Goal: Communication & Community: Answer question/provide support

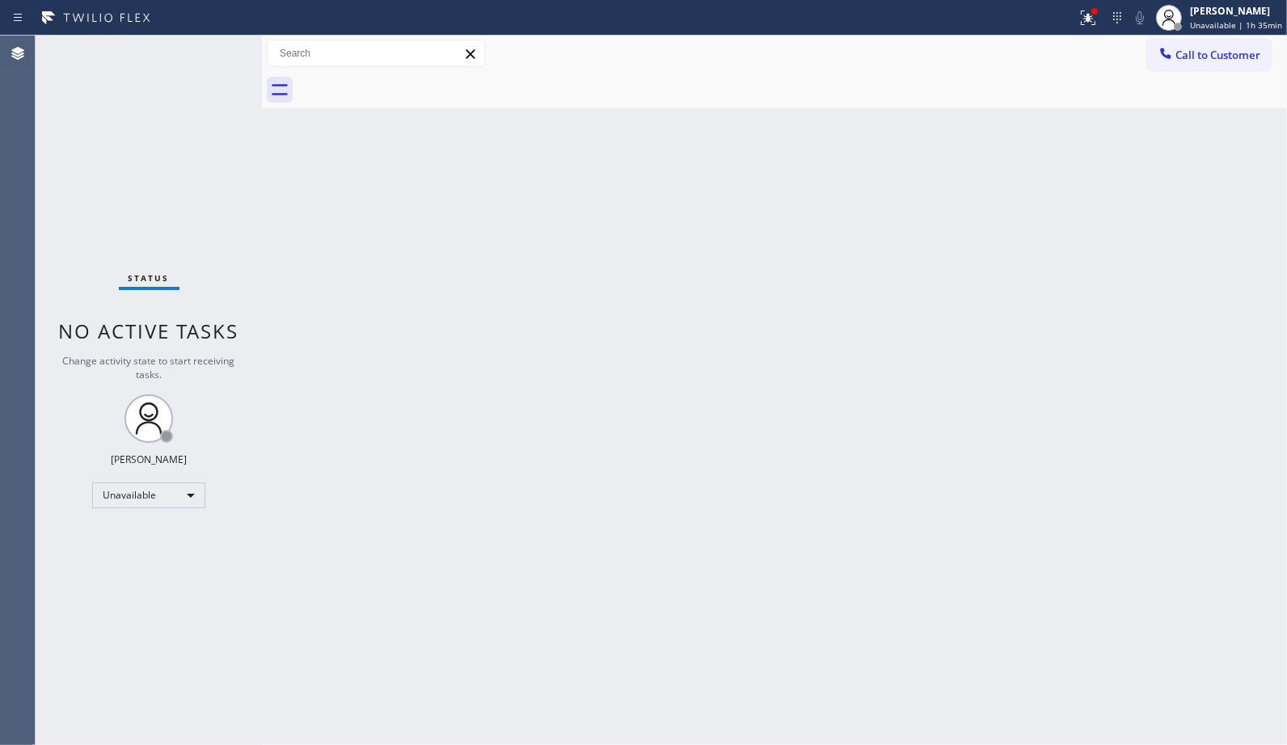
click at [853, 156] on div "Back to Dashboard Change Sender ID Customers Technicians Select a contact Outbo…" at bounding box center [774, 391] width 1025 height 710
click at [1019, 197] on div "Back to Dashboard Change Sender ID Customers Technicians Select a contact Outbo…" at bounding box center [774, 391] width 1025 height 710
drag, startPoint x: 1233, startPoint y: 47, endPoint x: 1031, endPoint y: 123, distance: 215.9
click at [1233, 48] on span "Call to Customer" at bounding box center [1217, 55] width 85 height 15
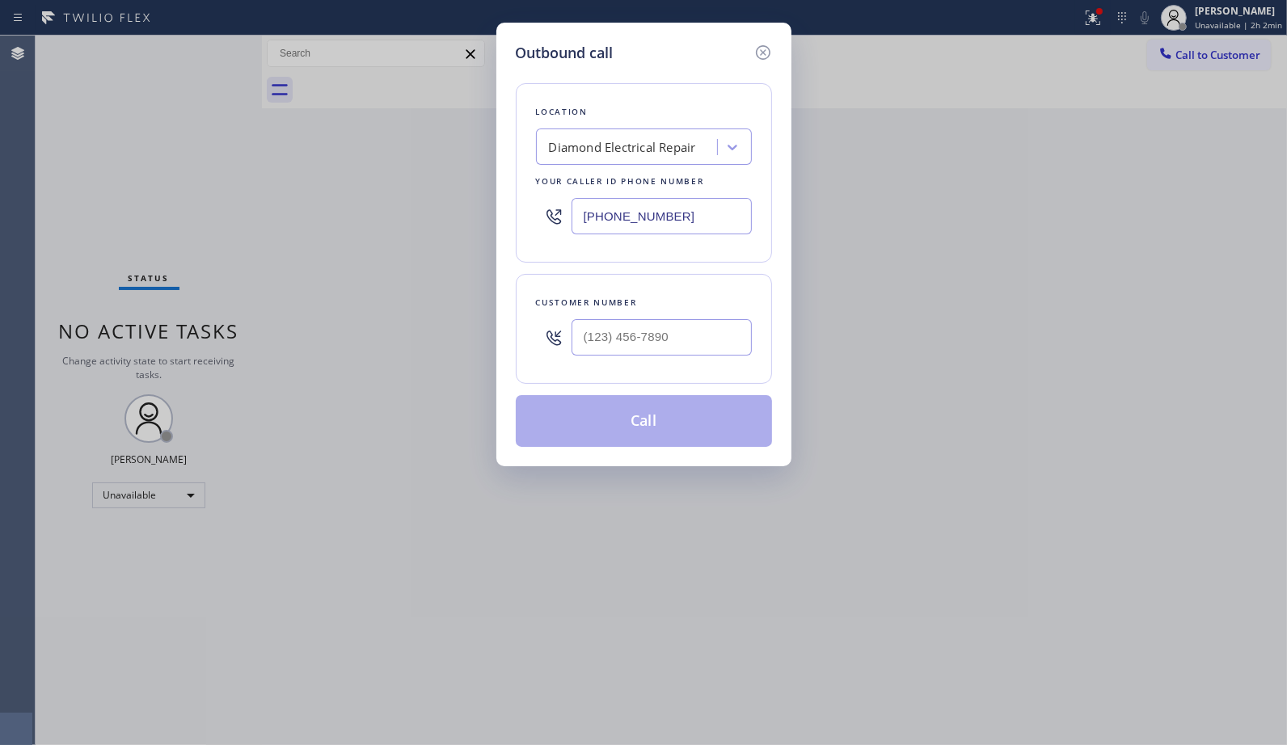
drag, startPoint x: 592, startPoint y: 225, endPoint x: 482, endPoint y: 82, distance: 179.8
click at [498, 175] on div "Outbound call Location Diamond Electrical Repair Your caller id phone number [P…" at bounding box center [643, 245] width 295 height 444
paste input "602) 691-7988"
type input "[PHONE_NUMBER]"
drag, startPoint x: 588, startPoint y: 317, endPoint x: 487, endPoint y: 312, distance: 100.3
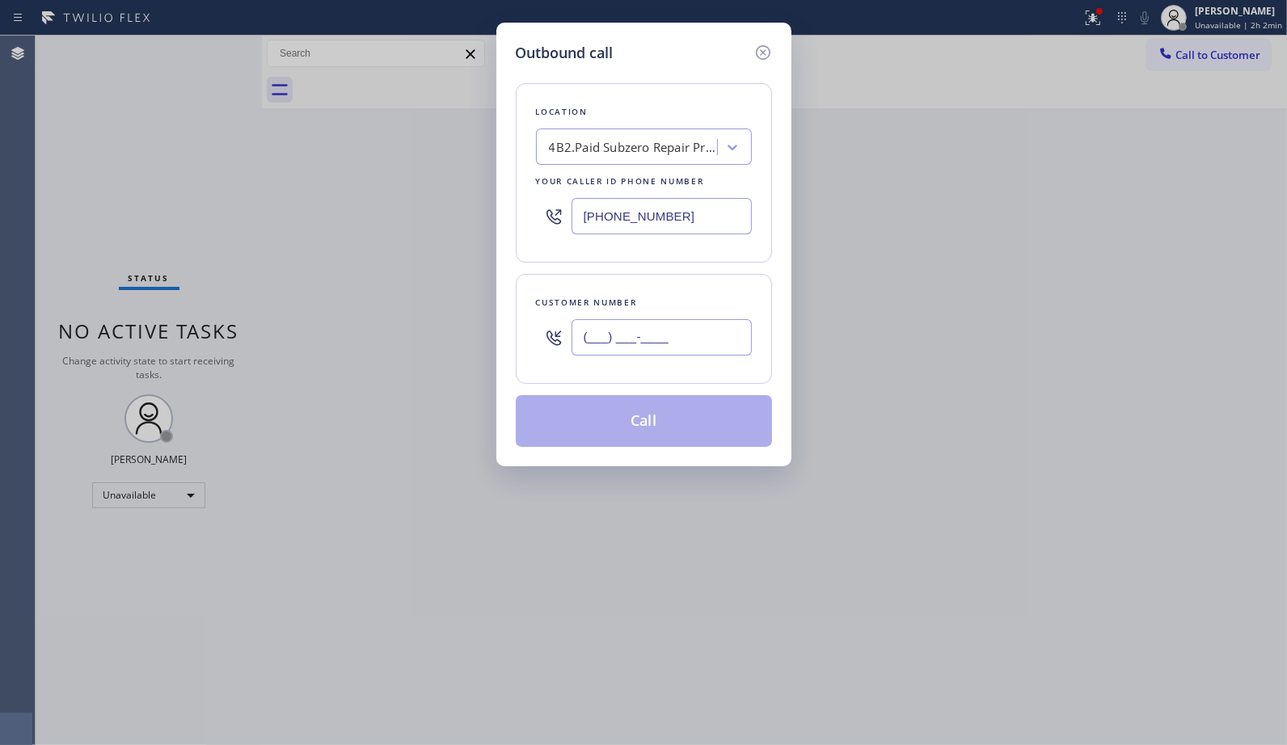
click at [487, 315] on div "Outbound call Location 4B2.Paid Subzero Repair Professionals Your caller id pho…" at bounding box center [643, 372] width 1287 height 745
paste input "602) 316-3033"
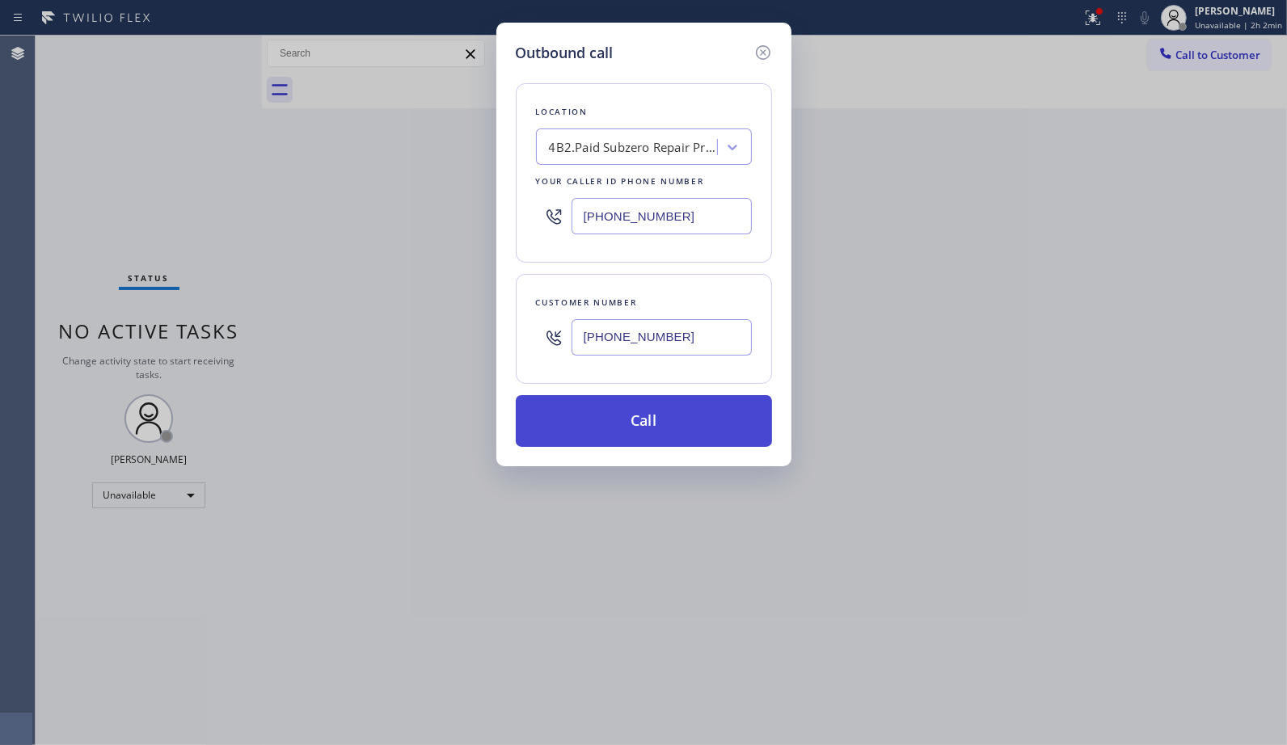
type input "[PHONE_NUMBER]"
click at [677, 424] on button "Call" at bounding box center [644, 421] width 256 height 52
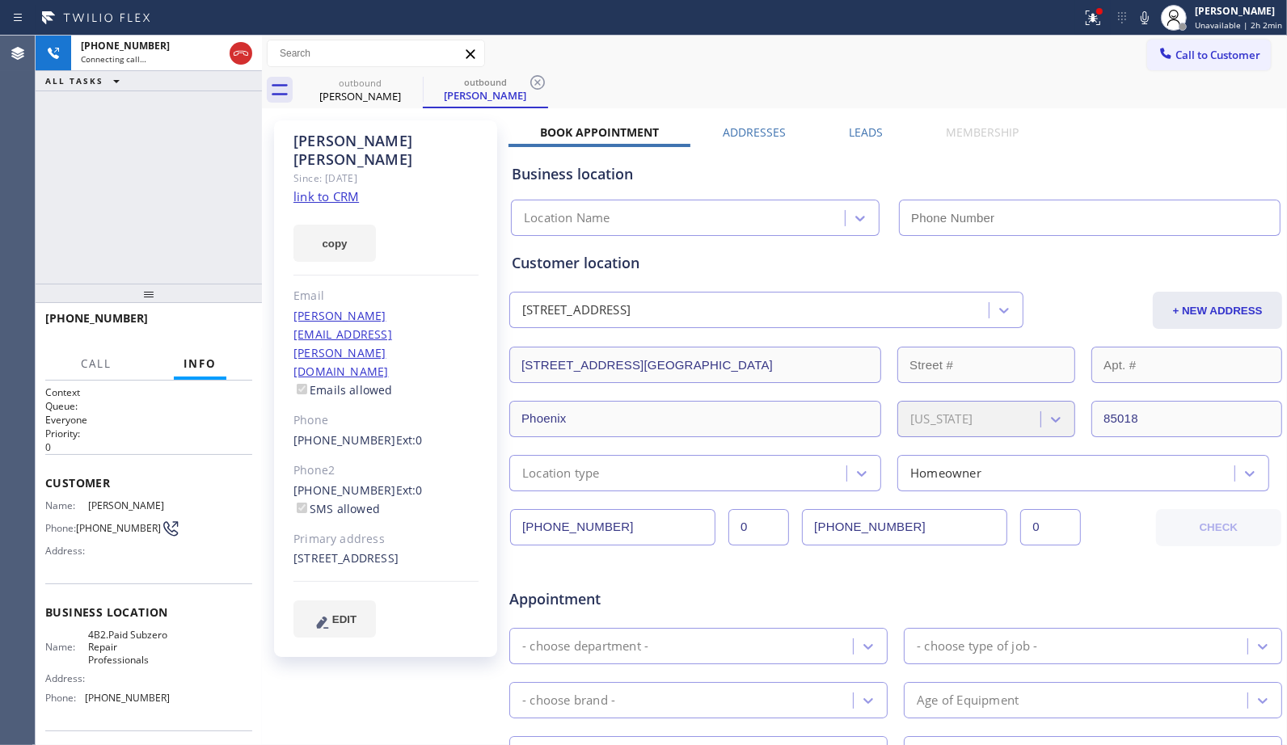
type input "[PHONE_NUMBER]"
click at [536, 82] on icon at bounding box center [537, 82] width 15 height 15
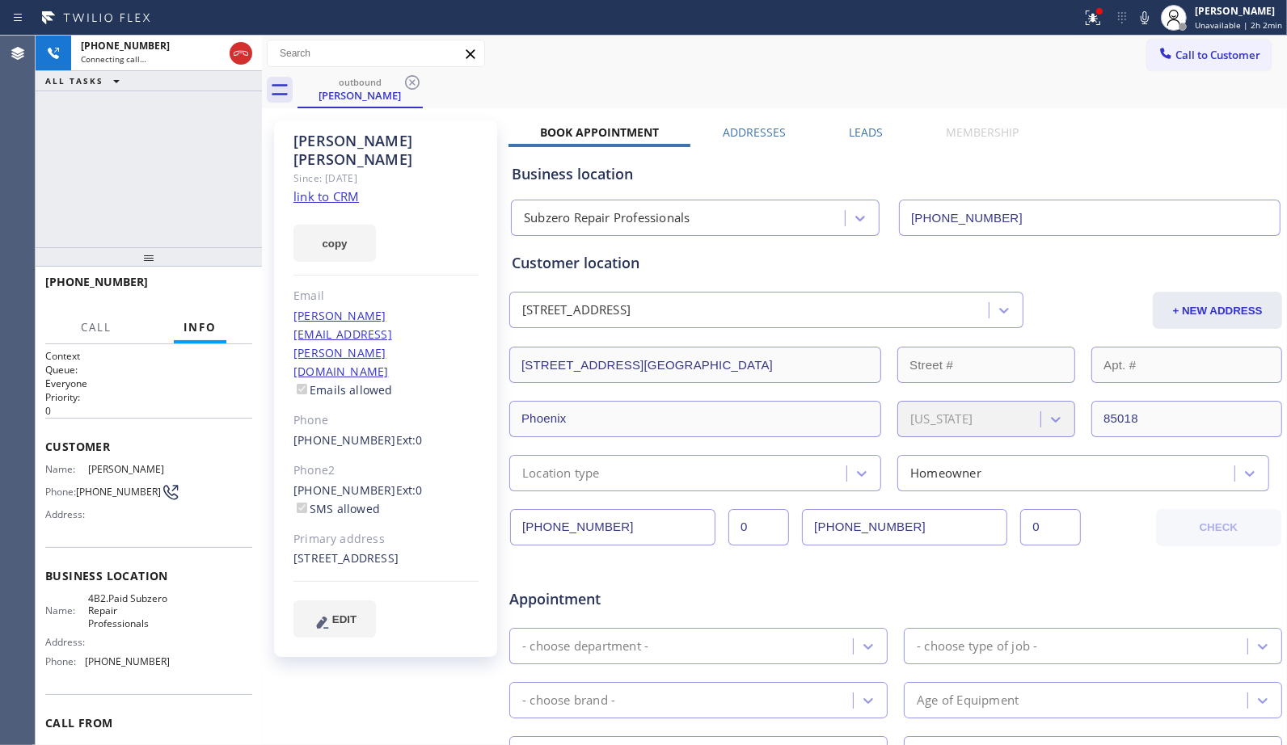
drag, startPoint x: 155, startPoint y: 295, endPoint x: 162, endPoint y: 259, distance: 36.1
click at [162, 259] on div at bounding box center [149, 256] width 226 height 19
click at [1148, 15] on icon at bounding box center [1144, 17] width 19 height 19
drag, startPoint x: 1148, startPoint y: 15, endPoint x: 1130, endPoint y: 86, distance: 74.1
click at [1130, 86] on div "Status report Issue detected This issue could affect your workflow. Please cont…" at bounding box center [643, 372] width 1287 height 745
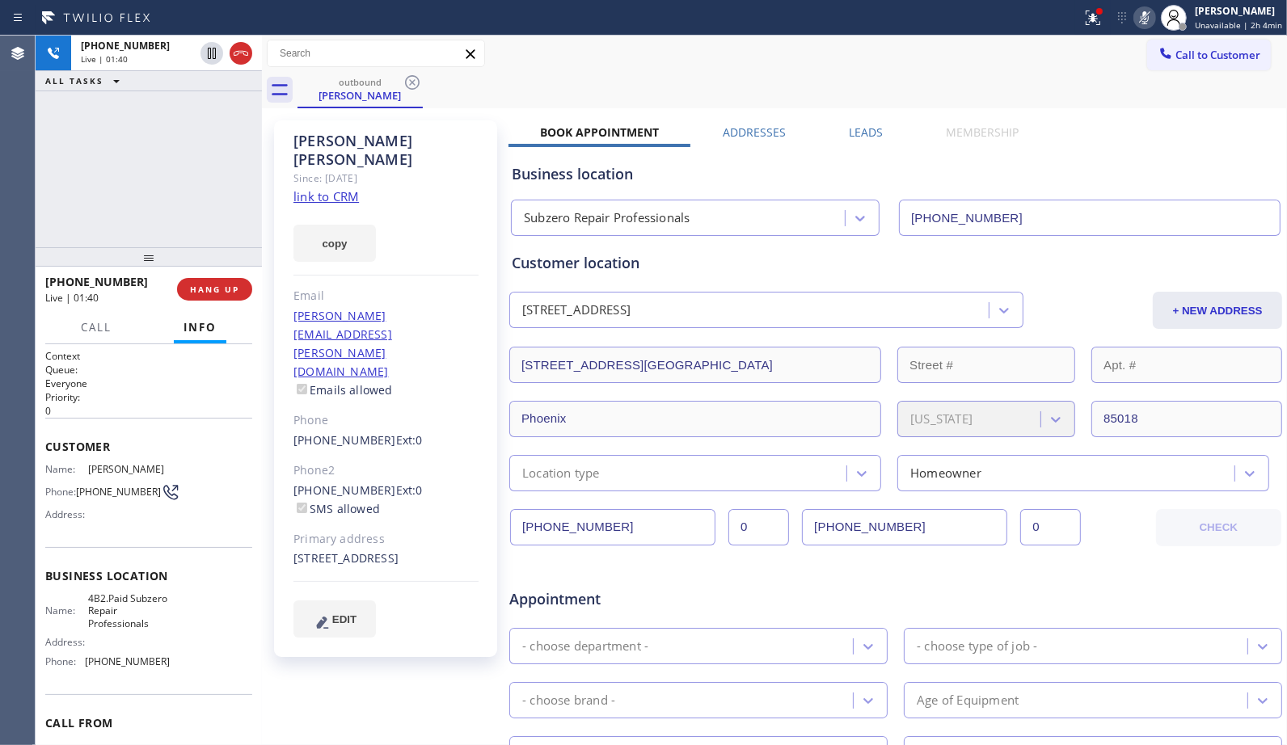
click at [1148, 22] on icon at bounding box center [1144, 17] width 19 height 19
click at [1148, 21] on icon at bounding box center [1144, 17] width 8 height 13
click at [213, 289] on span "HANG UP" at bounding box center [214, 289] width 49 height 11
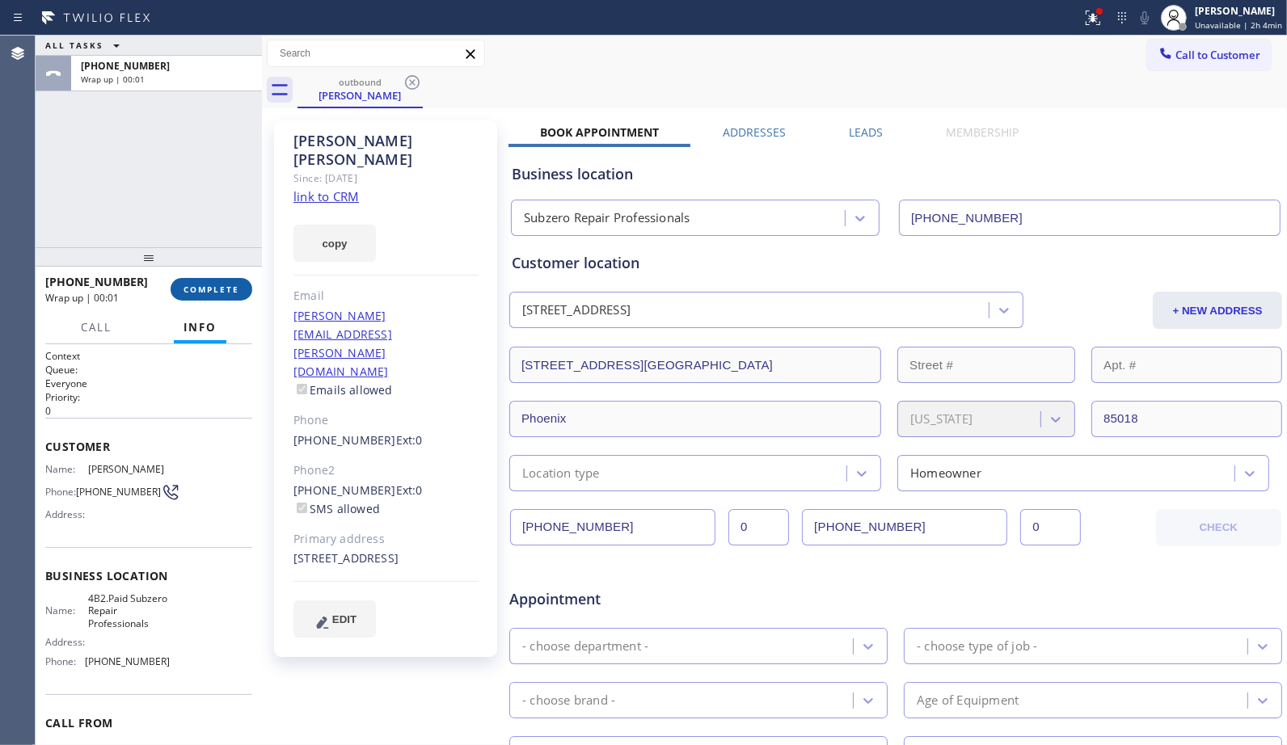
click at [213, 294] on span "COMPLETE" at bounding box center [211, 289] width 56 height 11
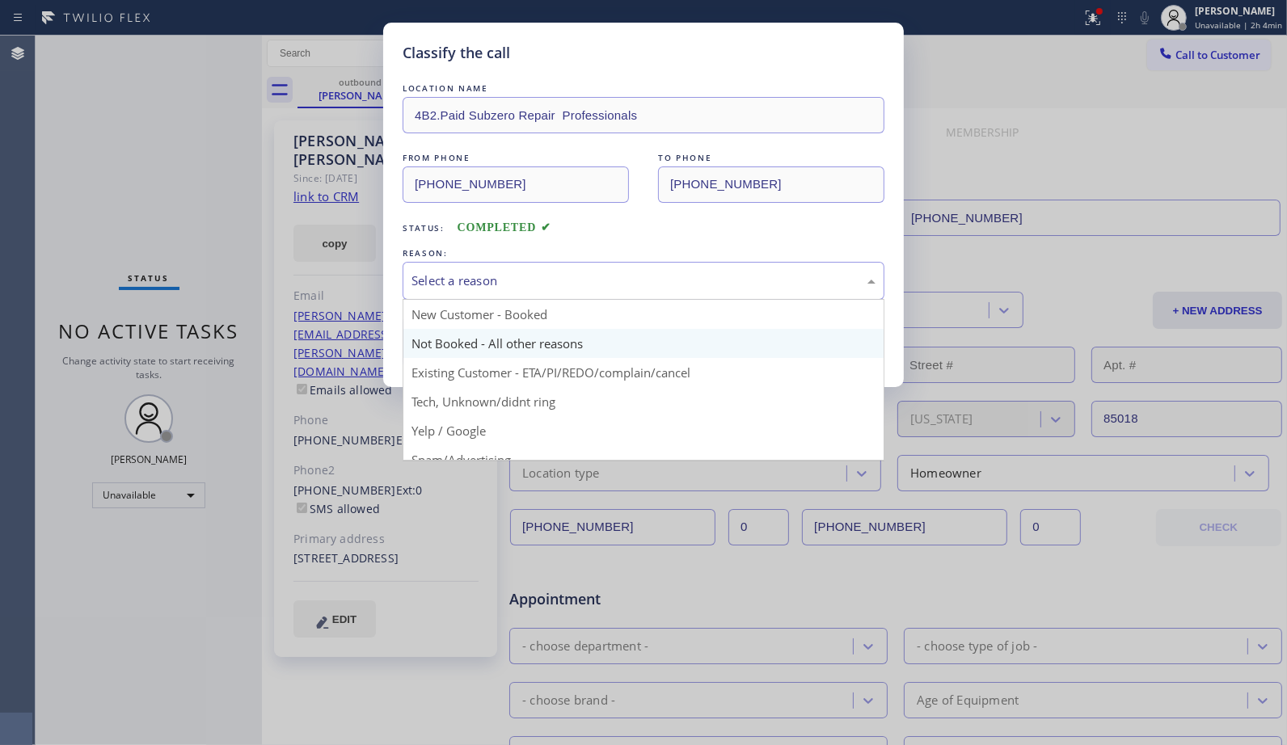
drag, startPoint x: 518, startPoint y: 279, endPoint x: 455, endPoint y: 340, distance: 88.0
click at [515, 280] on div "Select a reason" at bounding box center [643, 281] width 464 height 19
drag, startPoint x: 571, startPoint y: 373, endPoint x: 558, endPoint y: 367, distance: 15.2
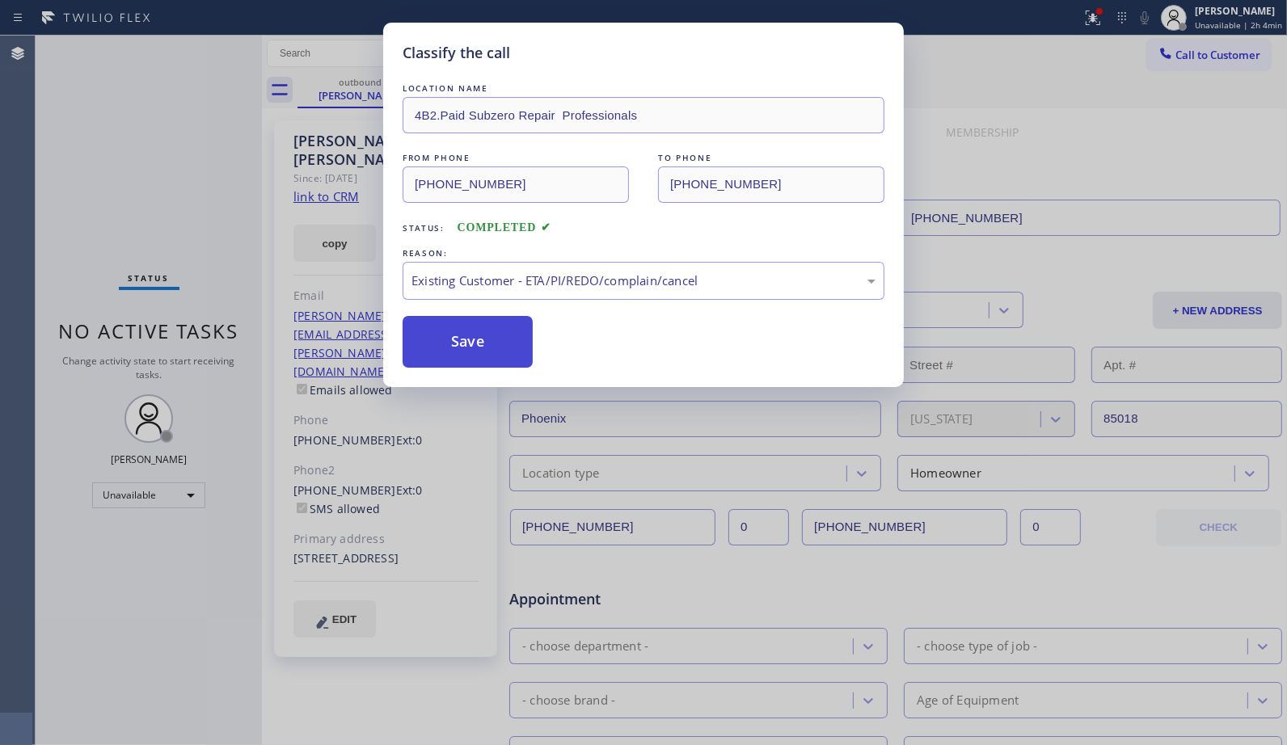
click at [458, 335] on button "Save" at bounding box center [467, 342] width 130 height 52
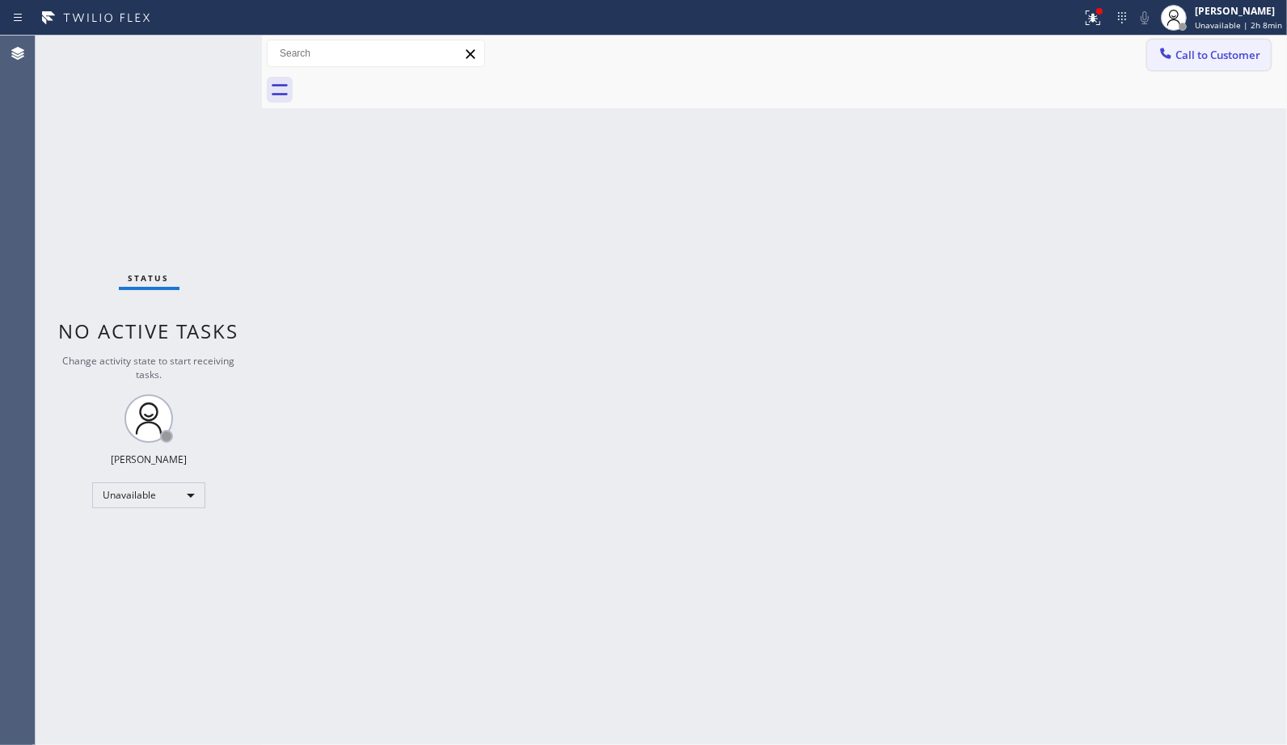
drag, startPoint x: 1209, startPoint y: 50, endPoint x: 982, endPoint y: 91, distance: 230.7
click at [1207, 50] on span "Call to Customer" at bounding box center [1217, 55] width 85 height 15
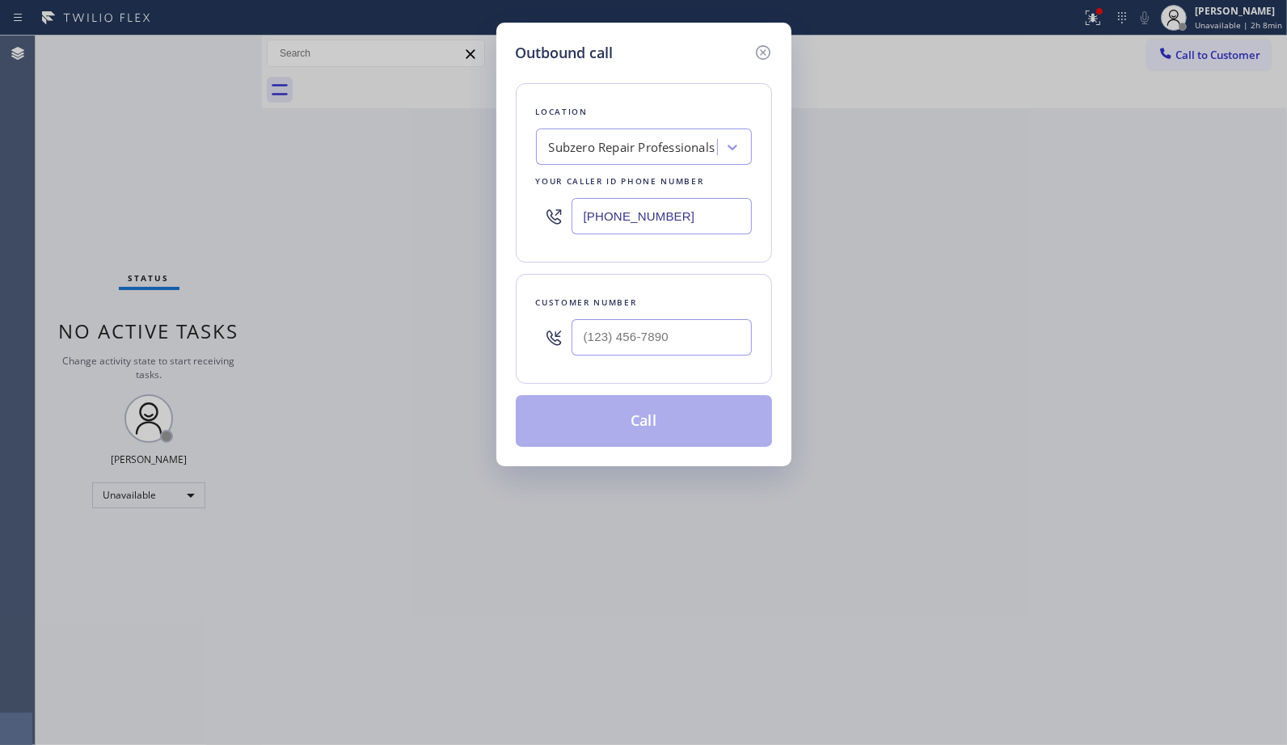
drag, startPoint x: 698, startPoint y: 222, endPoint x: 388, endPoint y: 200, distance: 311.2
click at [388, 204] on div "Outbound call Location Subzero Repair Professionals Your caller id phone number…" at bounding box center [643, 372] width 1287 height 745
paste input "949) 506-4330"
type input "[PHONE_NUMBER]"
drag, startPoint x: 505, startPoint y: 337, endPoint x: 494, endPoint y: 294, distance: 44.3
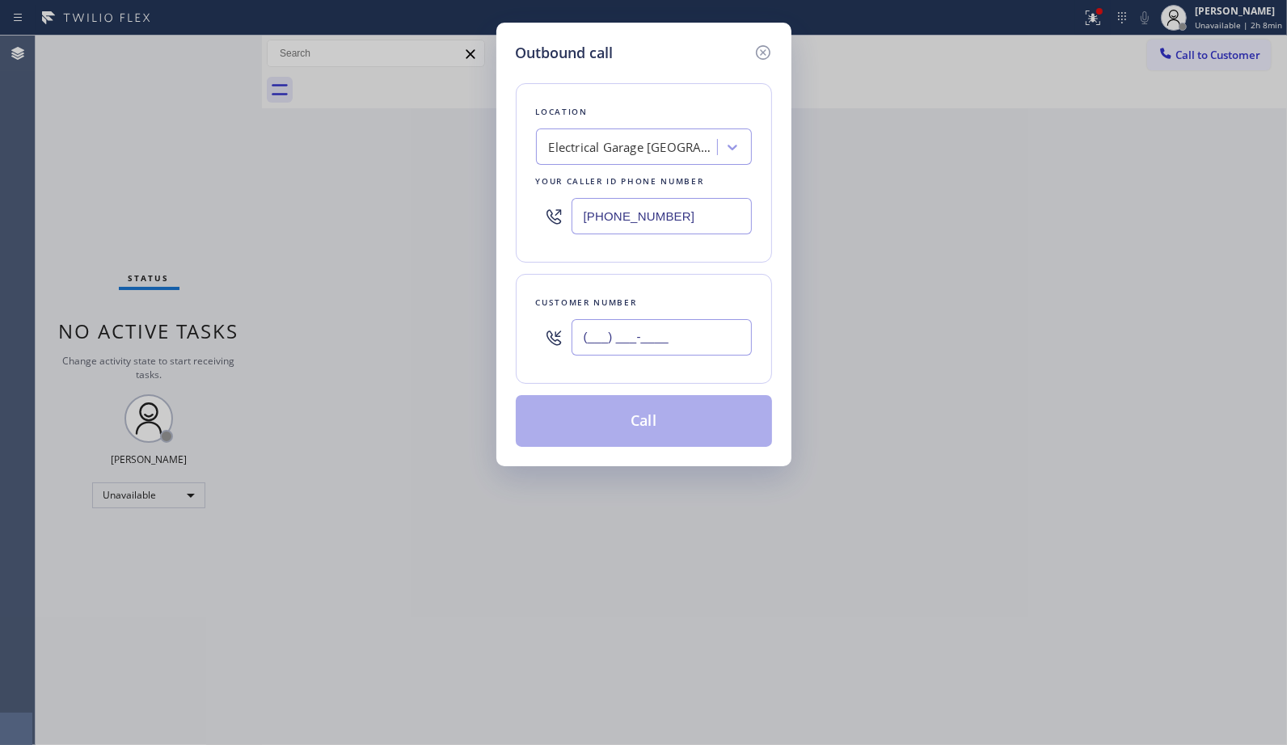
click at [490, 337] on div "Outbound call Location Electrical Garage [GEOGRAPHIC_DATA] Your caller id phone…" at bounding box center [643, 372] width 1287 height 745
paste input "201) 264-4807"
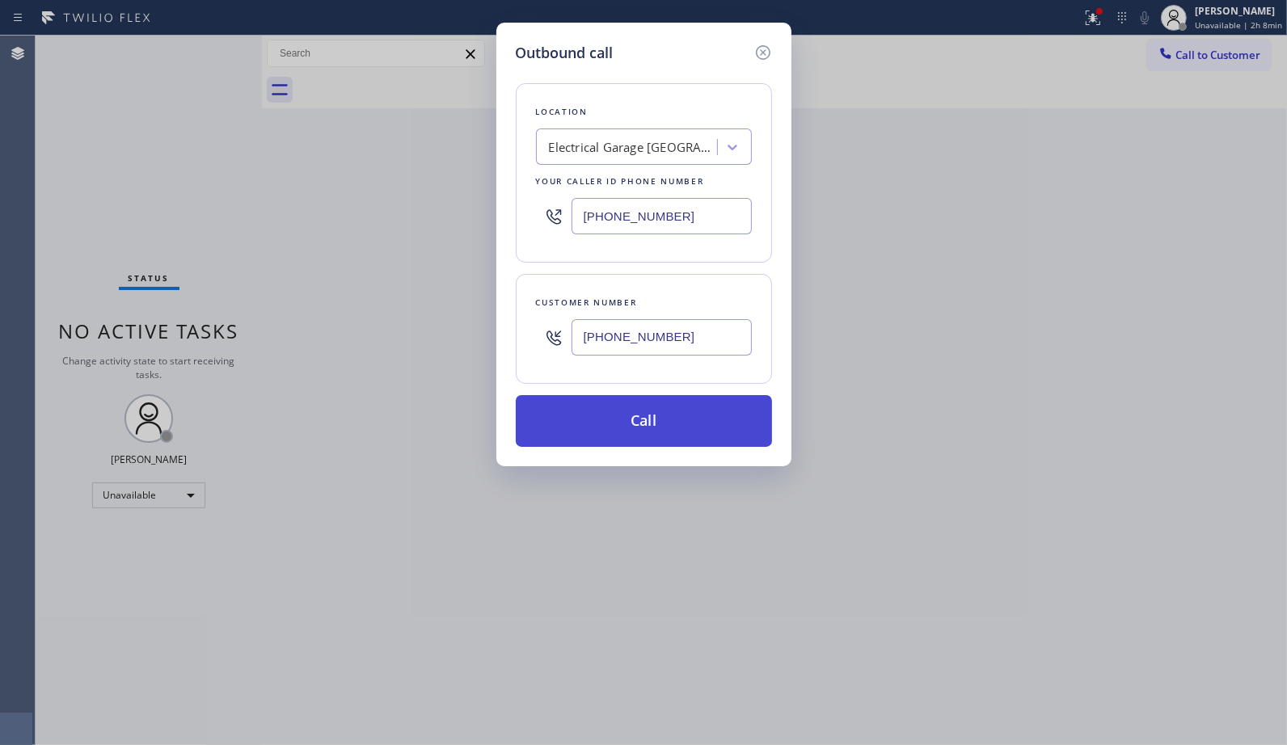
type input "[PHONE_NUMBER]"
click at [643, 412] on button "Call" at bounding box center [644, 421] width 256 height 52
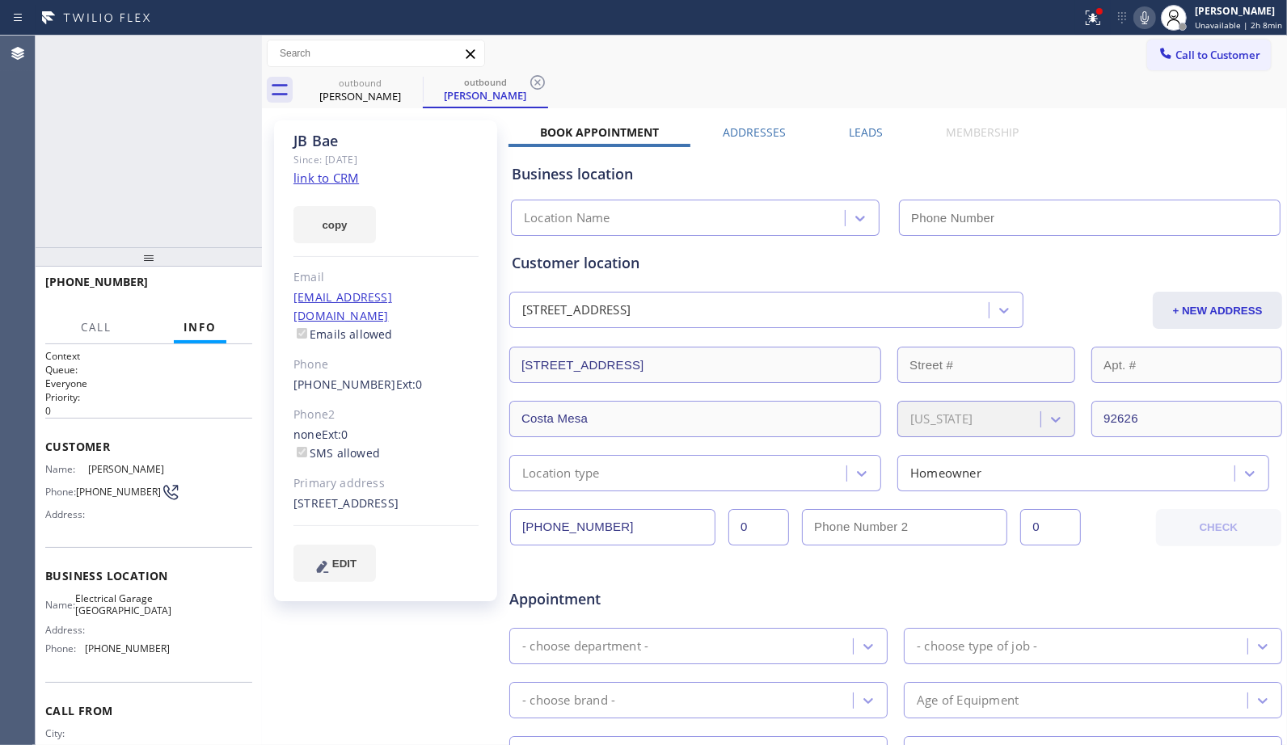
type input "[PHONE_NUMBER]"
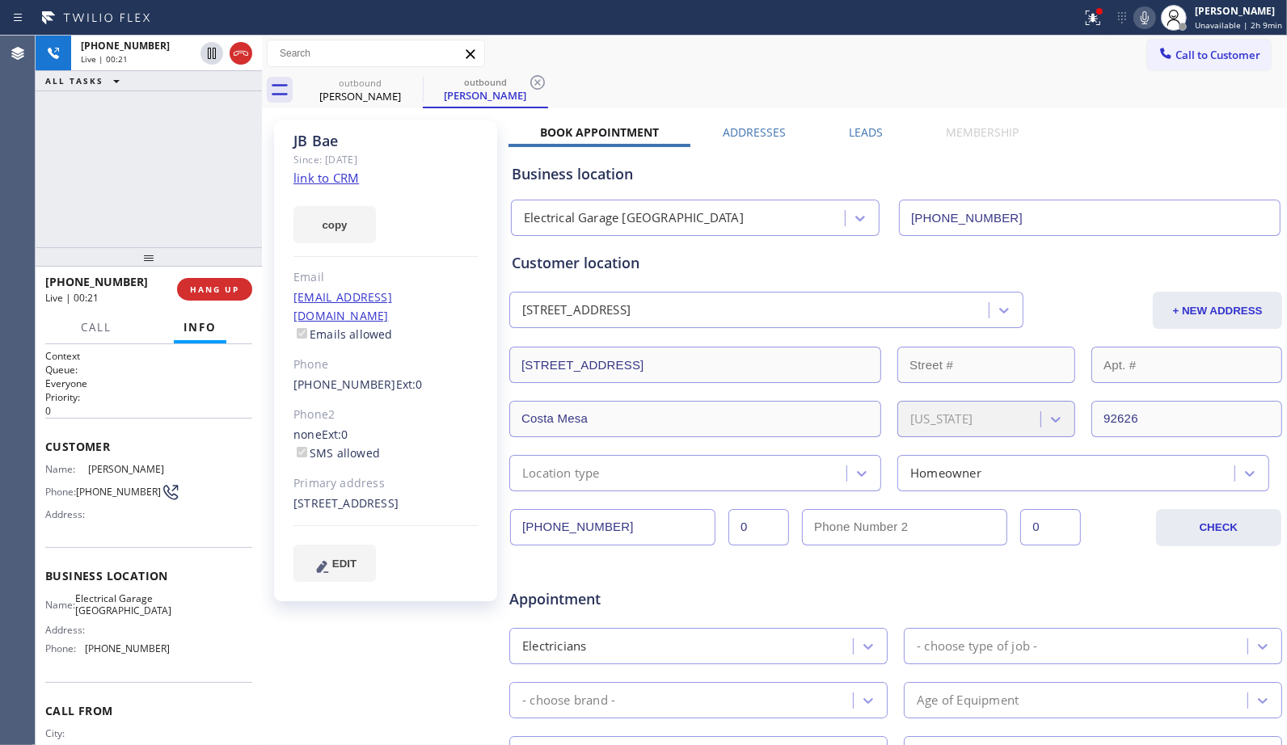
click at [1140, 18] on icon at bounding box center [1144, 17] width 19 height 19
click at [1141, 21] on icon at bounding box center [1144, 17] width 19 height 19
click at [535, 85] on icon at bounding box center [537, 82] width 15 height 15
click at [1141, 18] on icon at bounding box center [1144, 17] width 19 height 19
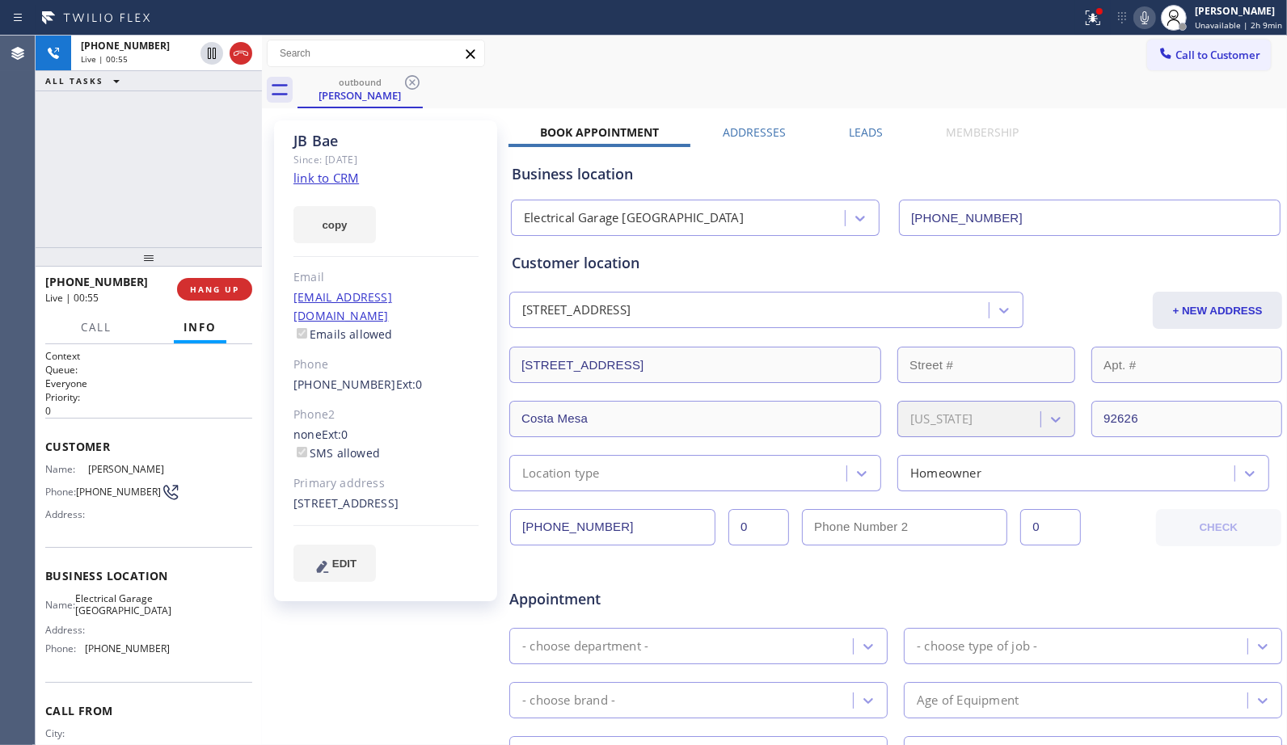
click at [1148, 21] on icon at bounding box center [1144, 17] width 8 height 13
click at [183, 198] on div "[PHONE_NUMBER] Live | 00:57 ALL TASKS ALL TASKS ACTIVE TASKS TASKS IN WRAP UP" at bounding box center [149, 142] width 226 height 212
click at [221, 286] on span "HANG UP" at bounding box center [214, 289] width 49 height 11
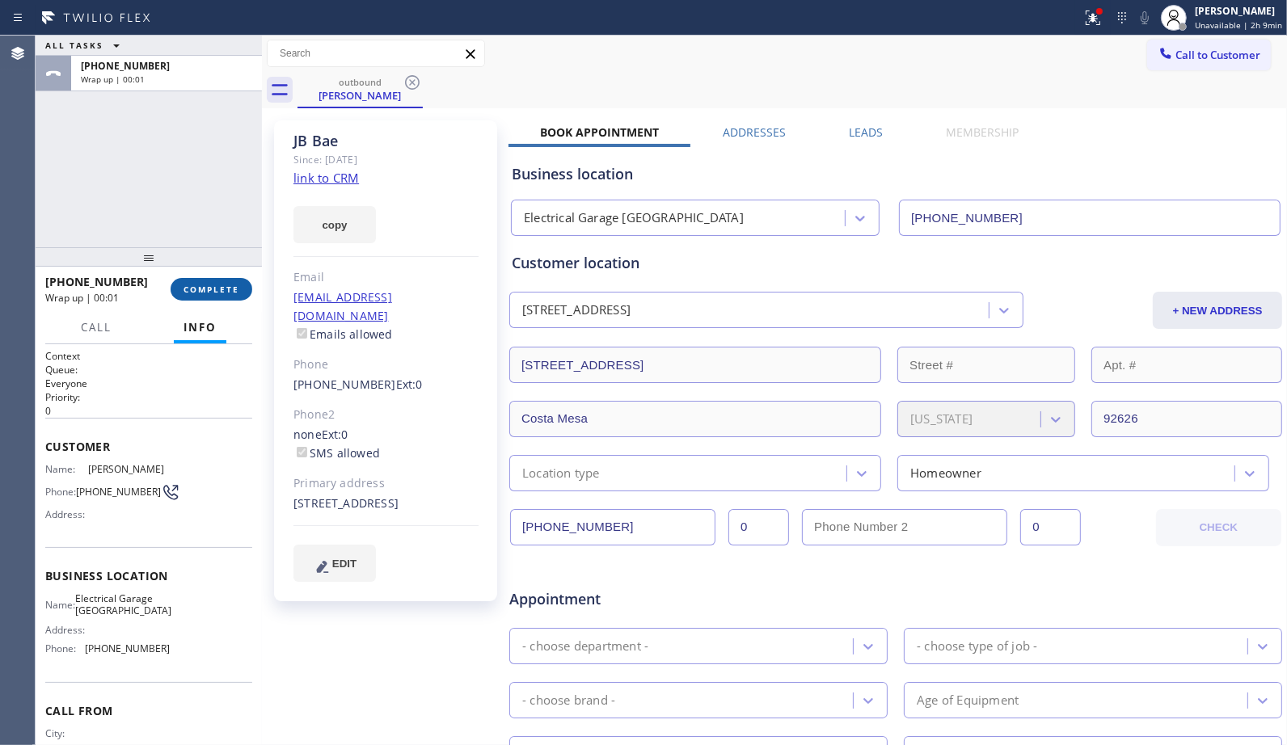
click at [214, 296] on button "COMPLETE" at bounding box center [212, 289] width 82 height 23
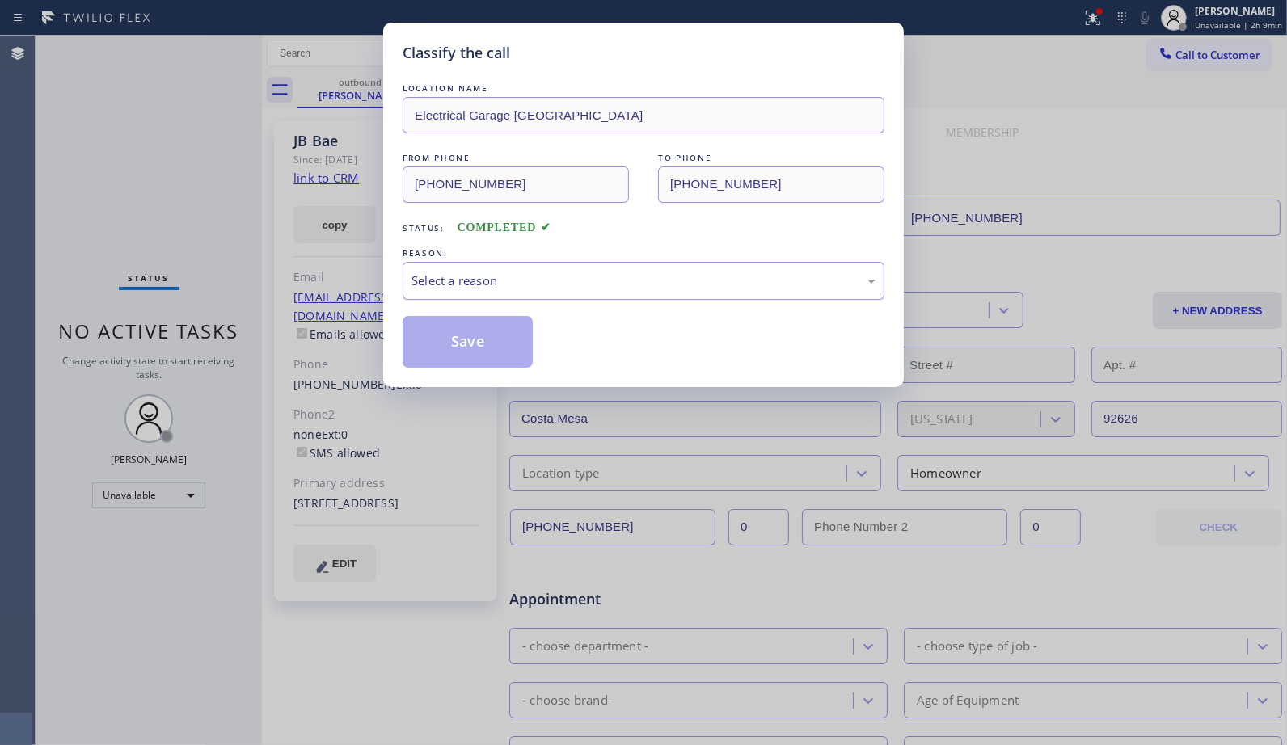
click at [680, 272] on div "Select a reason" at bounding box center [643, 281] width 464 height 19
click at [491, 337] on button "Save" at bounding box center [467, 342] width 130 height 52
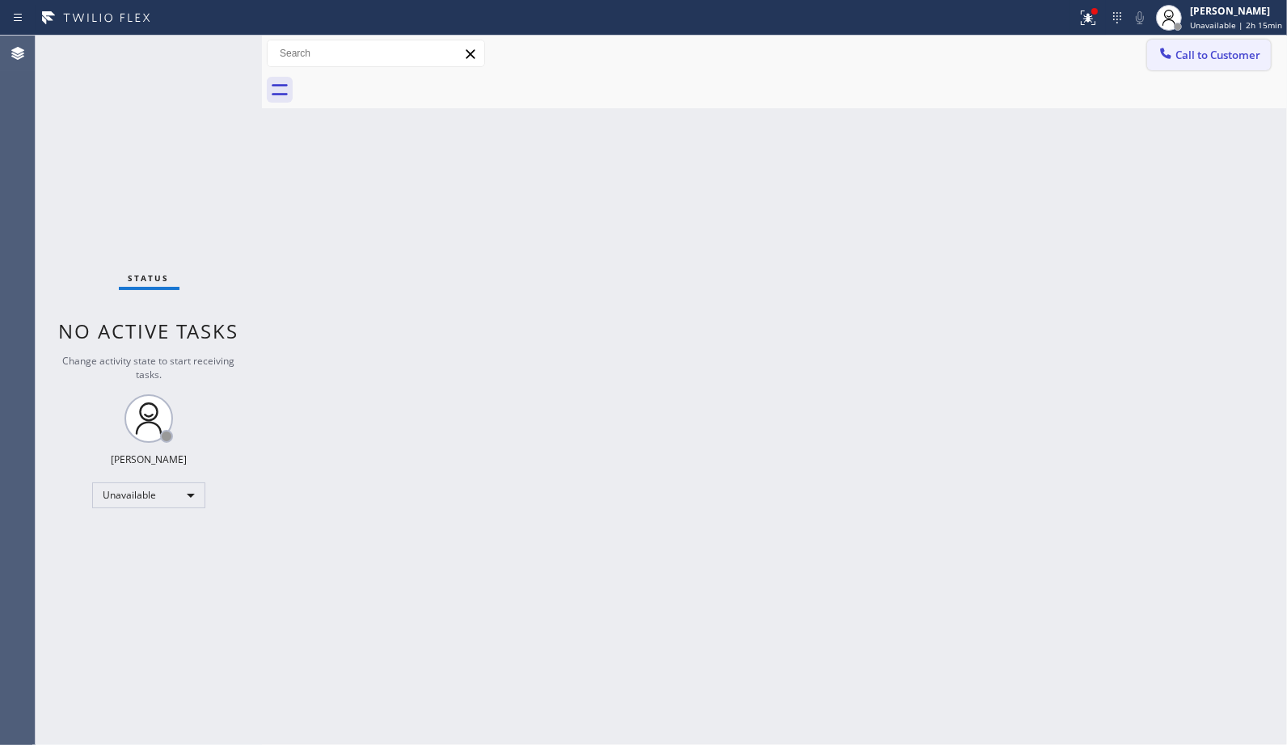
click at [1173, 53] on icon at bounding box center [1165, 53] width 16 height 16
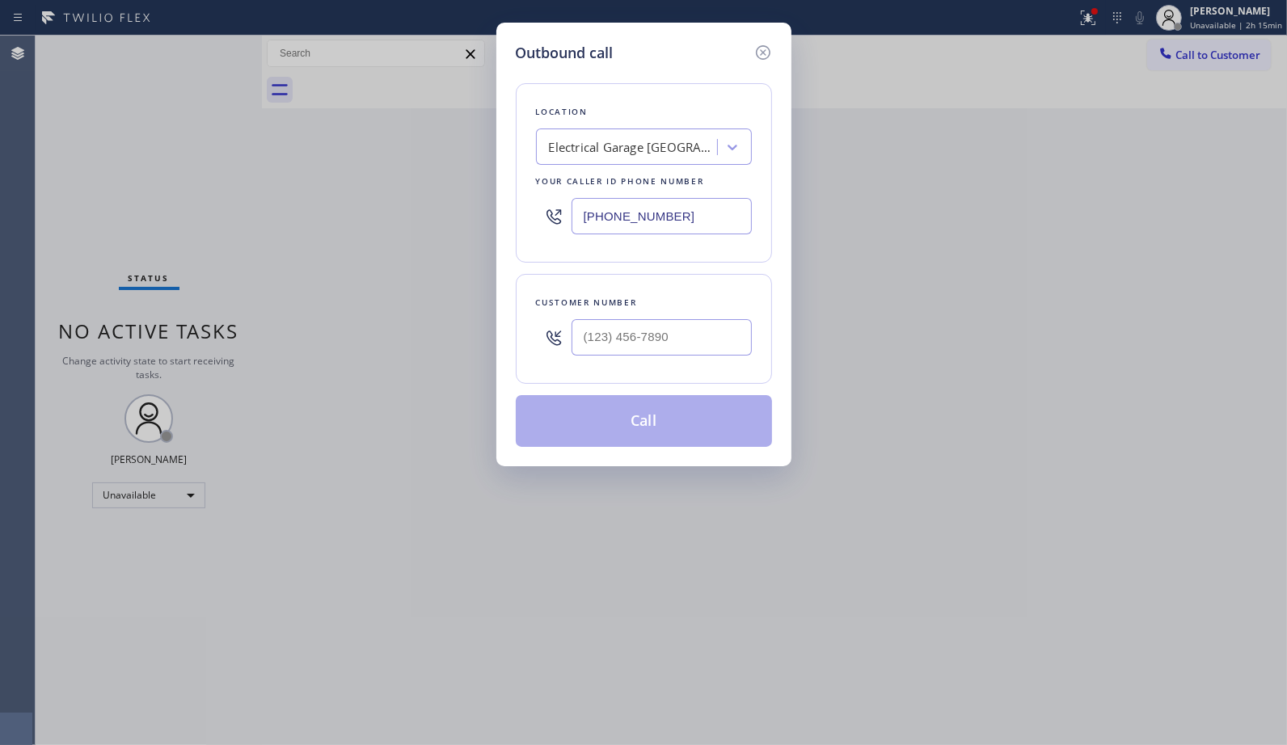
drag, startPoint x: 554, startPoint y: 220, endPoint x: 440, endPoint y: 61, distance: 196.3
click at [532, 204] on div "Location Electrical Garage [GEOGRAPHIC_DATA] Your caller id phone number [PHONE…" at bounding box center [644, 172] width 256 height 179
paste input "415) 914-8003"
type input "[PHONE_NUMBER]"
paste input "415) 652-7732"
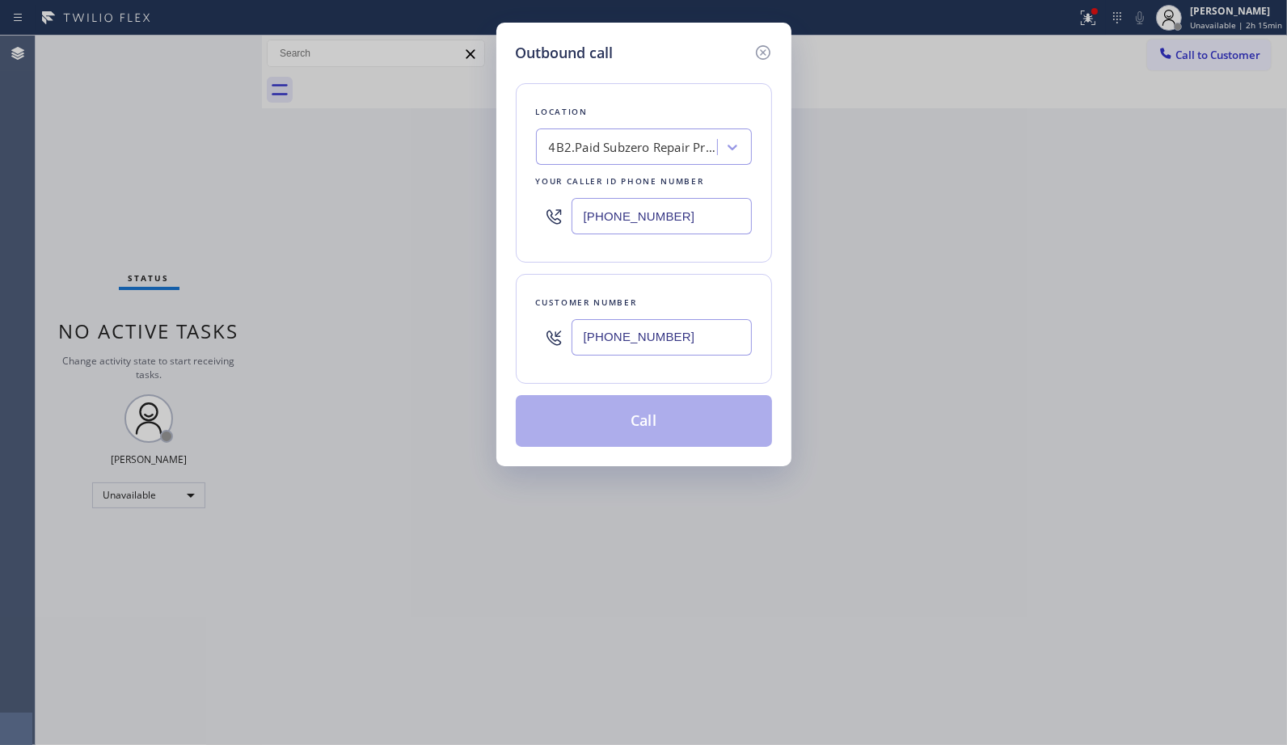
drag, startPoint x: 546, startPoint y: 335, endPoint x: 528, endPoint y: 336, distance: 17.9
click at [528, 336] on div "Customer number [PHONE_NUMBER]" at bounding box center [644, 329] width 256 height 110
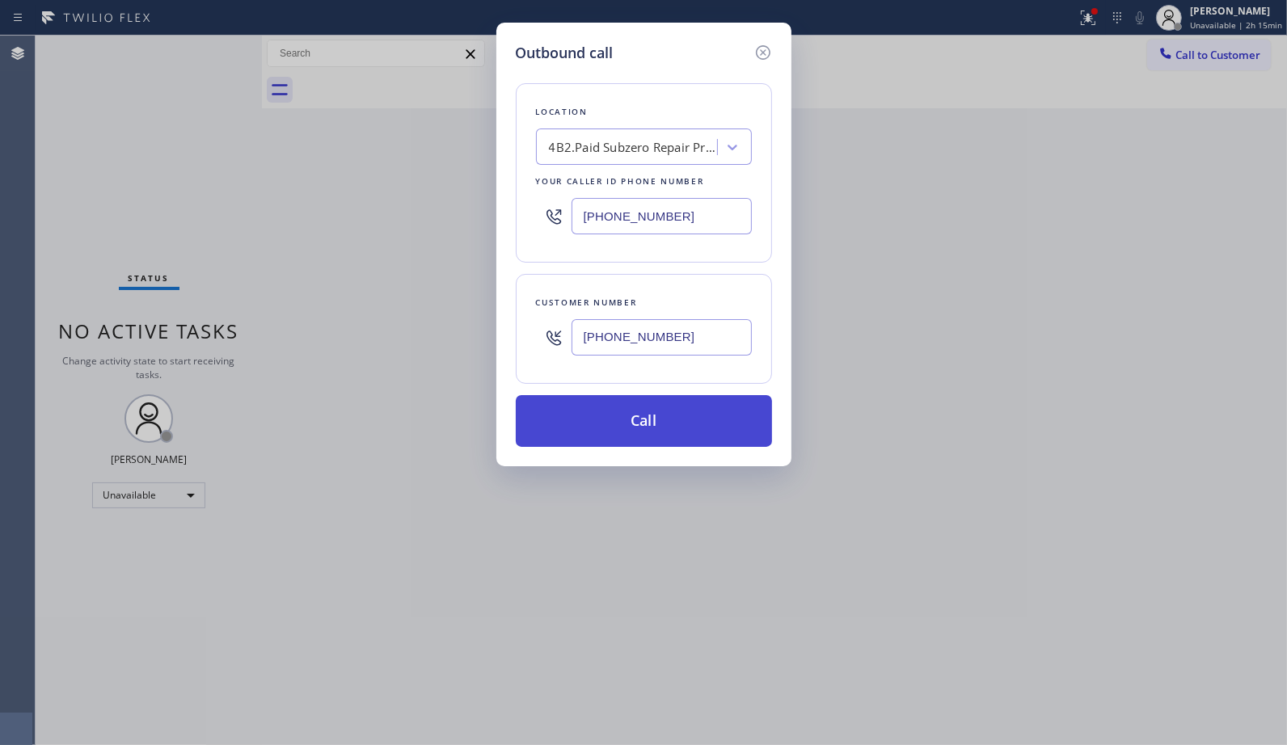
type input "[PHONE_NUMBER]"
click at [672, 424] on button "Call" at bounding box center [644, 421] width 256 height 52
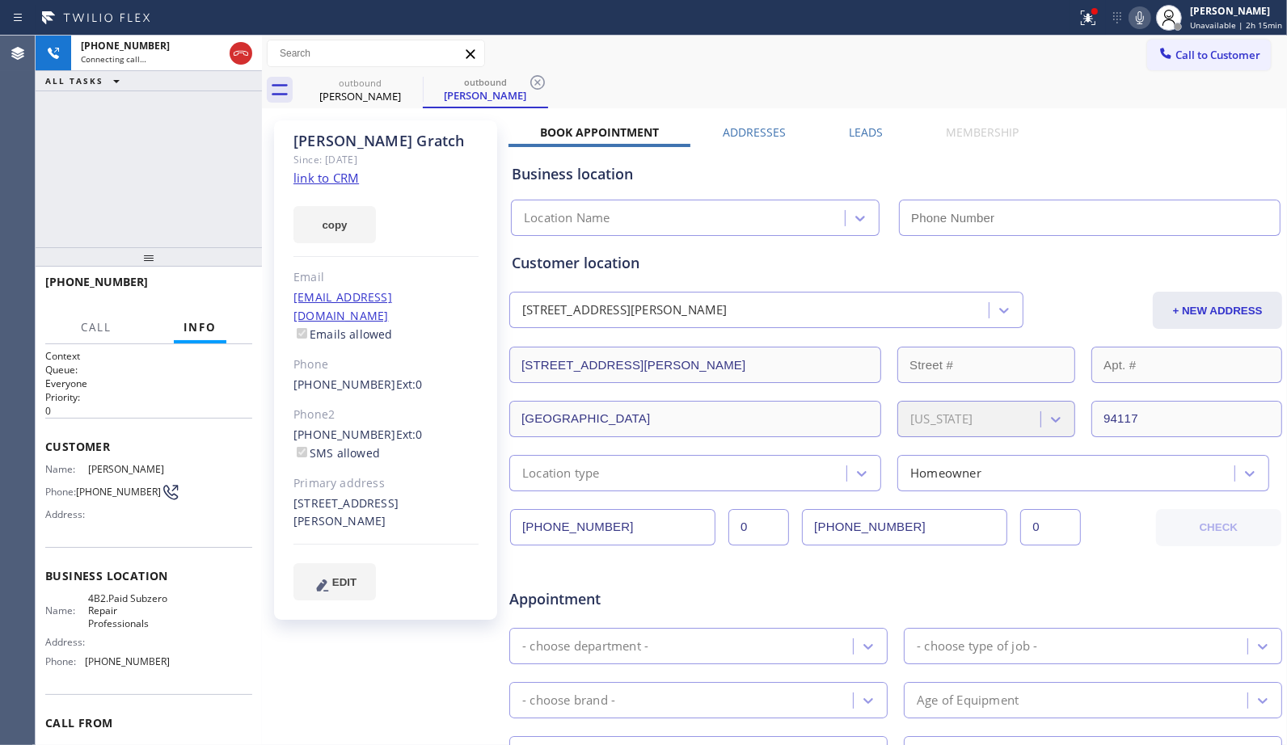
type input "[PHONE_NUMBER]"
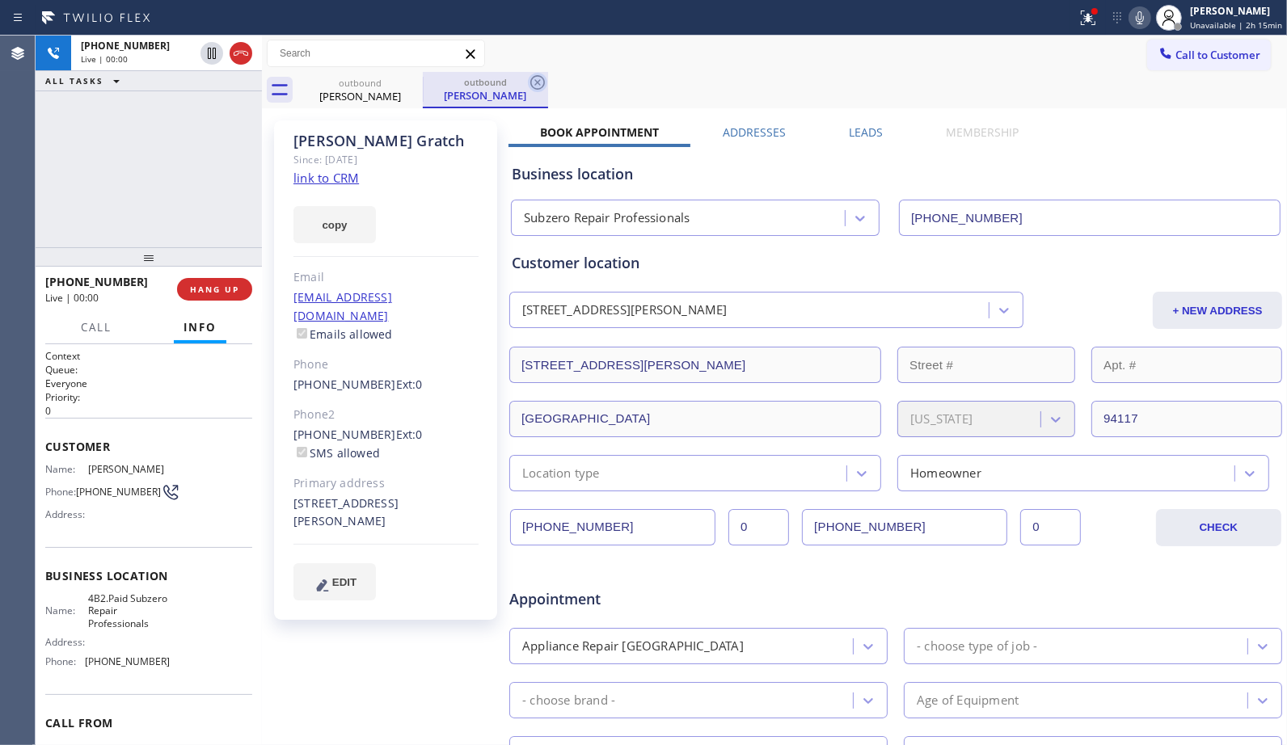
click at [534, 86] on icon at bounding box center [537, 82] width 19 height 19
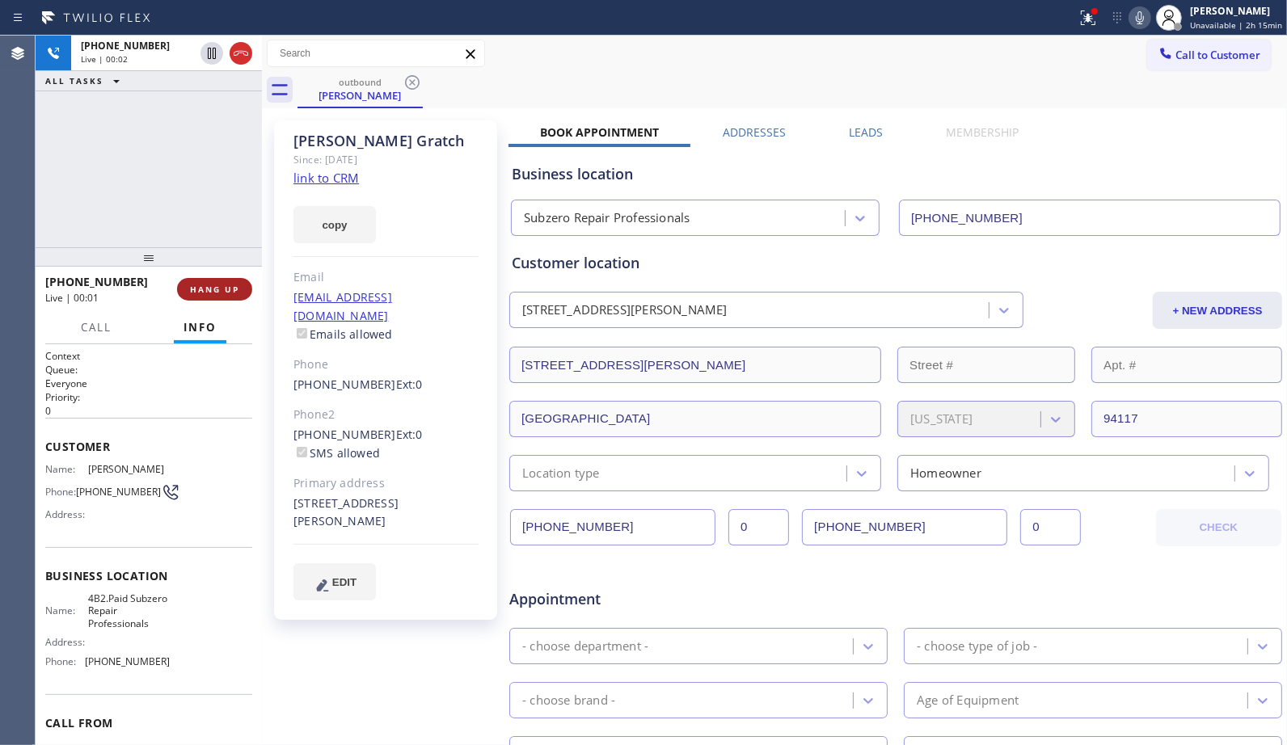
click at [237, 293] on span "HANG UP" at bounding box center [214, 289] width 49 height 11
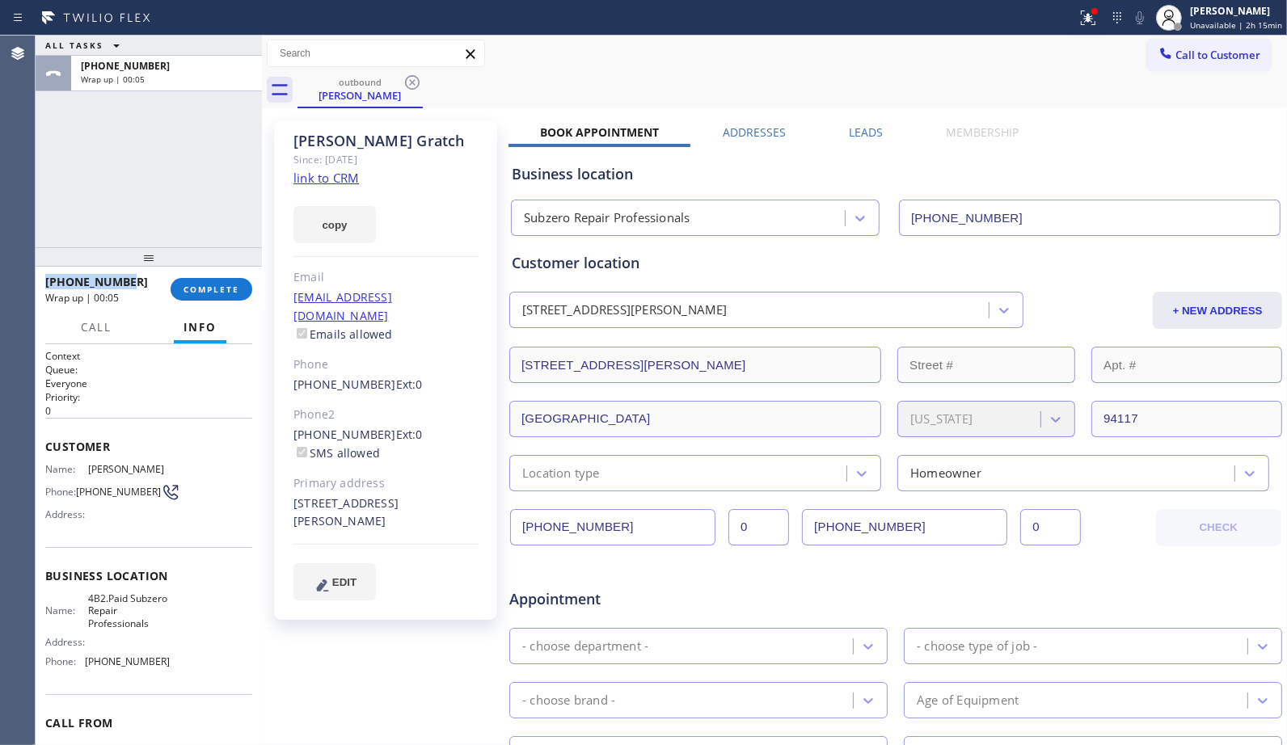
drag, startPoint x: 132, startPoint y: 275, endPoint x: 47, endPoint y: 279, distance: 85.0
click at [47, 279] on div "[PHONE_NUMBER]" at bounding box center [102, 281] width 114 height 15
copy span "[PHONE_NUMBER]"
click at [195, 288] on span "COMPLETE" at bounding box center [211, 289] width 56 height 11
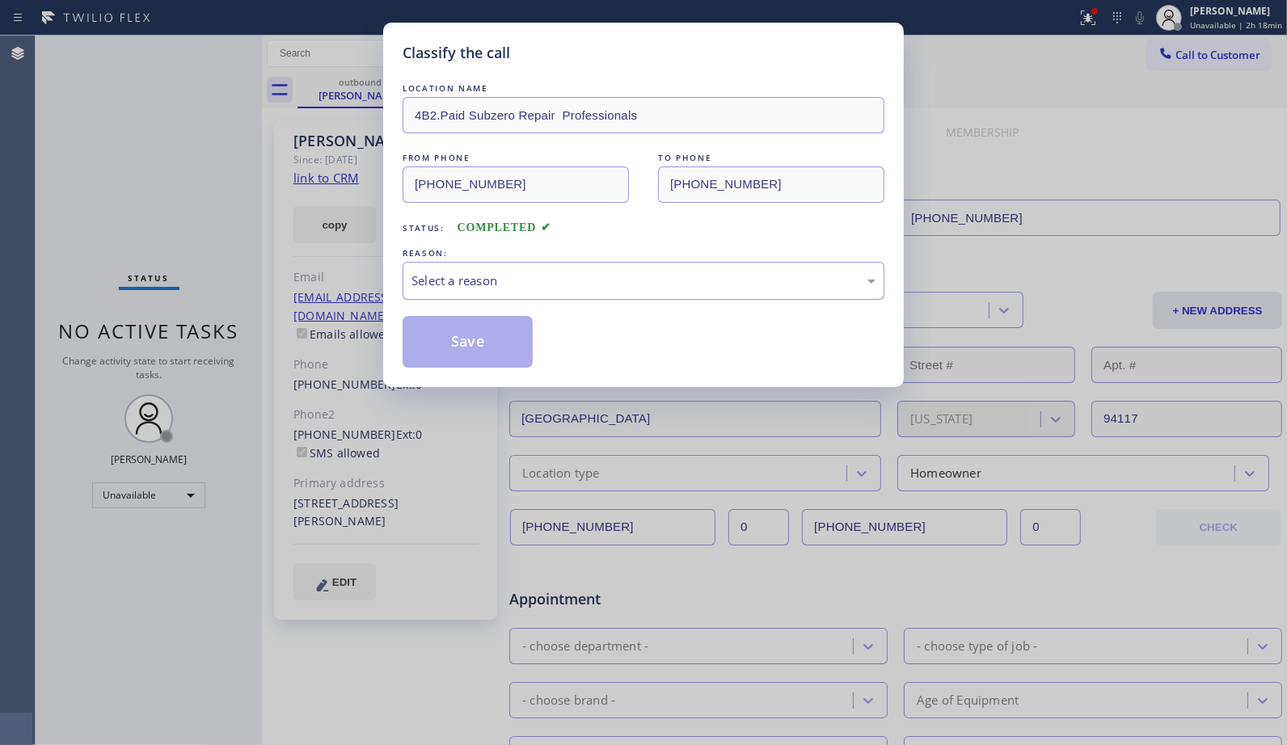
drag, startPoint x: 596, startPoint y: 288, endPoint x: 567, endPoint y: 295, distance: 29.2
click at [596, 288] on div "Select a reason" at bounding box center [643, 281] width 464 height 19
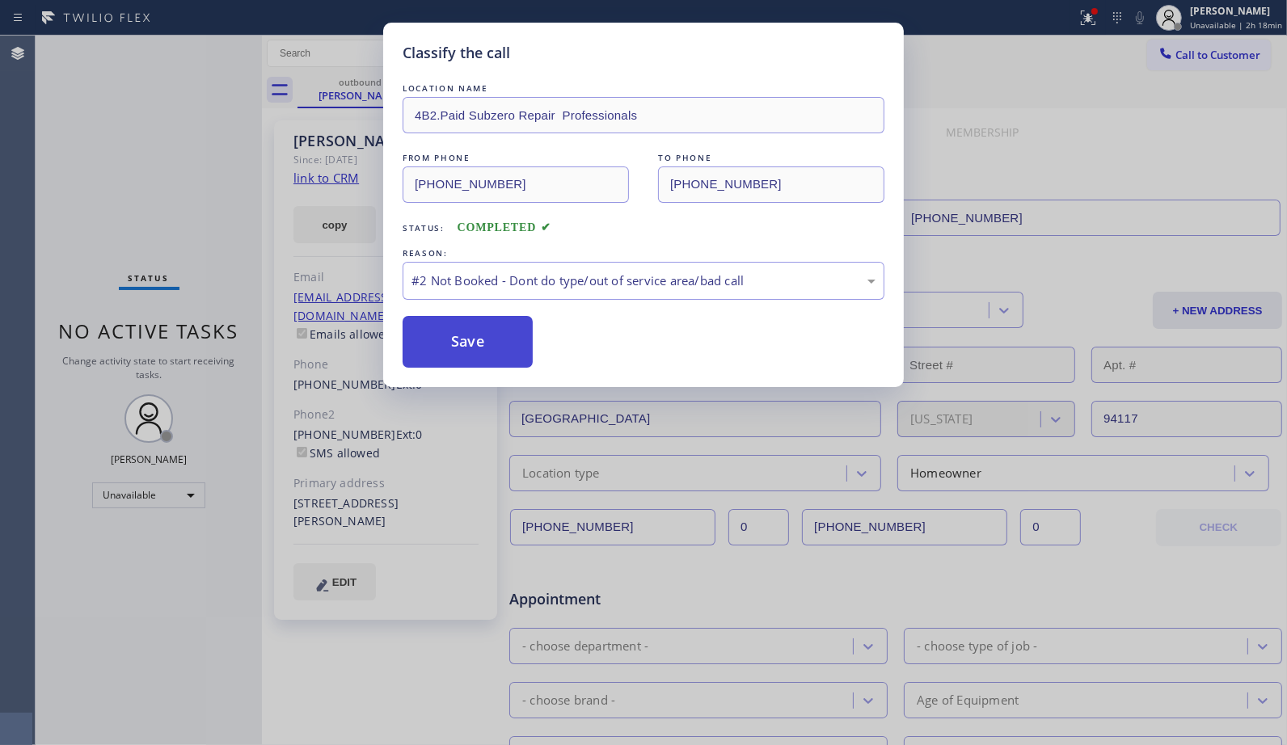
click at [487, 346] on button "Save" at bounding box center [467, 342] width 130 height 52
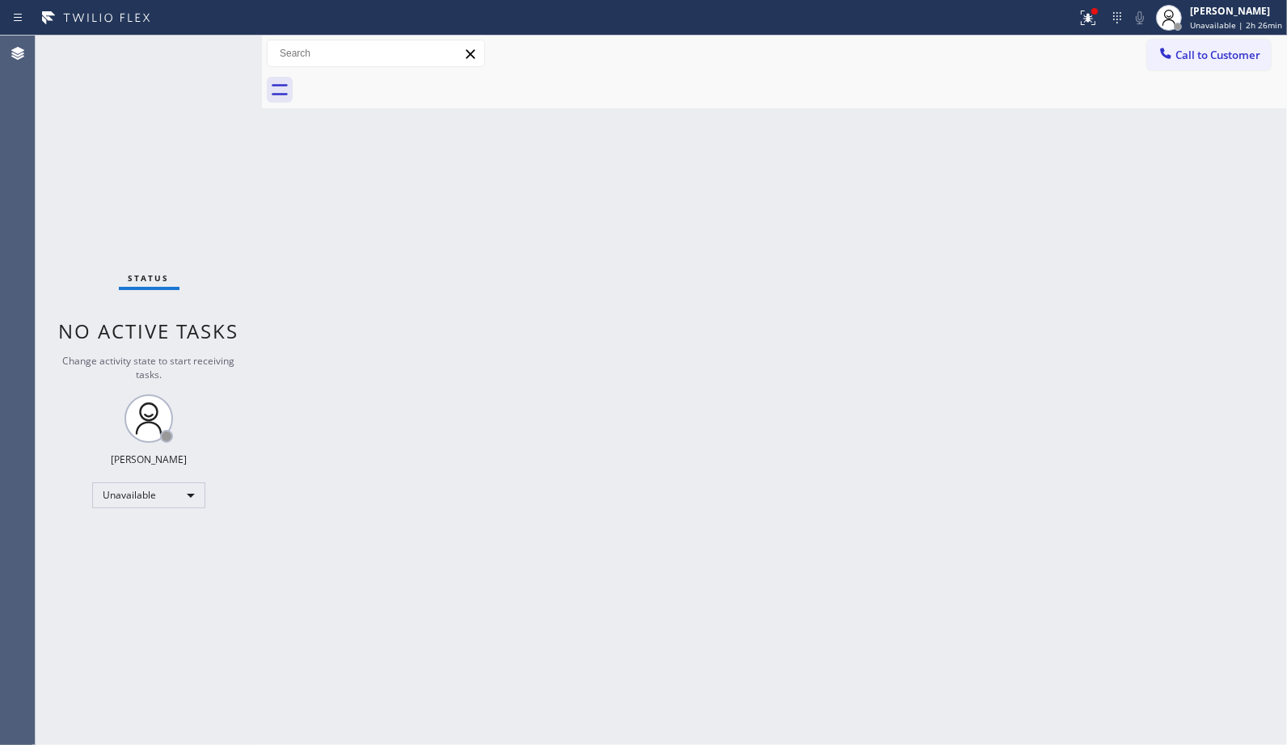
click at [1182, 38] on div "Call to Customer Outbound call Location Subzero Repair Professionals Your calle…" at bounding box center [774, 54] width 1025 height 36
click at [1186, 44] on button "Call to Customer" at bounding box center [1209, 55] width 124 height 31
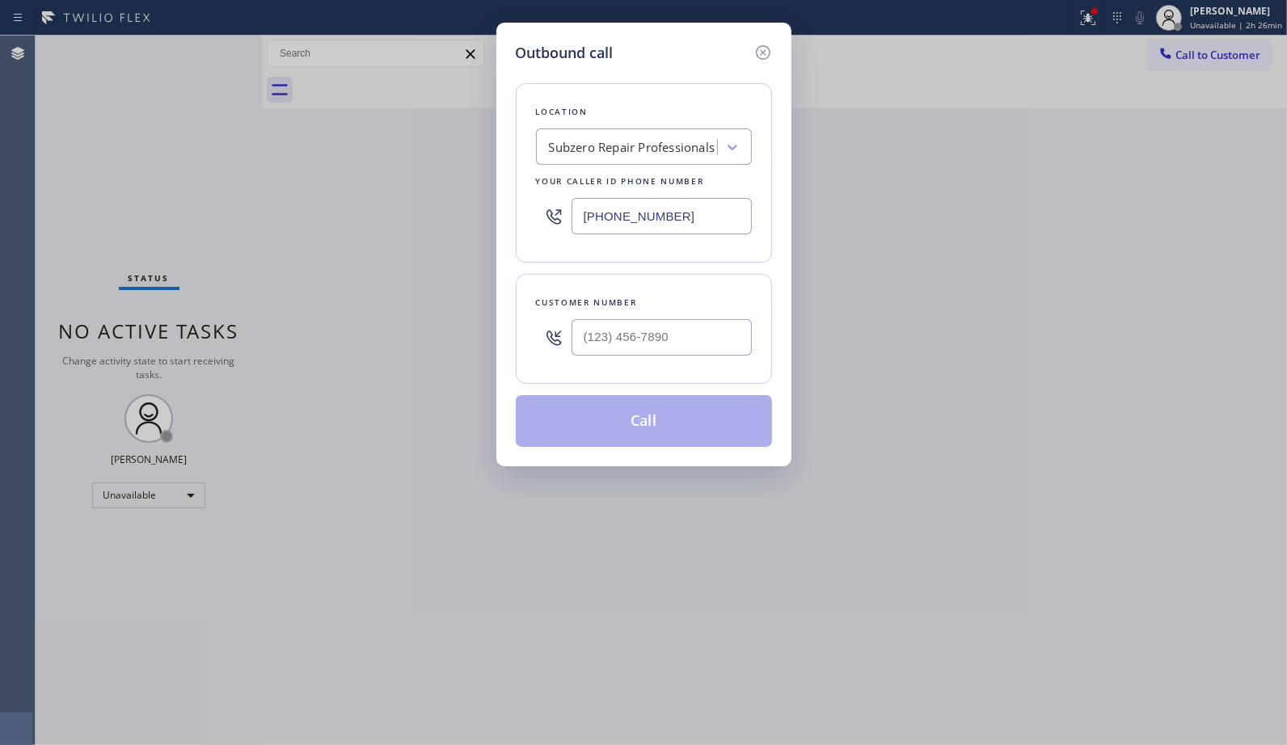
drag, startPoint x: 606, startPoint y: 218, endPoint x: 434, endPoint y: 202, distance: 172.9
click at [435, 202] on div "Outbound call Location Subzero Repair Professionals Your caller id phone number…" at bounding box center [643, 372] width 1287 height 745
paste input "510) 756-4242"
type input "[PHONE_NUMBER]"
paste input "510) 499-8020"
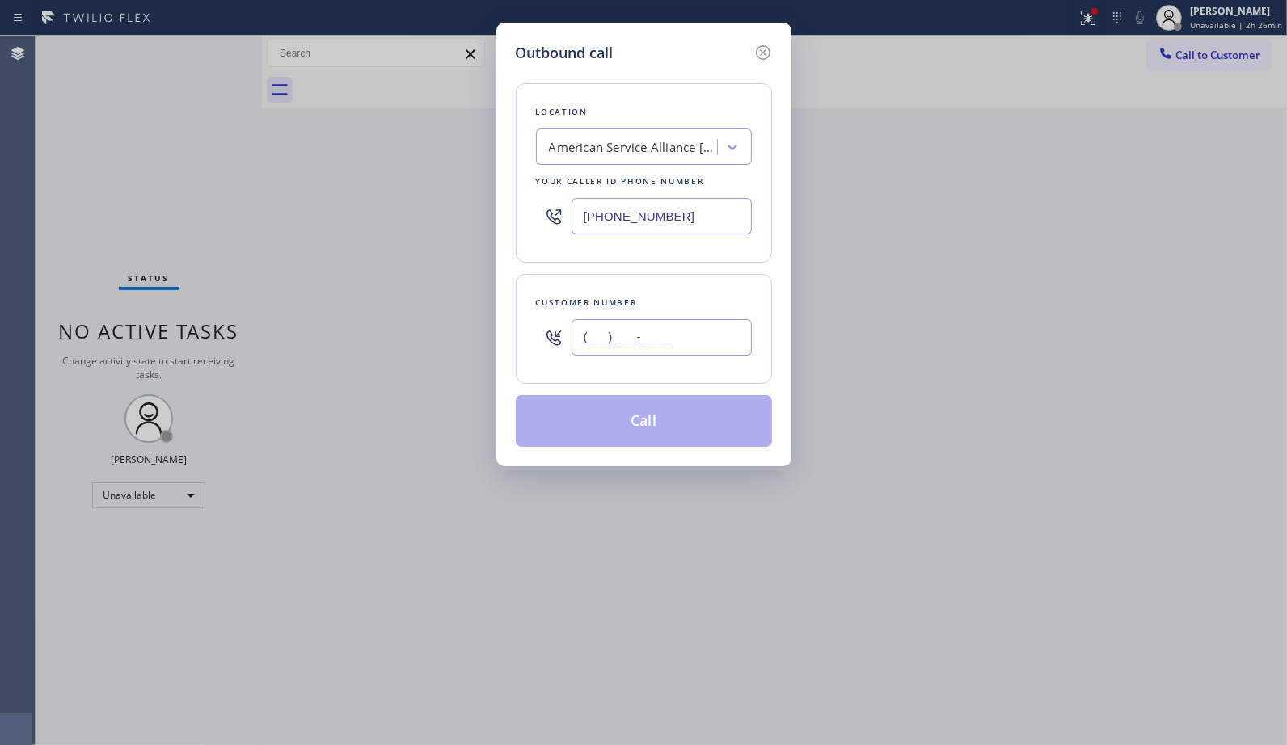
drag, startPoint x: 724, startPoint y: 354, endPoint x: 538, endPoint y: 352, distance: 185.9
click at [538, 352] on div "(___) ___-____" at bounding box center [644, 337] width 216 height 53
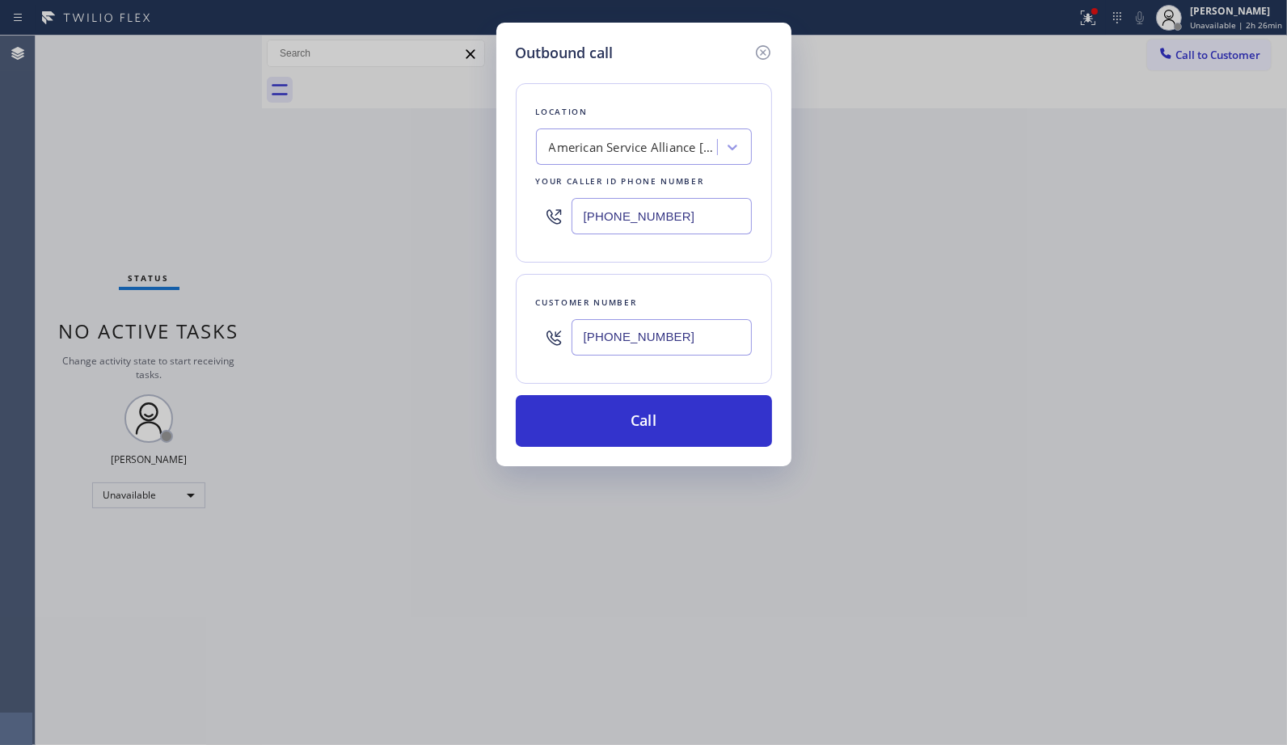
type input "[PHONE_NUMBER]"
click at [659, 435] on button "Call" at bounding box center [644, 421] width 256 height 52
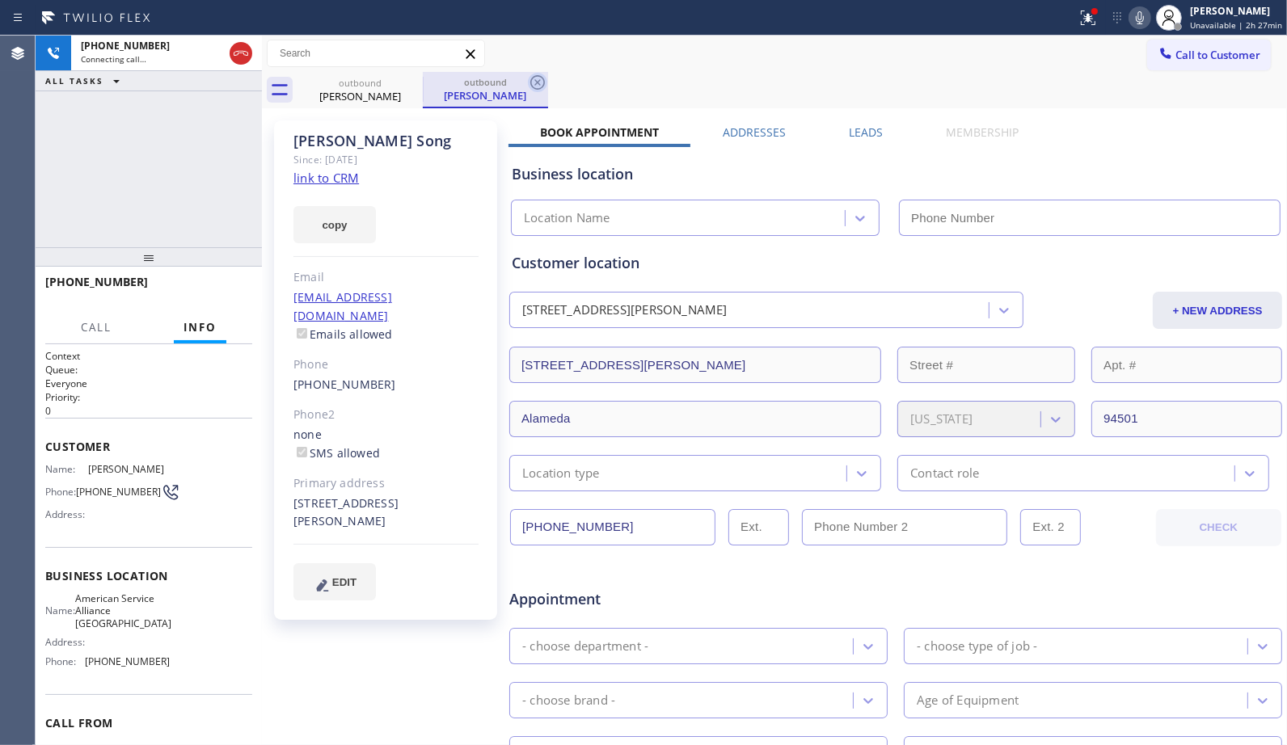
type input "[PHONE_NUMBER]"
click at [534, 82] on icon at bounding box center [537, 82] width 19 height 19
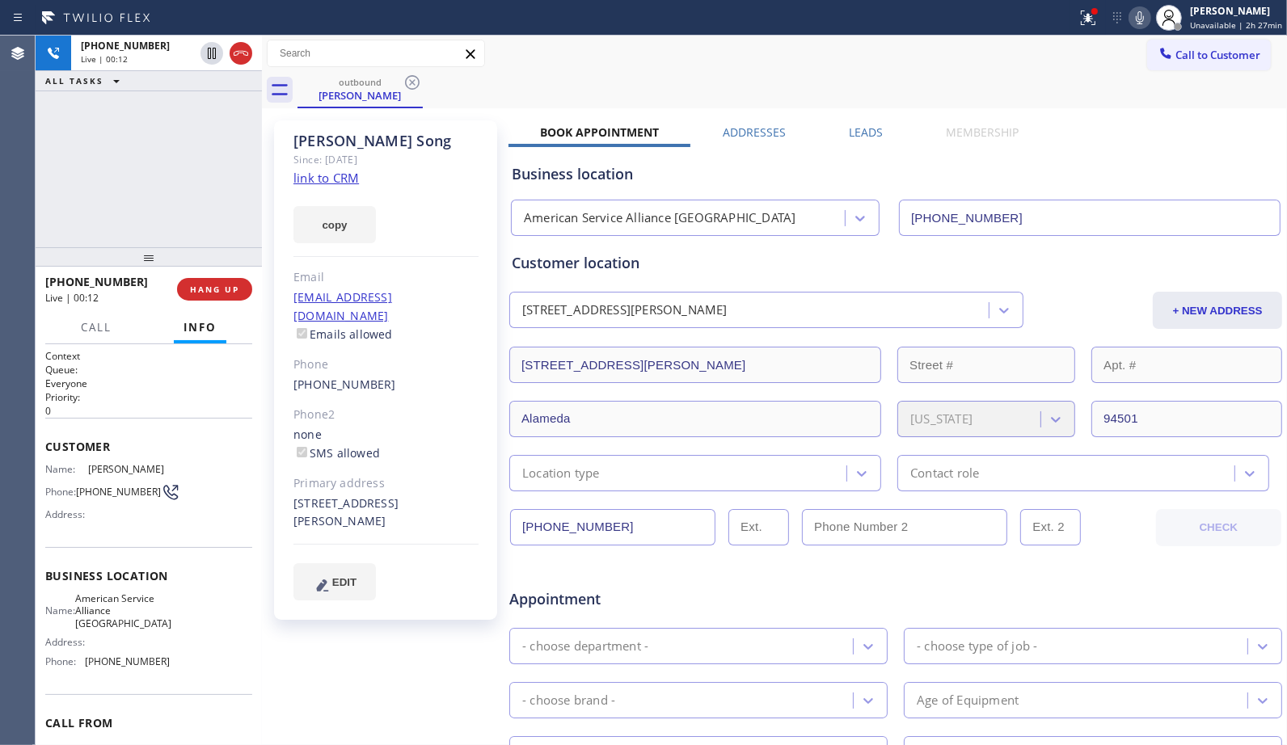
click at [1140, 18] on icon at bounding box center [1140, 17] width 8 height 13
click at [1149, 12] on icon at bounding box center [1139, 17] width 19 height 19
click at [1146, 14] on icon at bounding box center [1139, 17] width 19 height 19
click at [208, 179] on div "[PHONE_NUMBER] Live | 00:56 ALL TASKS ALL TASKS ACTIVE TASKS TASKS IN WRAP UP" at bounding box center [149, 142] width 226 height 212
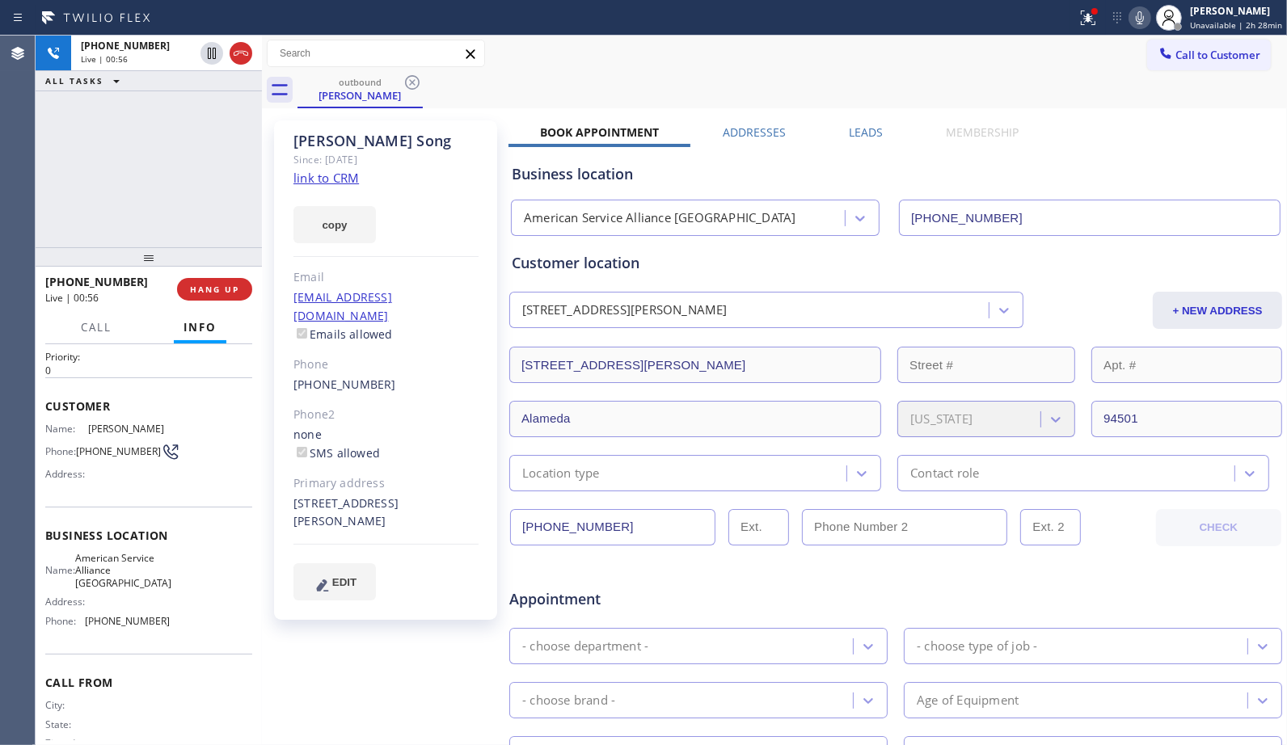
scroll to position [79, 0]
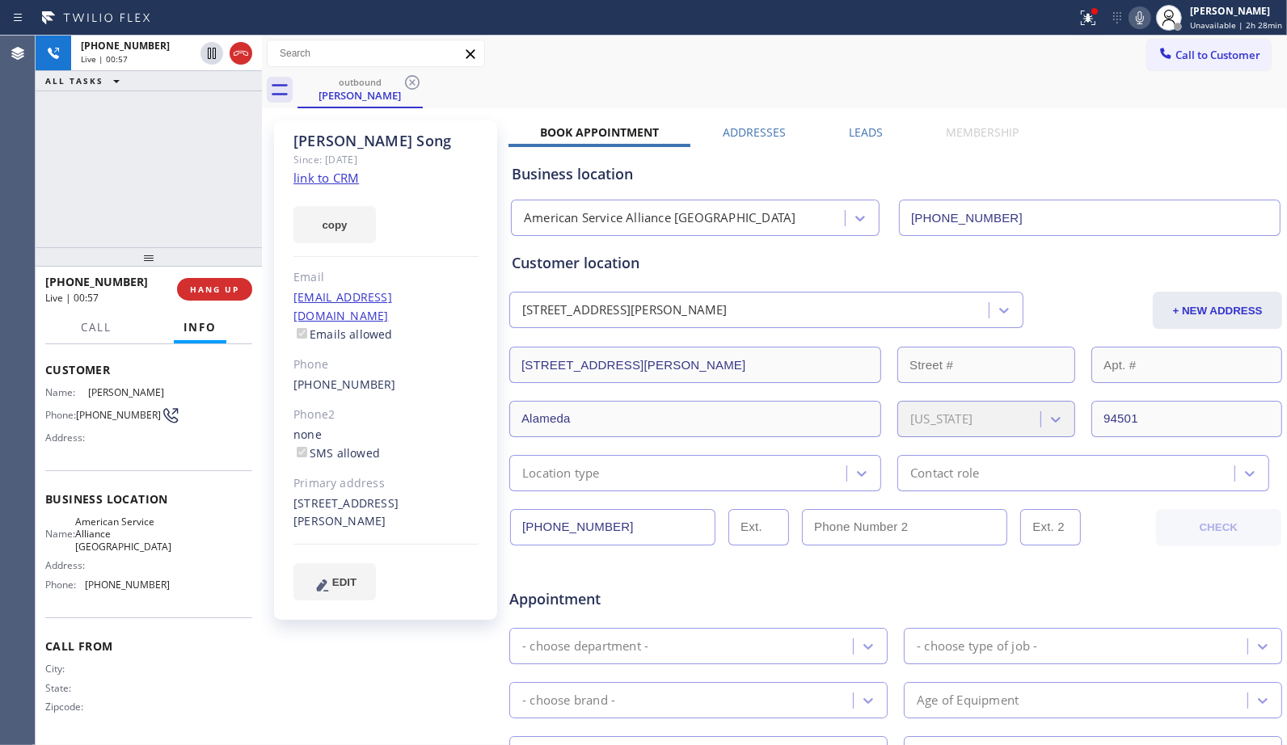
click at [179, 183] on div "[PHONE_NUMBER] Live | 00:57 ALL TASKS ALL TASKS ACTIVE TASKS TASKS IN WRAP UP" at bounding box center [149, 142] width 226 height 212
click at [223, 285] on span "HANG UP" at bounding box center [214, 289] width 49 height 11
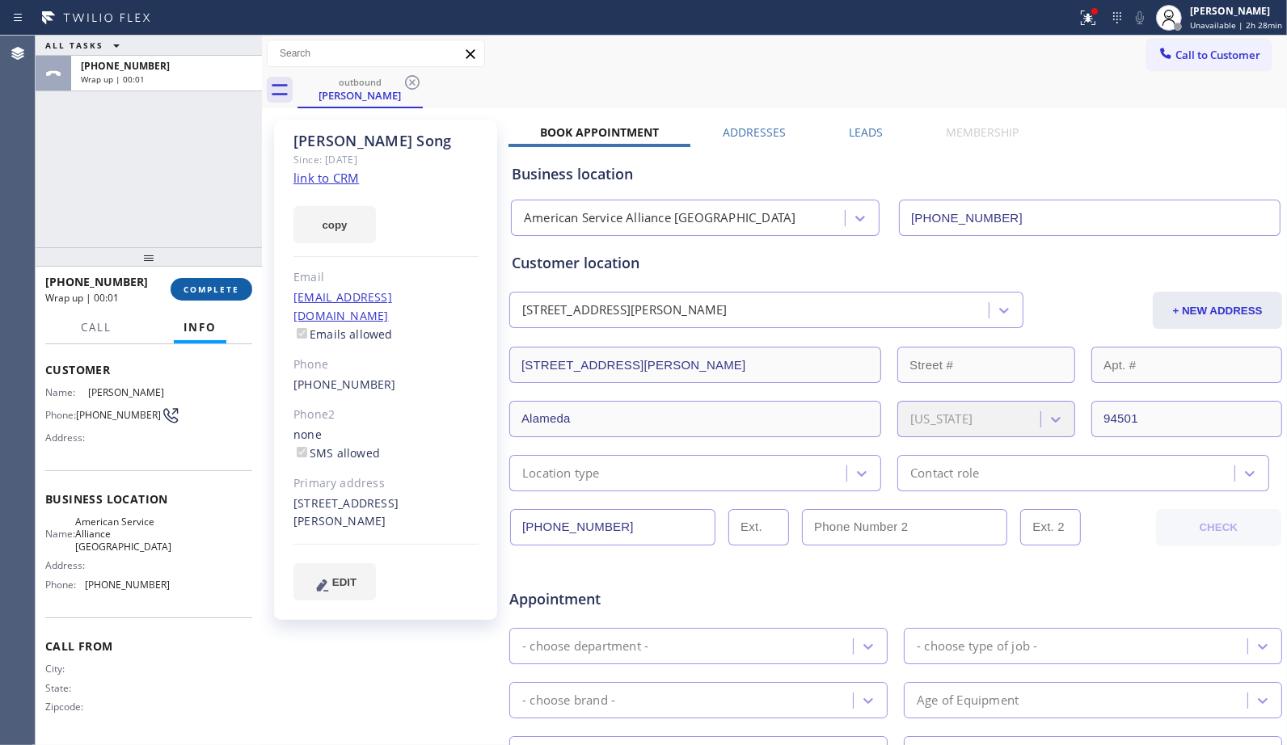
click at [230, 286] on span "COMPLETE" at bounding box center [211, 289] width 56 height 11
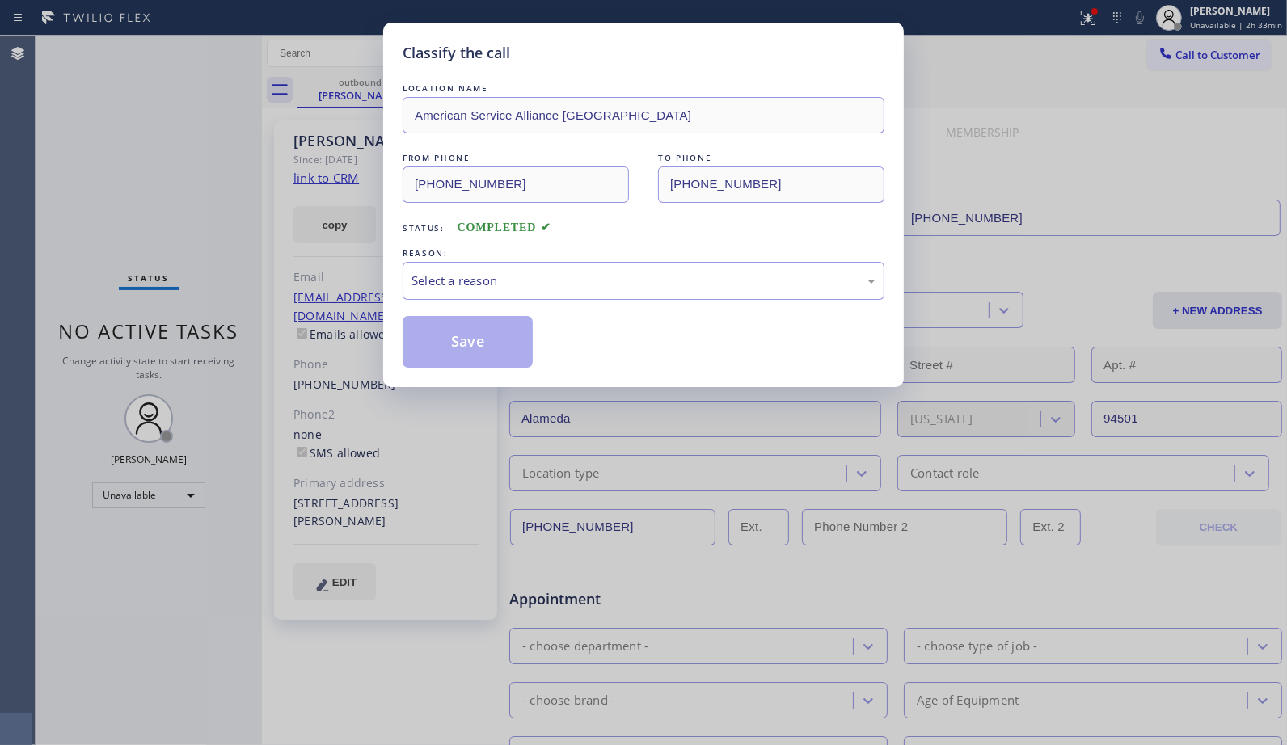
click at [343, 191] on div "Classify the call LOCATION NAME American Service Alliance Oakland FROM PHONE [P…" at bounding box center [643, 372] width 1287 height 745
click at [520, 288] on div "Select a reason" at bounding box center [643, 281] width 464 height 19
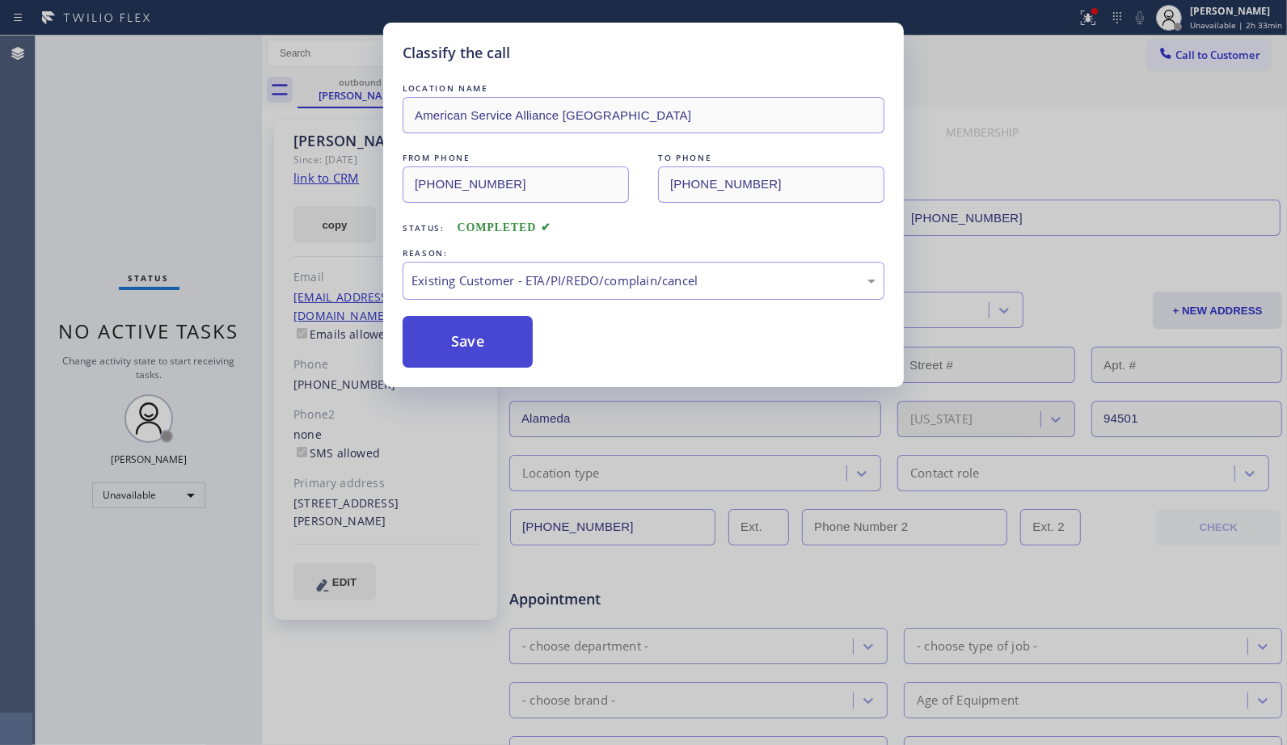
drag, startPoint x: 501, startPoint y: 345, endPoint x: 600, endPoint y: 276, distance: 120.2
click at [502, 345] on button "Save" at bounding box center [467, 342] width 130 height 52
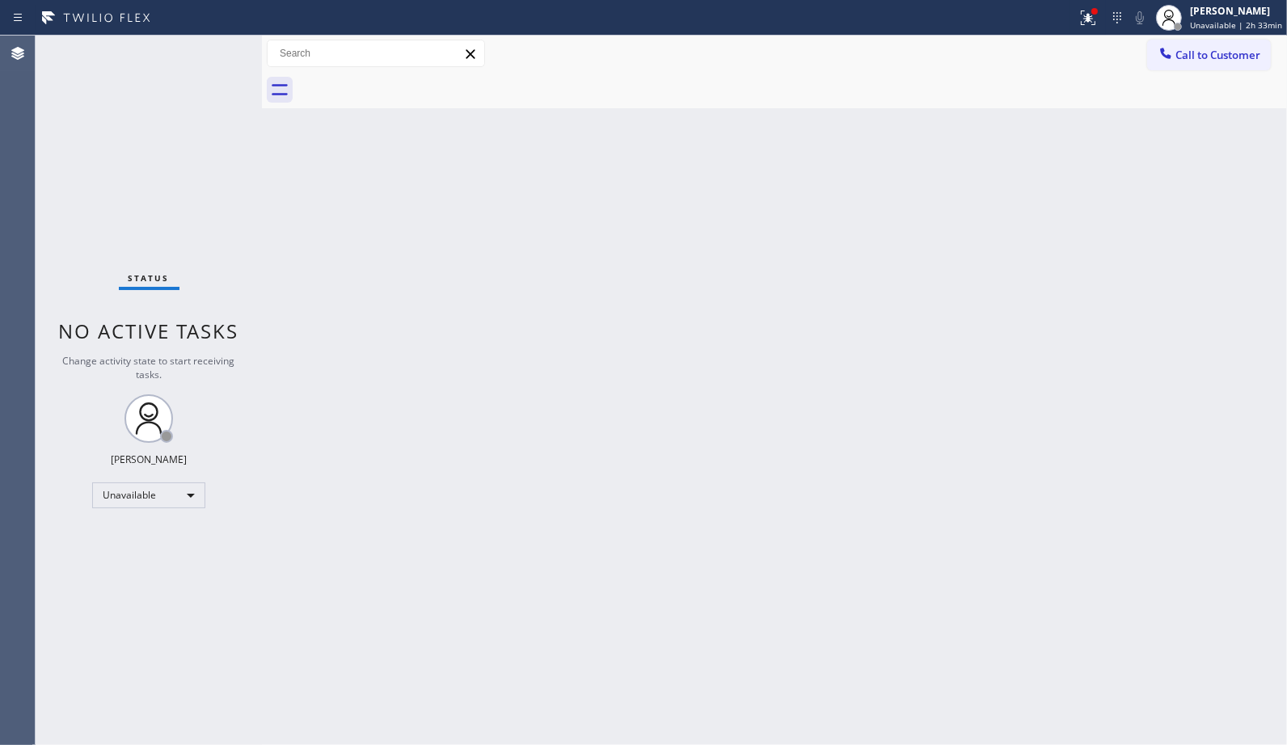
click at [1234, 59] on span "Call to Customer" at bounding box center [1217, 55] width 85 height 15
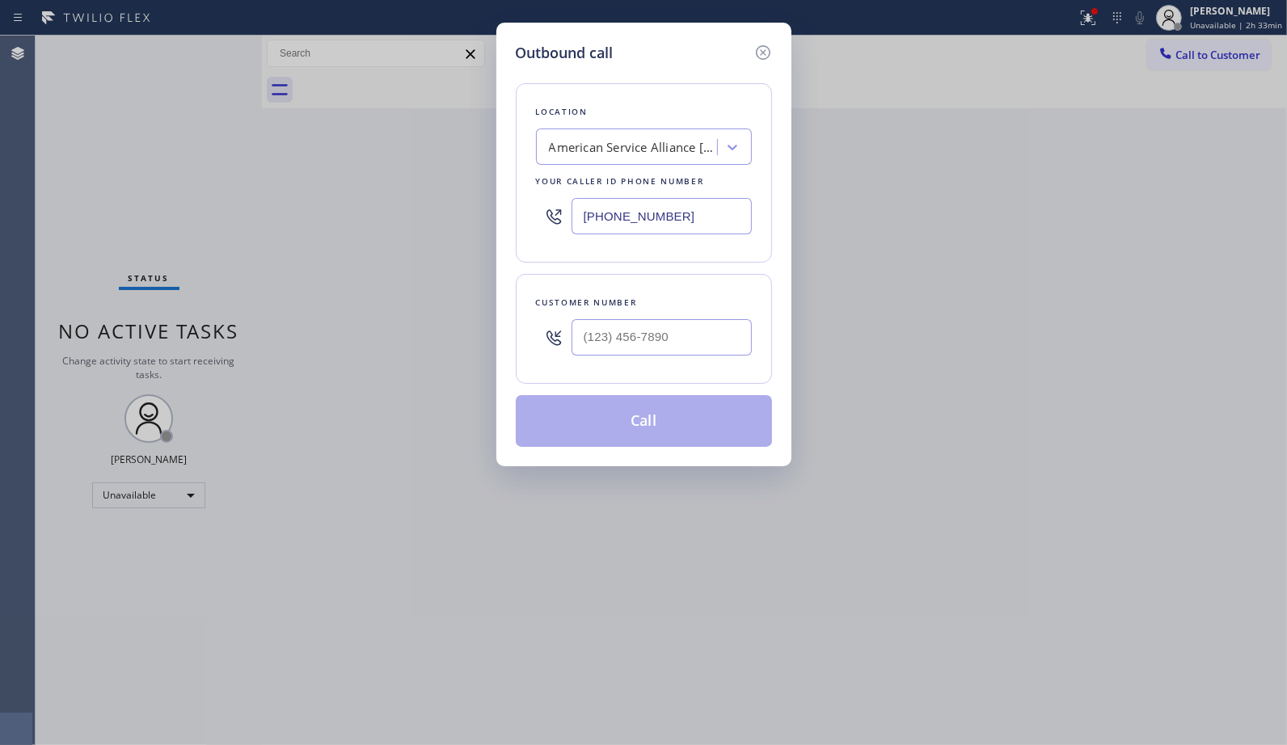
drag, startPoint x: 676, startPoint y: 208, endPoint x: 498, endPoint y: 196, distance: 178.2
click at [499, 197] on div "Outbound call Location American Service Alliance [GEOGRAPHIC_DATA] Your caller …" at bounding box center [643, 245] width 295 height 444
paste input "415) 548-9787"
type input "[PHONE_NUMBER]"
drag, startPoint x: 689, startPoint y: 348, endPoint x: 554, endPoint y: 345, distance: 135.0
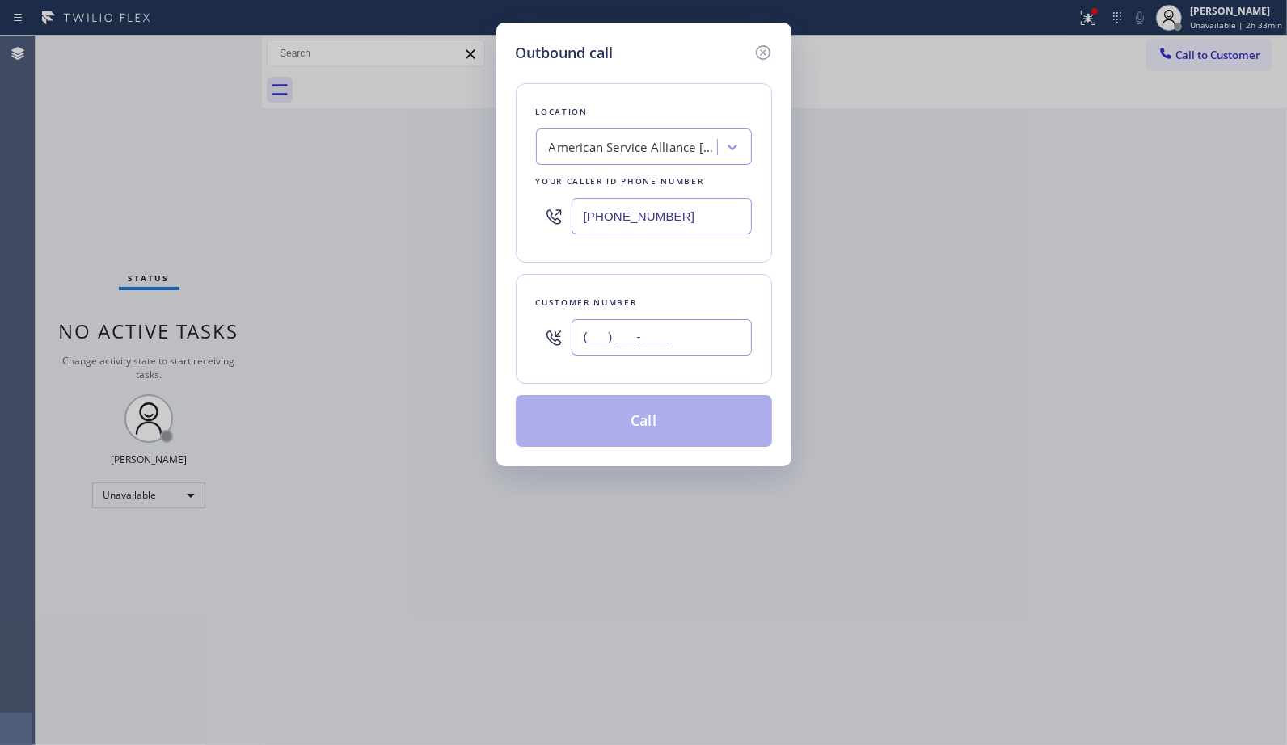
click at [554, 345] on div "(___) ___-____" at bounding box center [644, 337] width 216 height 53
paste input "415) 535-4744"
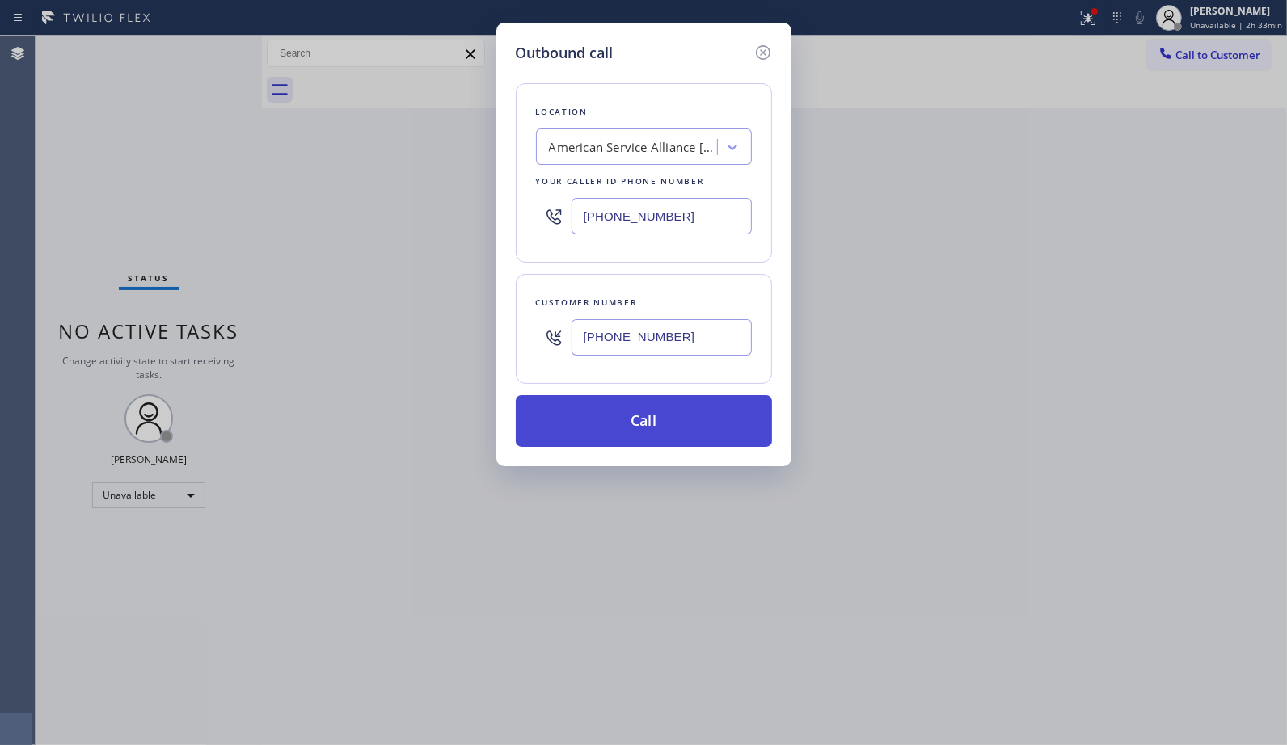
type input "[PHONE_NUMBER]"
click at [691, 416] on button "Call" at bounding box center [644, 421] width 256 height 52
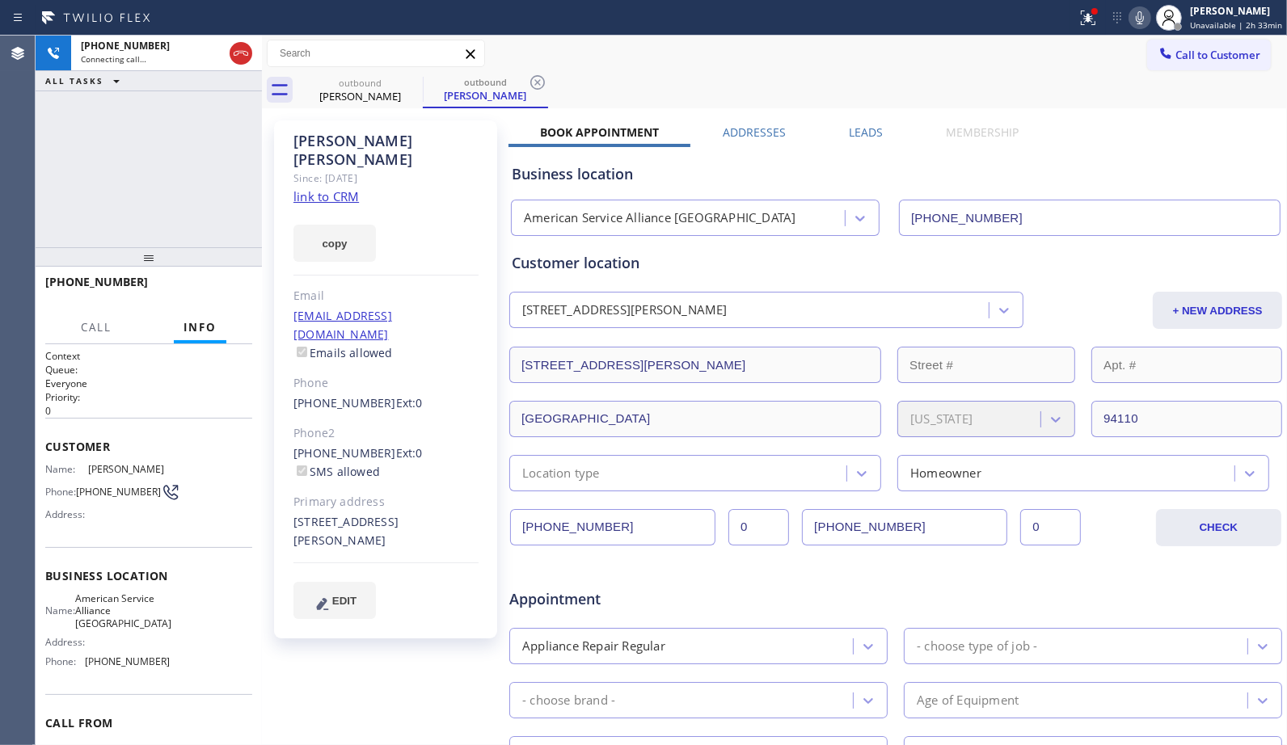
type input "[PHONE_NUMBER]"
drag, startPoint x: 238, startPoint y: 292, endPoint x: 122, endPoint y: 150, distance: 183.8
click at [122, 150] on div "[PHONE_NUMBER] Live | 00:03 ALL TASKS ALL TASKS ACTIVE TASKS TASKS IN WRAP UP […" at bounding box center [149, 391] width 226 height 710
drag, startPoint x: 132, startPoint y: 280, endPoint x: 44, endPoint y: 276, distance: 88.2
click at [44, 276] on div "[PHONE_NUMBER] Live | 00:07 HANG UP" at bounding box center [149, 289] width 226 height 45
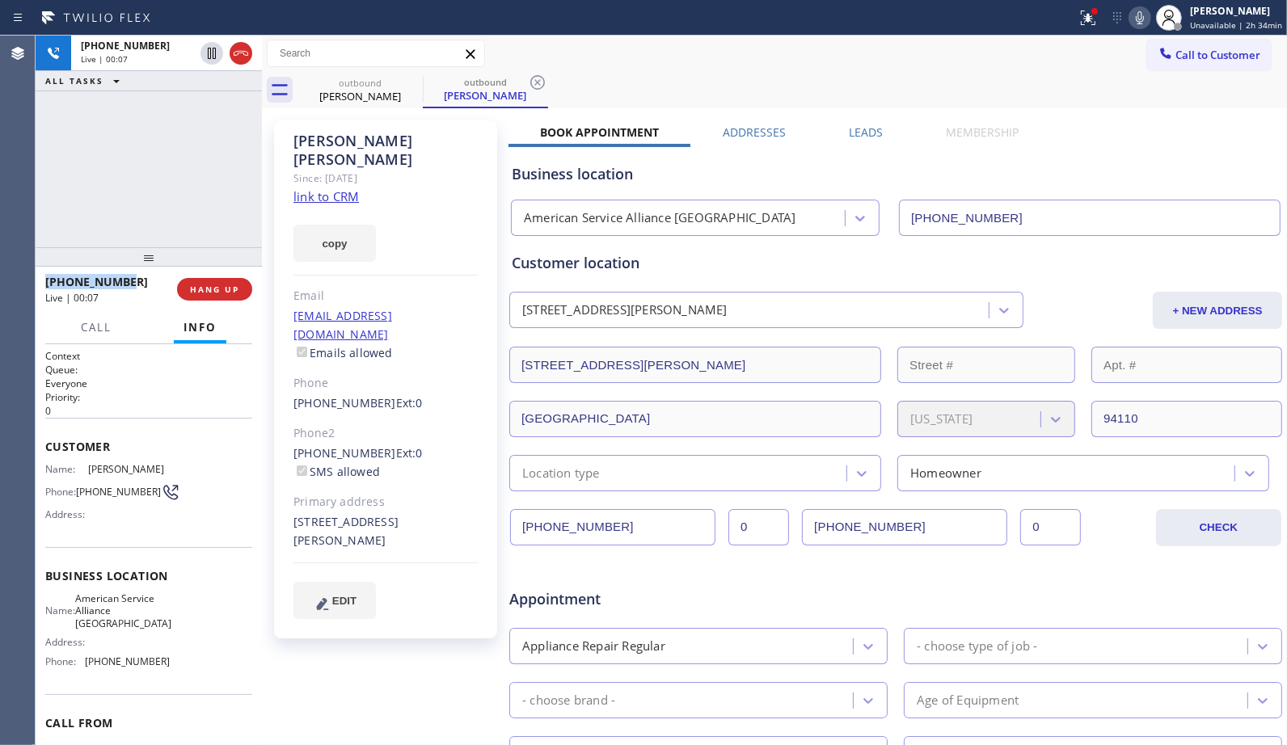
copy span "[PHONE_NUMBER]"
click at [202, 286] on span "HANG UP" at bounding box center [214, 289] width 49 height 11
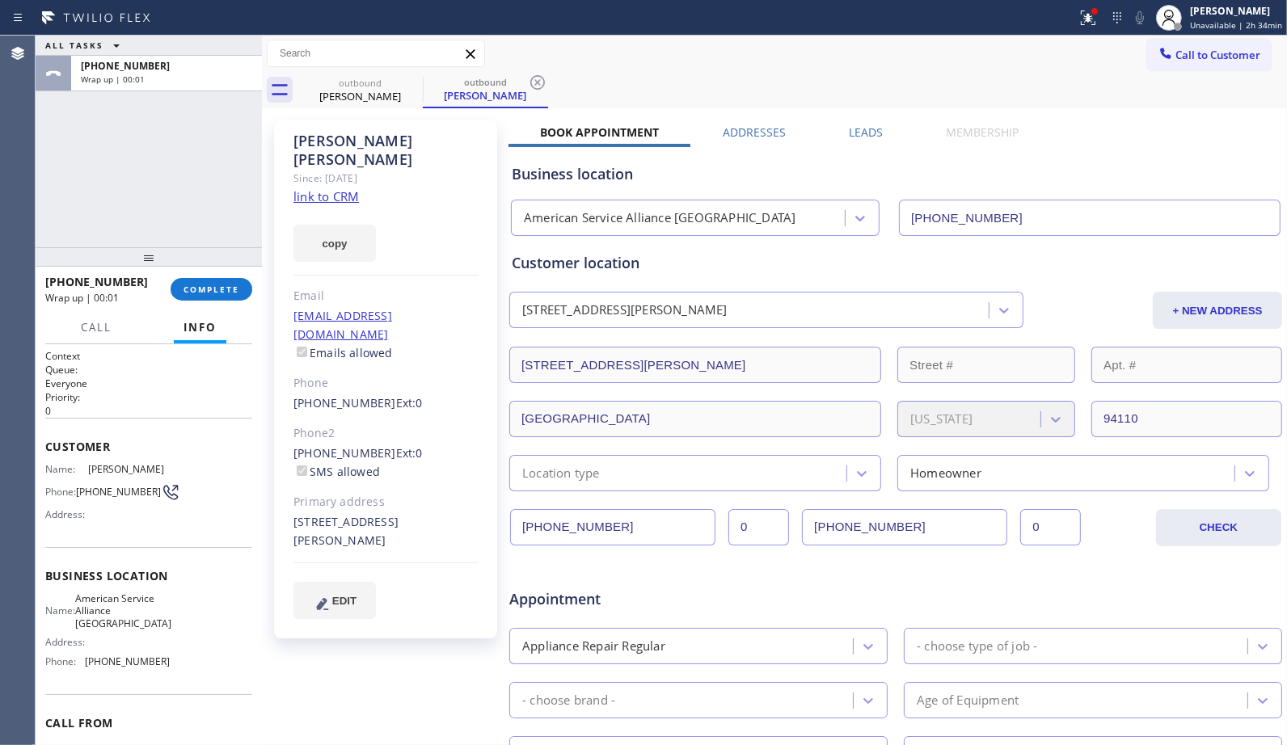
click at [822, 61] on div "Call to Customer Outbound call Location American Service Alliance [GEOGRAPHIC_D…" at bounding box center [774, 54] width 1025 height 28
click at [200, 285] on span "COMPLETE" at bounding box center [211, 289] width 56 height 11
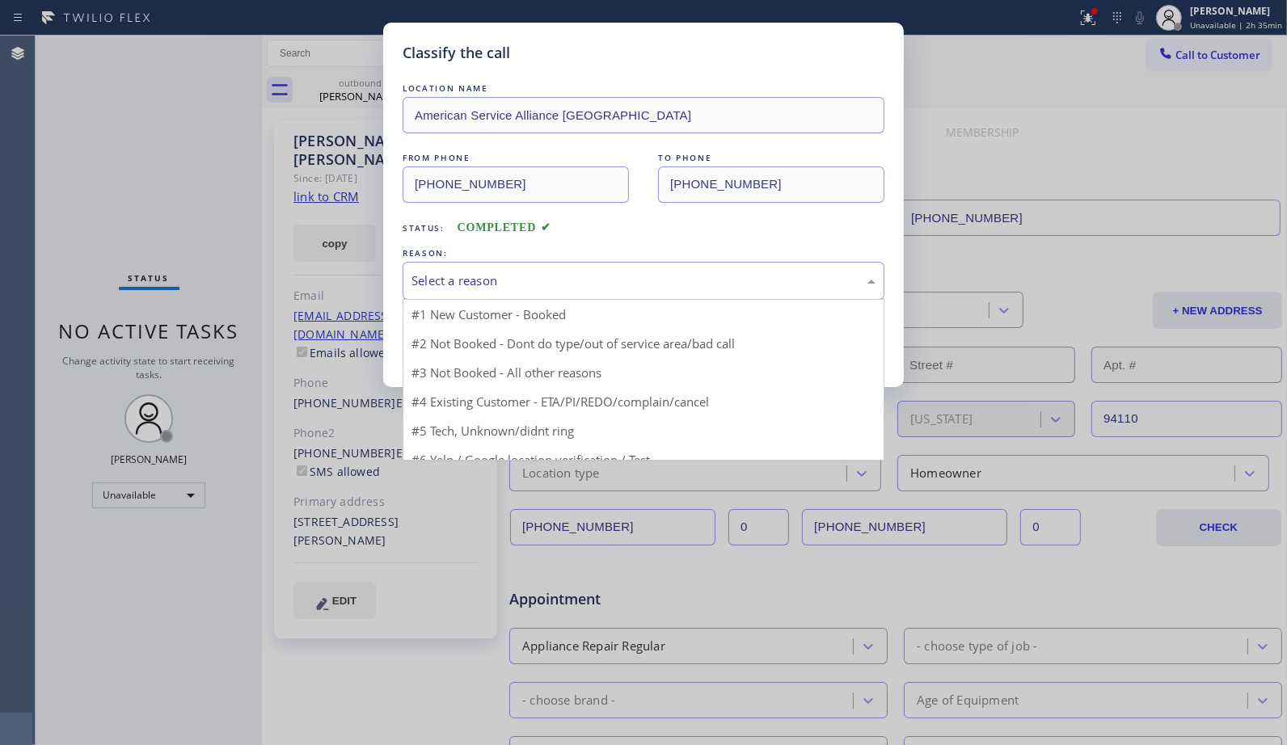
click at [652, 276] on div "Select a reason" at bounding box center [643, 281] width 464 height 19
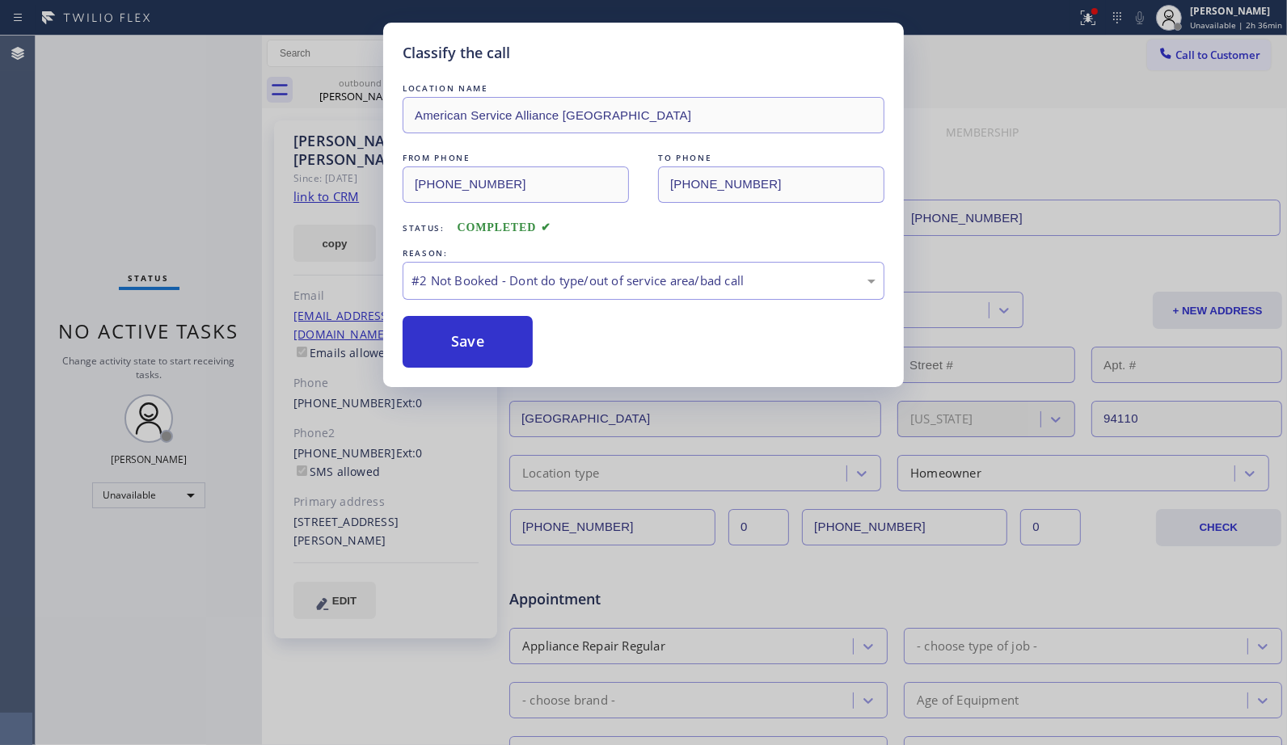
drag, startPoint x: 466, startPoint y: 348, endPoint x: 754, endPoint y: 259, distance: 301.4
click at [467, 351] on button "Save" at bounding box center [467, 342] width 130 height 52
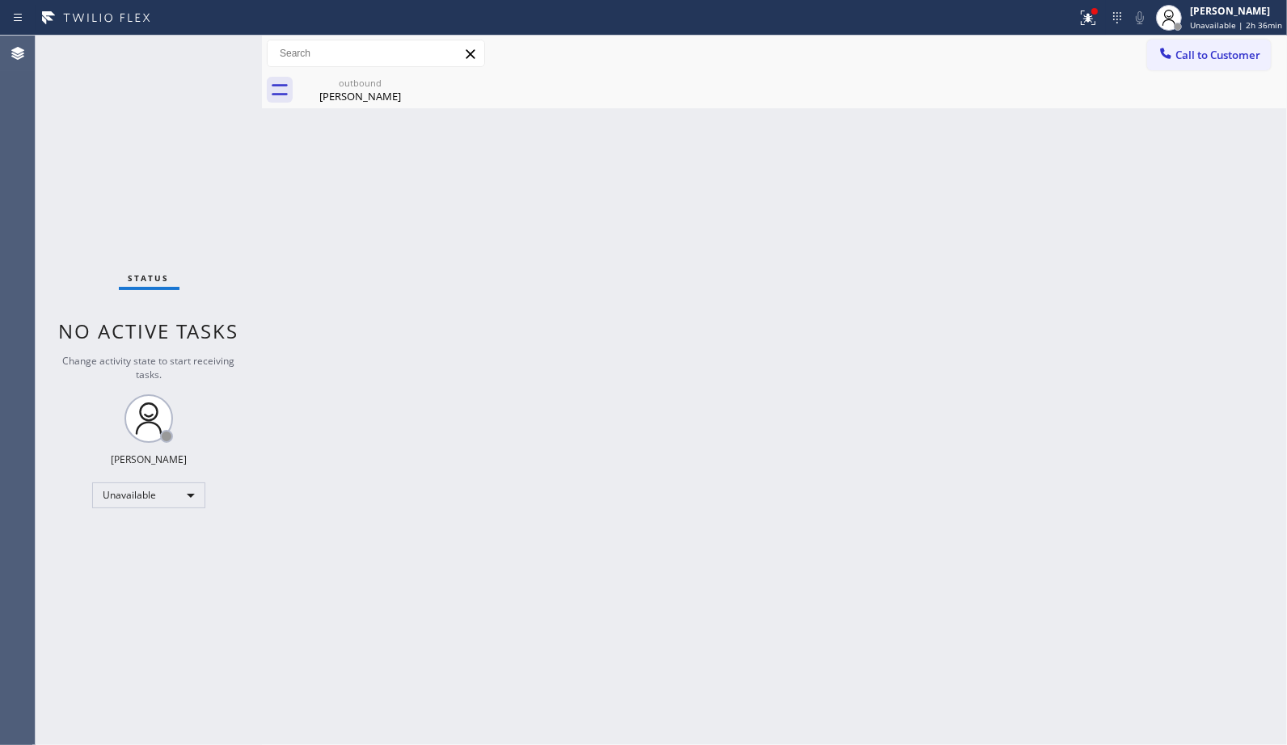
click at [1224, 62] on button "Call to Customer" at bounding box center [1209, 55] width 124 height 31
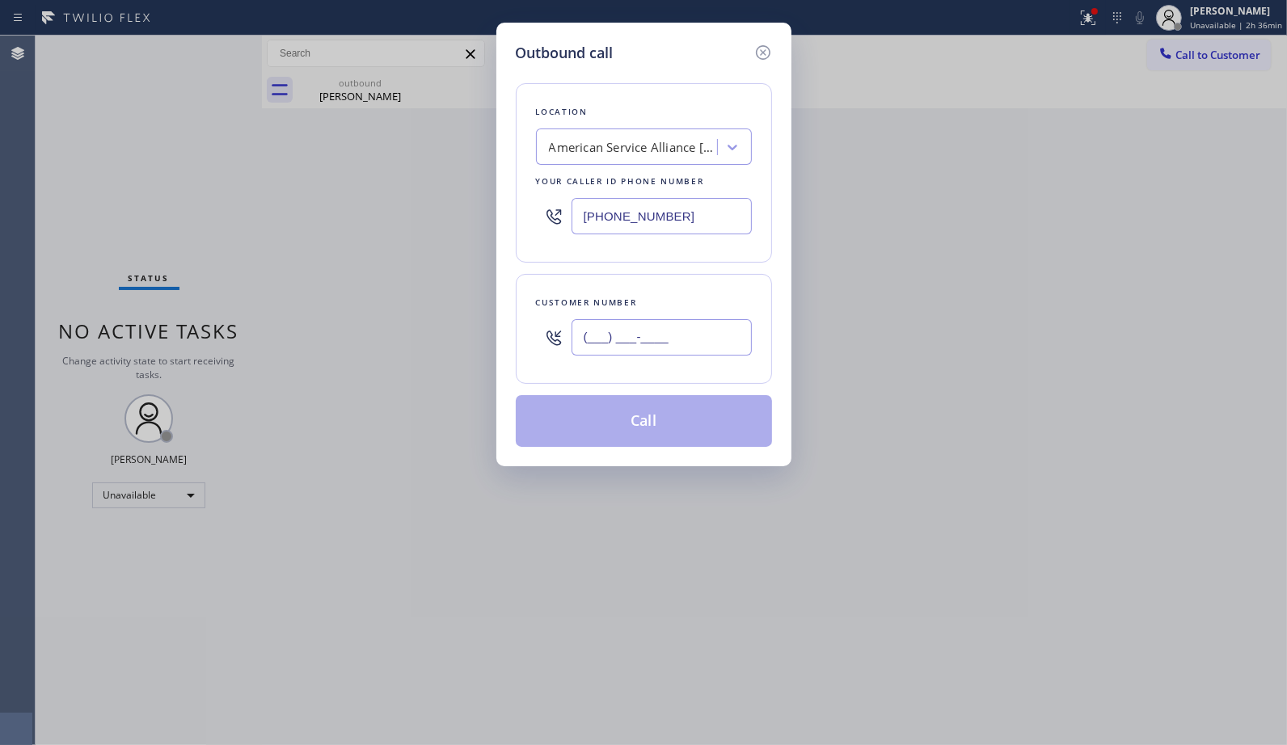
drag, startPoint x: 713, startPoint y: 356, endPoint x: 511, endPoint y: 341, distance: 202.6
click at [511, 346] on div "Outbound call Location American Service Alliance [GEOGRAPHIC_DATA] Your caller …" at bounding box center [643, 245] width 295 height 444
paste input "415) 629-0029"
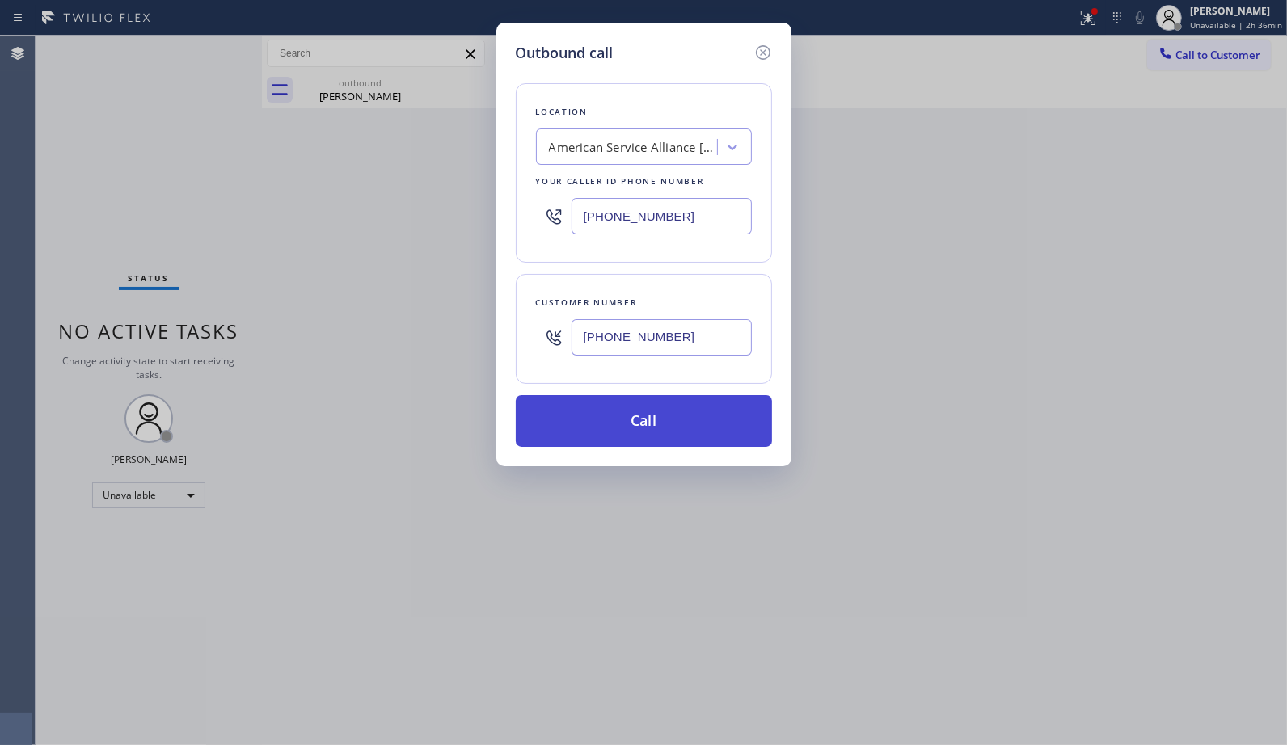
type input "[PHONE_NUMBER]"
click at [657, 429] on button "Call" at bounding box center [644, 421] width 256 height 52
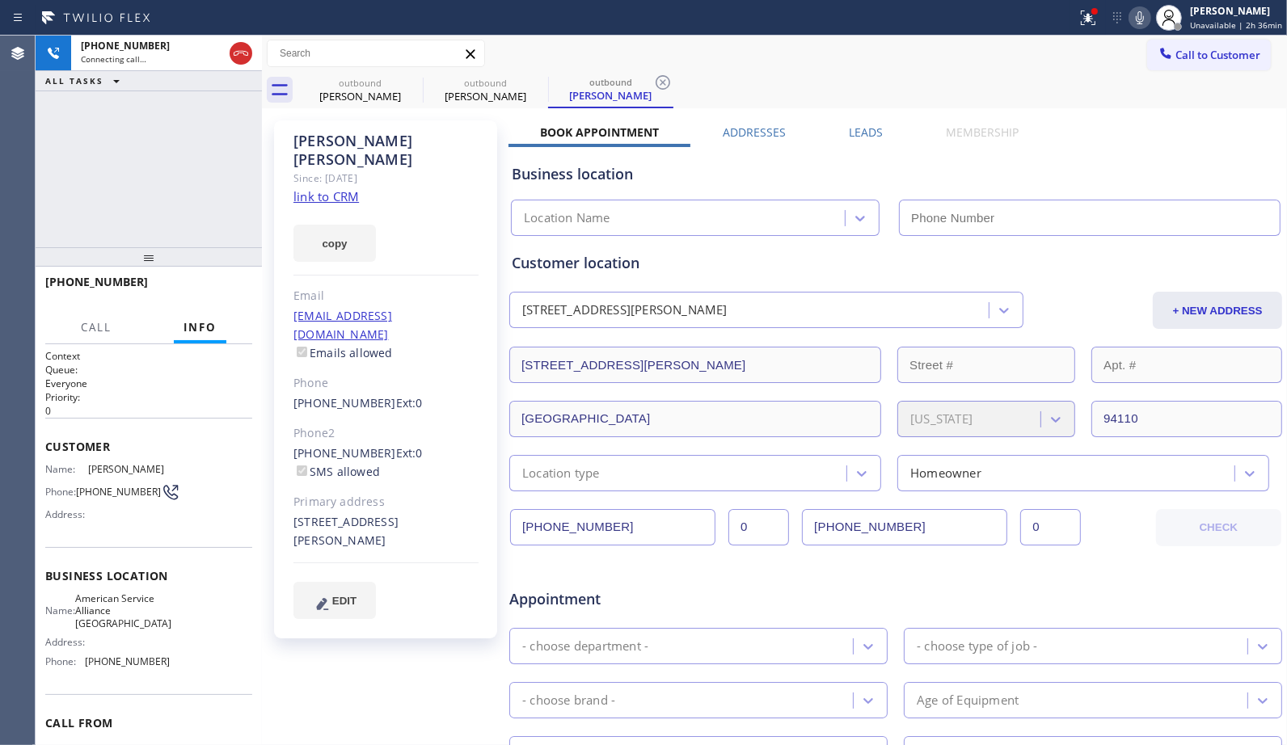
type input "[PHONE_NUMBER]"
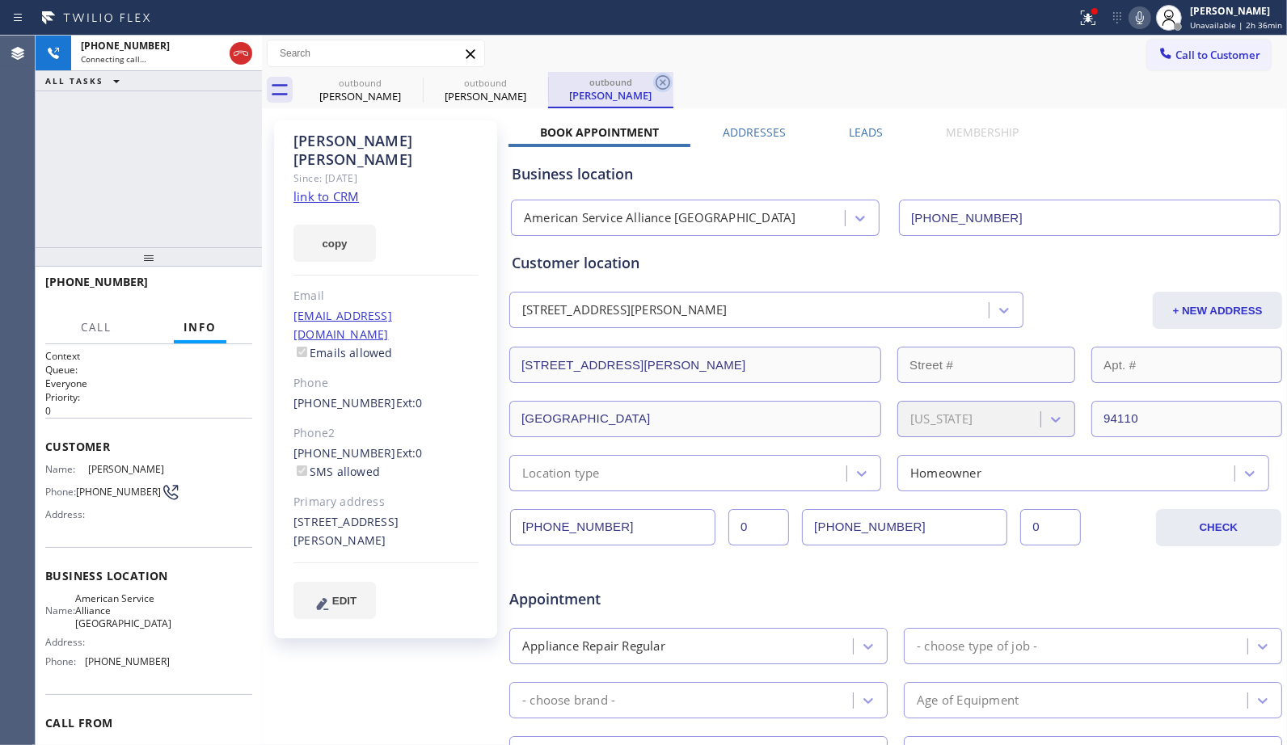
click at [656, 78] on icon at bounding box center [662, 82] width 19 height 19
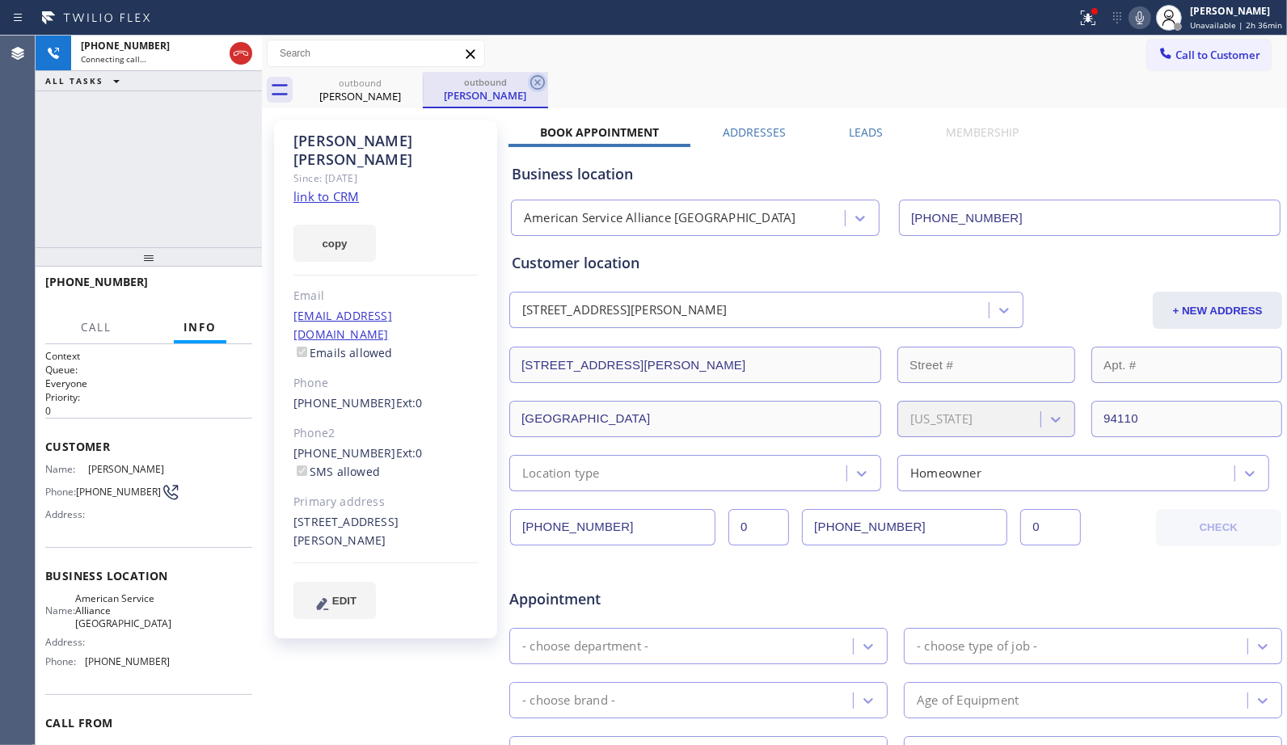
click at [536, 79] on icon at bounding box center [537, 82] width 19 height 19
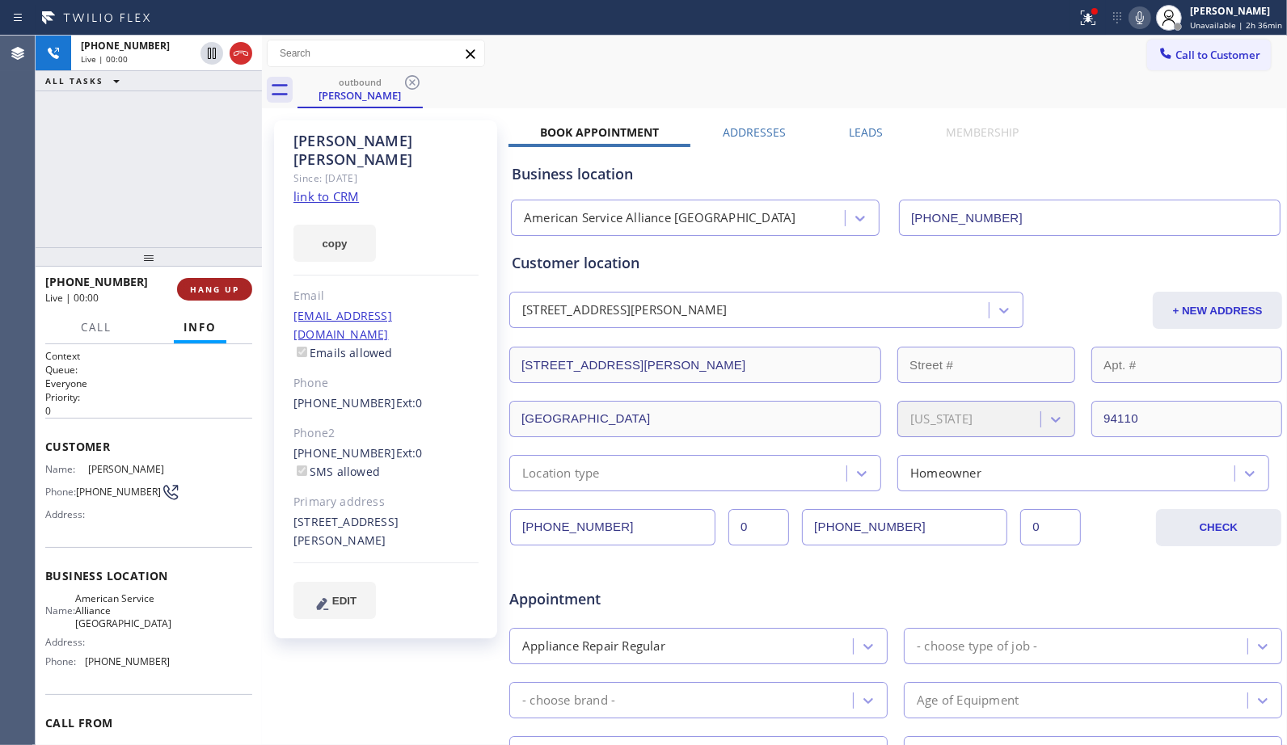
click at [200, 296] on button "HANG UP" at bounding box center [214, 289] width 75 height 23
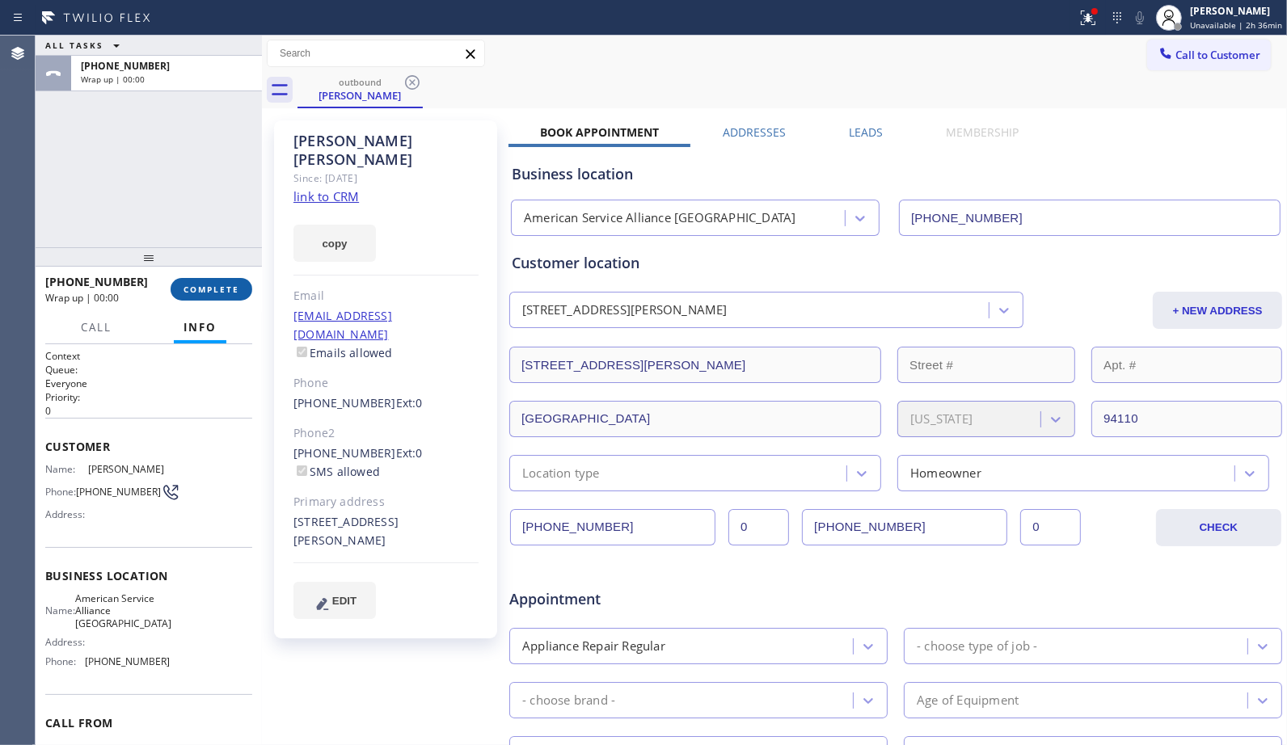
click at [215, 294] on span "COMPLETE" at bounding box center [211, 289] width 56 height 11
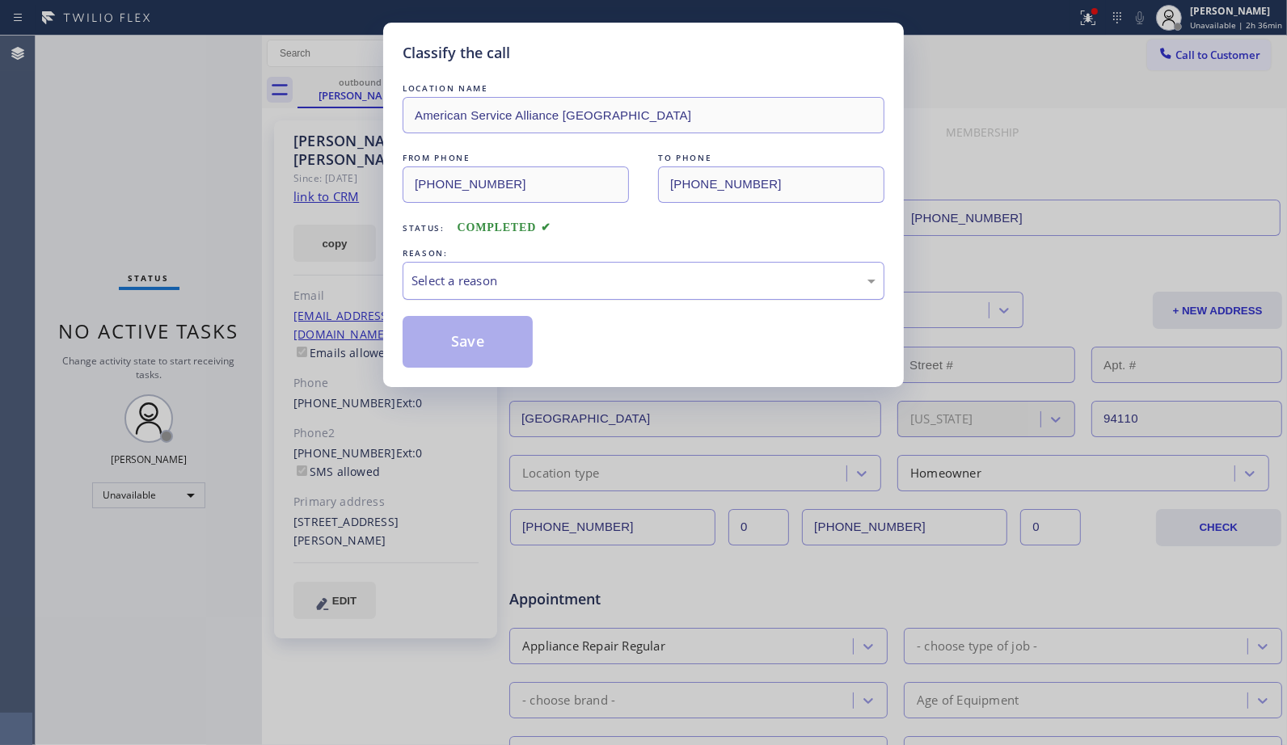
click at [756, 286] on div "Select a reason" at bounding box center [643, 281] width 464 height 19
click at [466, 351] on button "Save" at bounding box center [467, 342] width 130 height 52
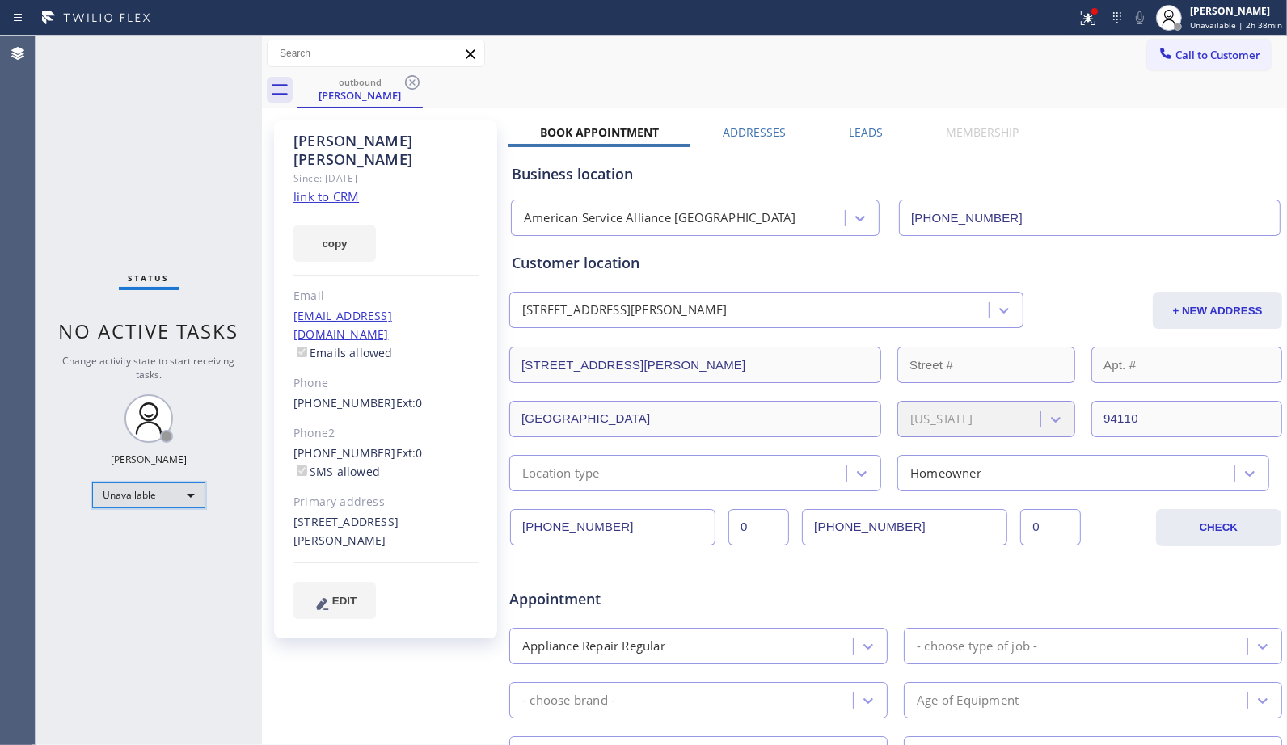
click at [179, 502] on div "Unavailable" at bounding box center [148, 496] width 113 height 26
click at [138, 520] on li "Offline" at bounding box center [148, 517] width 110 height 19
click at [818, 57] on div "Call to Customer Outbound call Location American Service Alliance [GEOGRAPHIC_D…" at bounding box center [774, 54] width 1025 height 28
click at [407, 83] on icon at bounding box center [411, 82] width 19 height 19
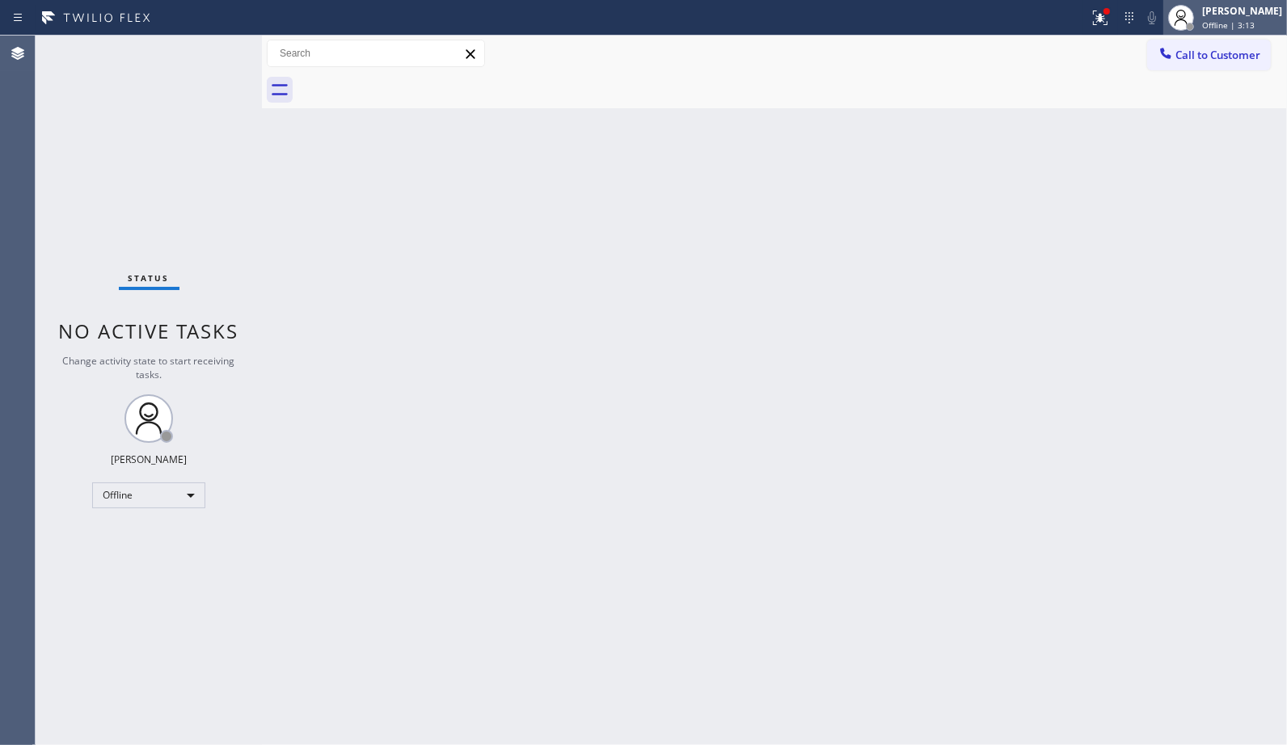
click at [1234, 23] on span "Offline | 3:13" at bounding box center [1228, 24] width 53 height 11
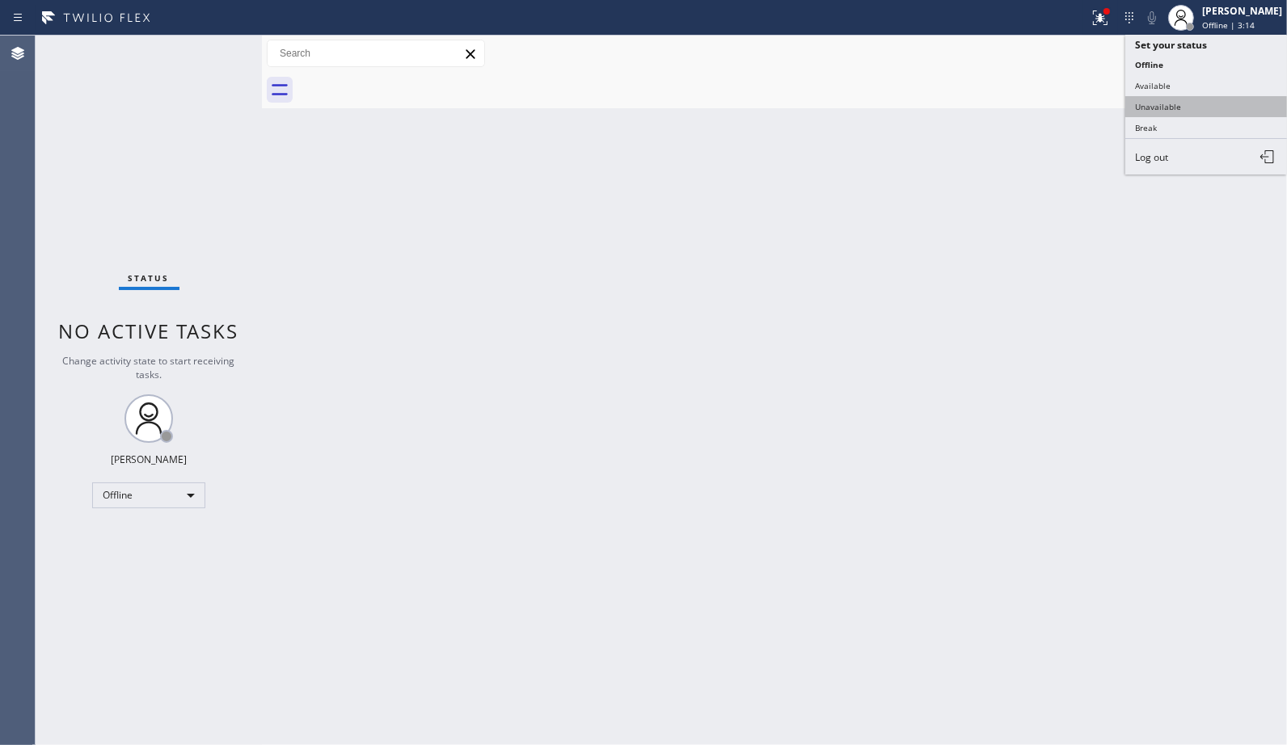
click at [1141, 105] on button "Unavailable" at bounding box center [1206, 106] width 162 height 21
click at [1205, 49] on span "Call to Customer" at bounding box center [1217, 55] width 85 height 15
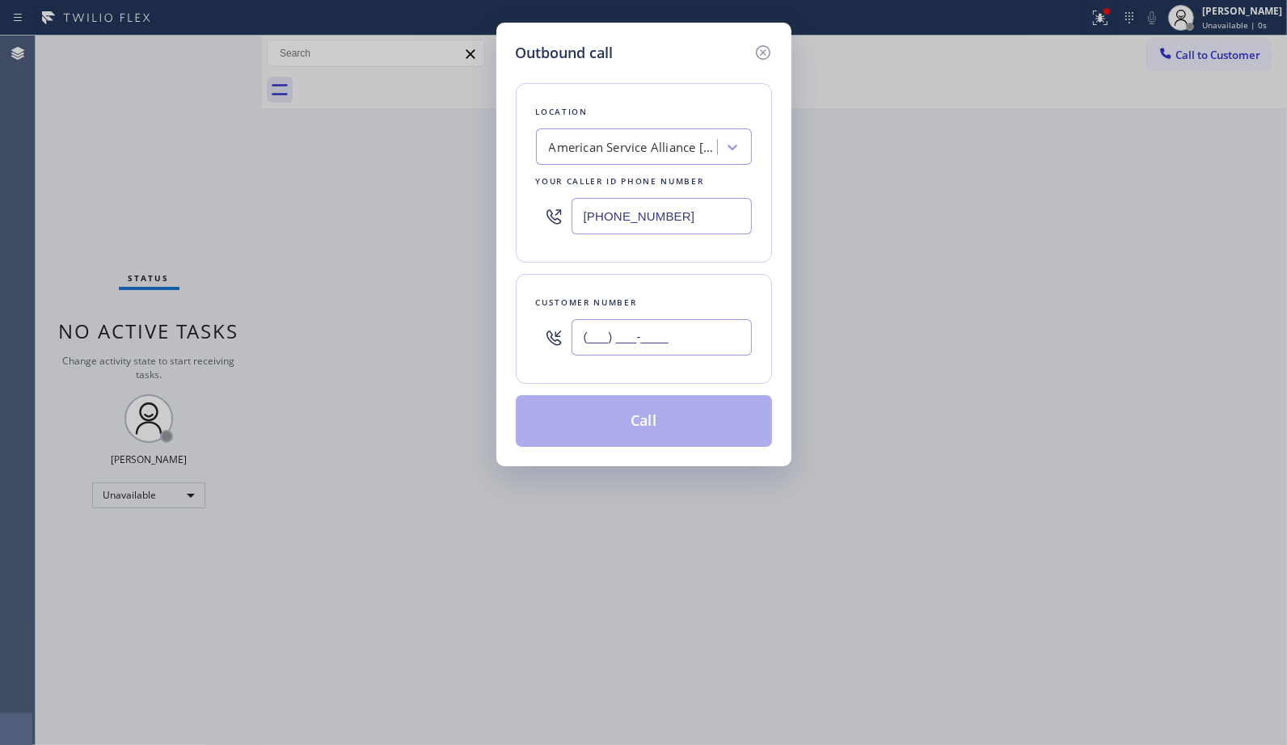
drag, startPoint x: 706, startPoint y: 333, endPoint x: 529, endPoint y: 325, distance: 178.0
click at [531, 325] on div "Customer number (___) ___-____" at bounding box center [644, 329] width 256 height 110
paste input "415) 467-7188"
type input "[PHONE_NUMBER]"
click at [636, 437] on button "Call" at bounding box center [644, 421] width 256 height 52
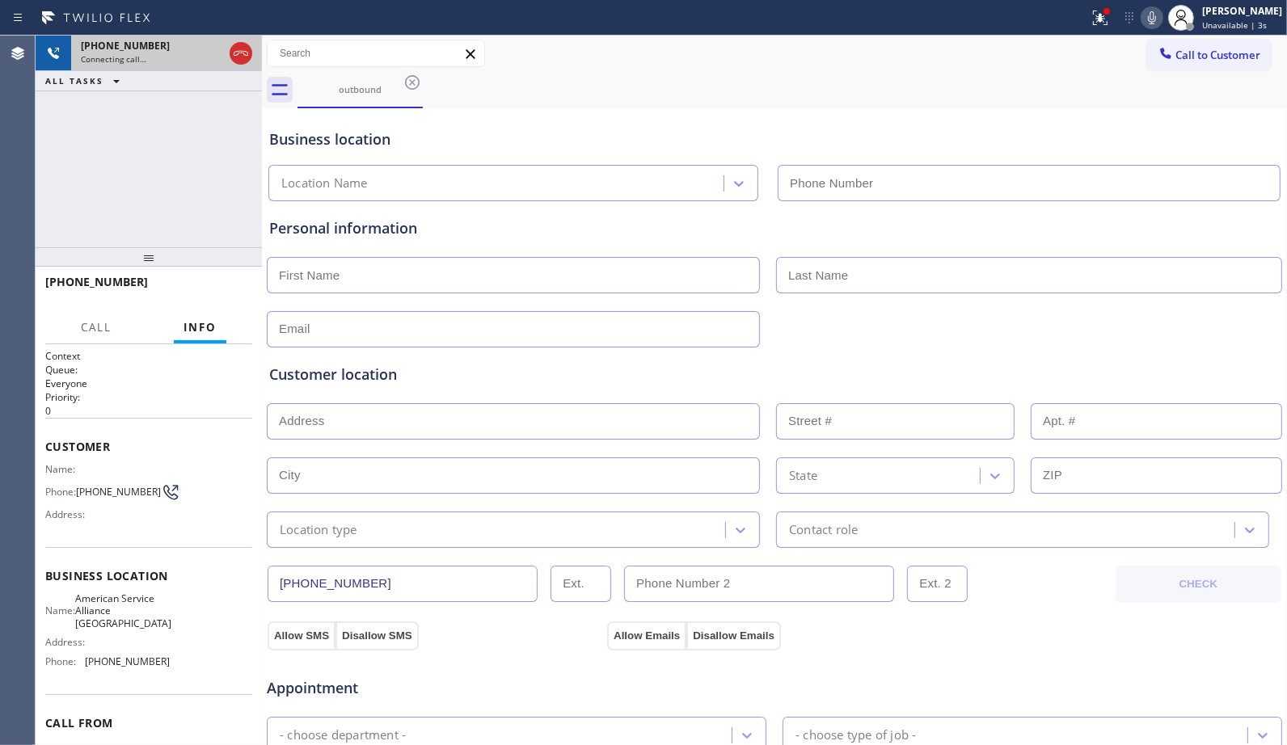
type input "[PHONE_NUMBER]"
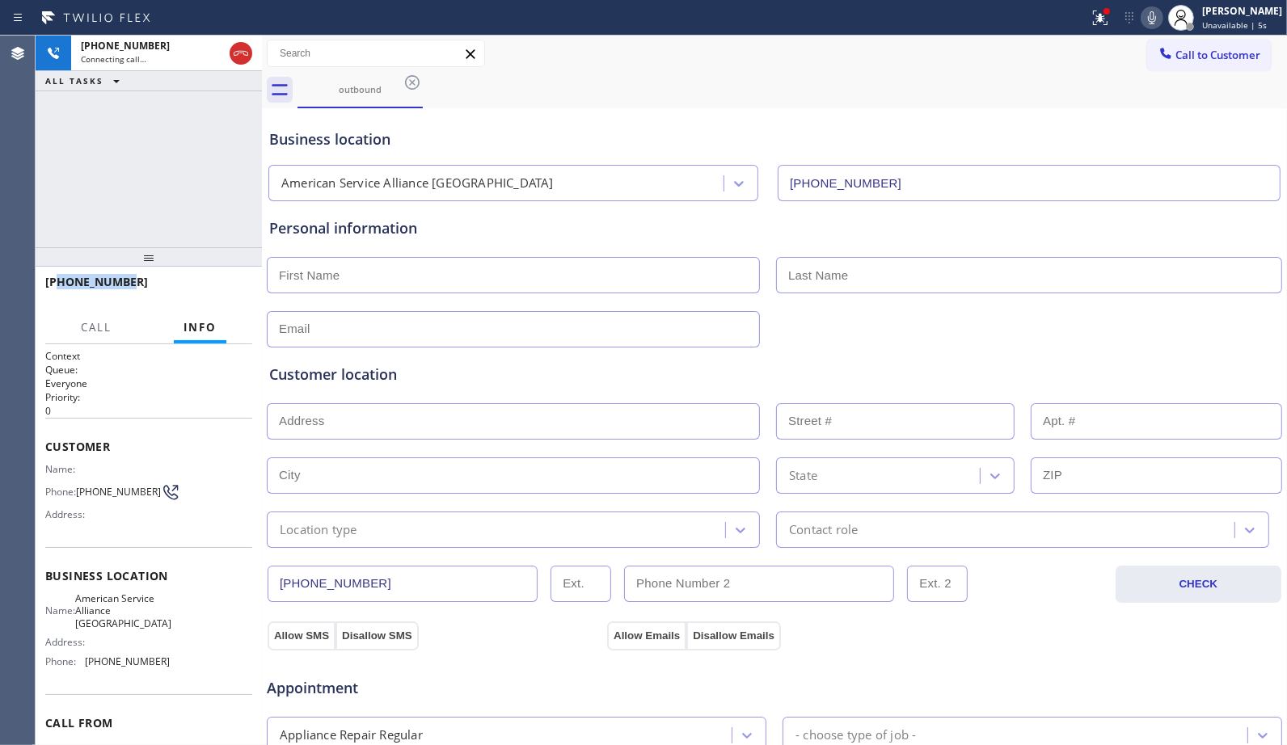
drag, startPoint x: 137, startPoint y: 276, endPoint x: 58, endPoint y: 283, distance: 79.5
click at [58, 283] on div "[PHONE_NUMBER]" at bounding box center [143, 281] width 196 height 15
copy span "4154677188"
drag, startPoint x: 243, startPoint y: 55, endPoint x: 127, endPoint y: 184, distance: 174.0
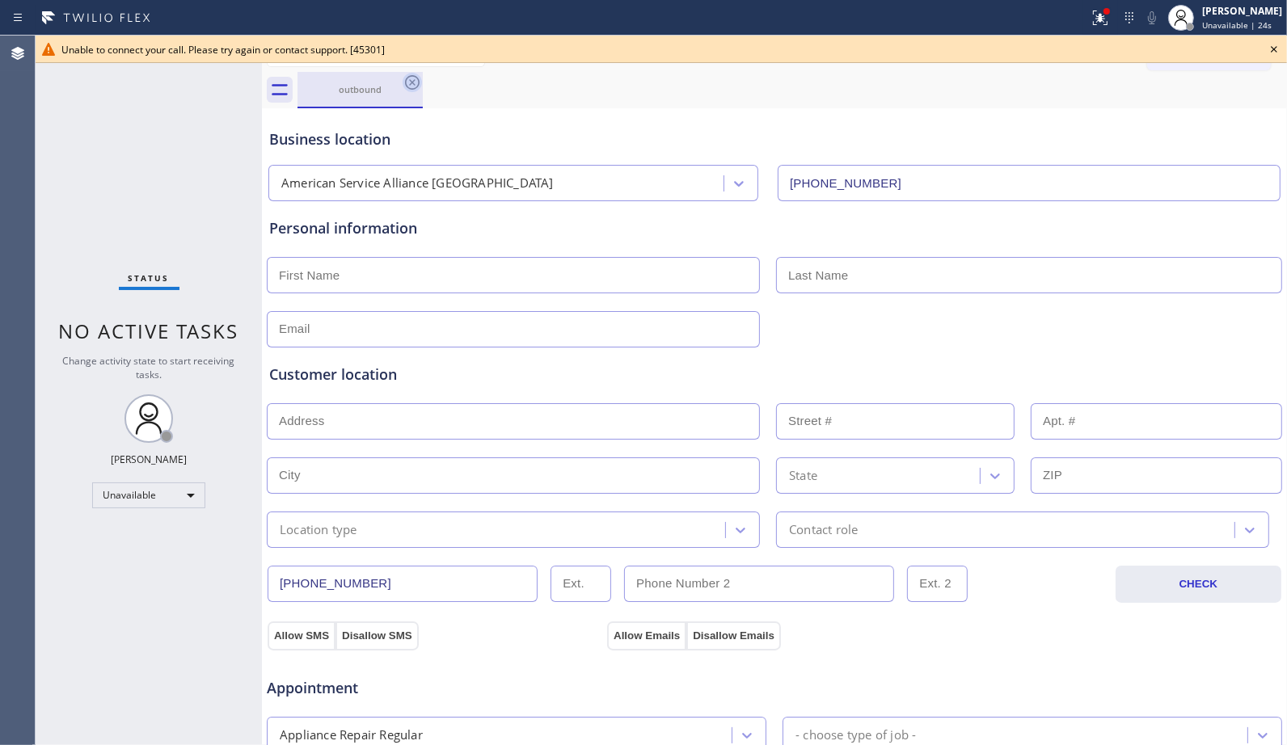
click at [414, 81] on icon at bounding box center [412, 82] width 15 height 15
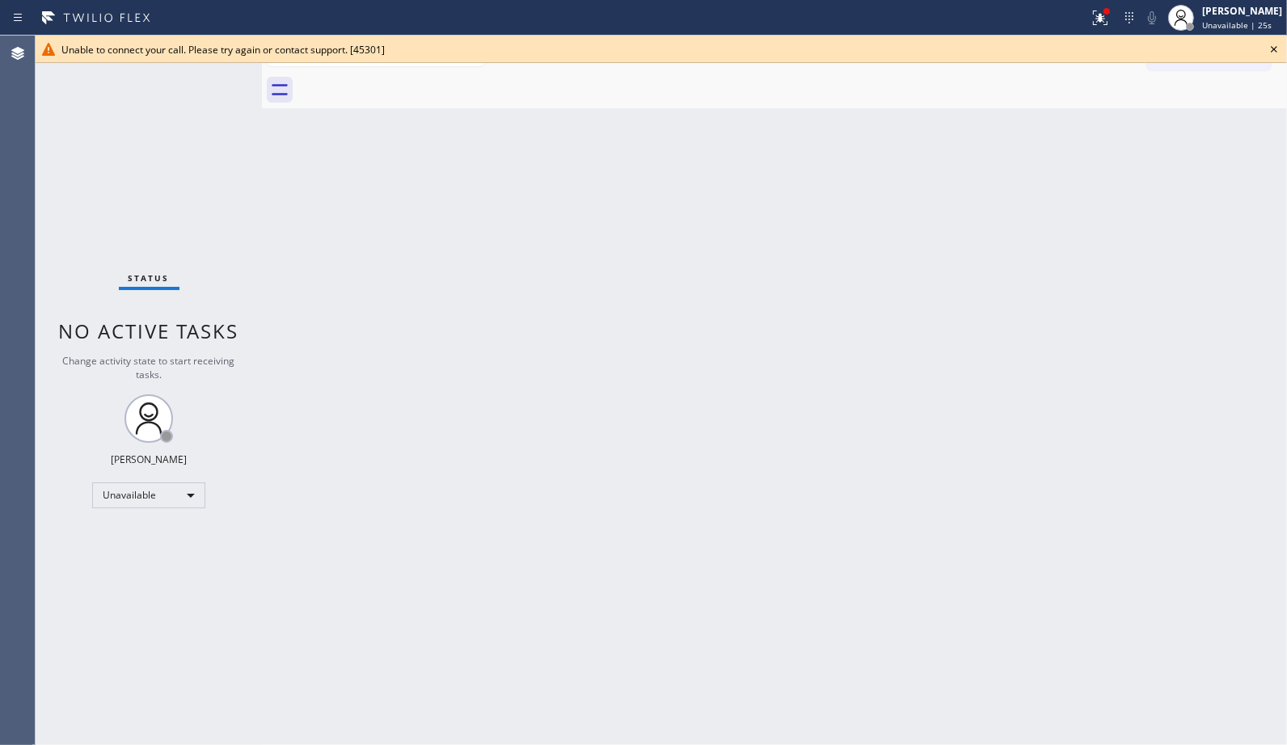
click at [1271, 48] on icon at bounding box center [1273, 49] width 19 height 19
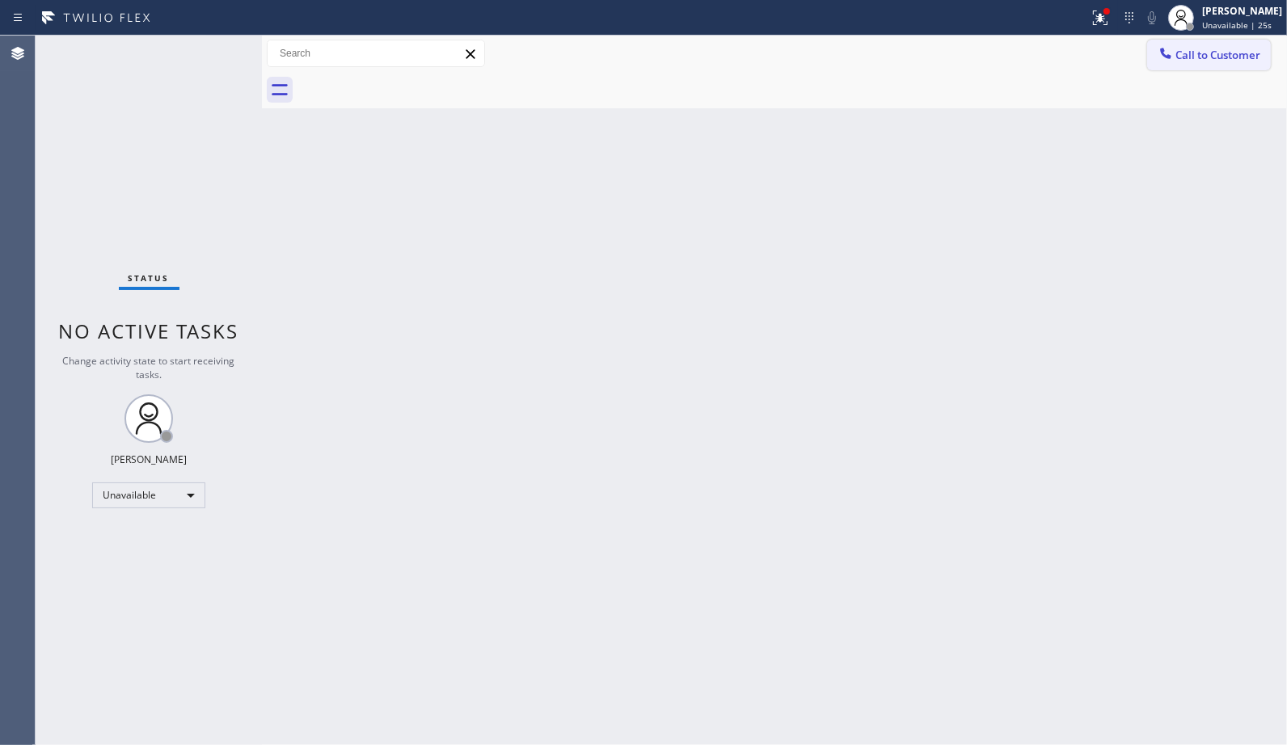
click at [1245, 54] on span "Call to Customer" at bounding box center [1217, 55] width 85 height 15
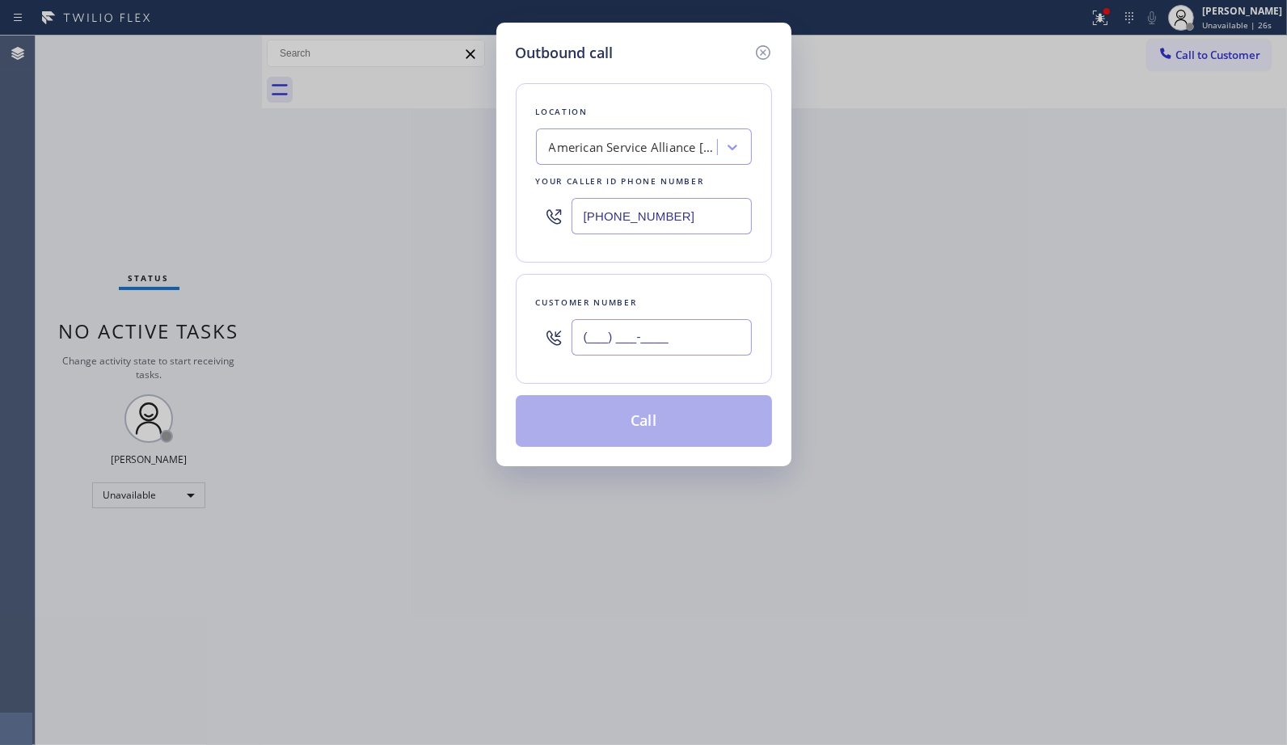
drag, startPoint x: 700, startPoint y: 332, endPoint x: 473, endPoint y: 310, distance: 228.2
click at [477, 320] on div "Outbound call Location American Service Alliance [GEOGRAPHIC_DATA] Your caller …" at bounding box center [643, 372] width 1287 height 745
paste input "415) 467-7188"
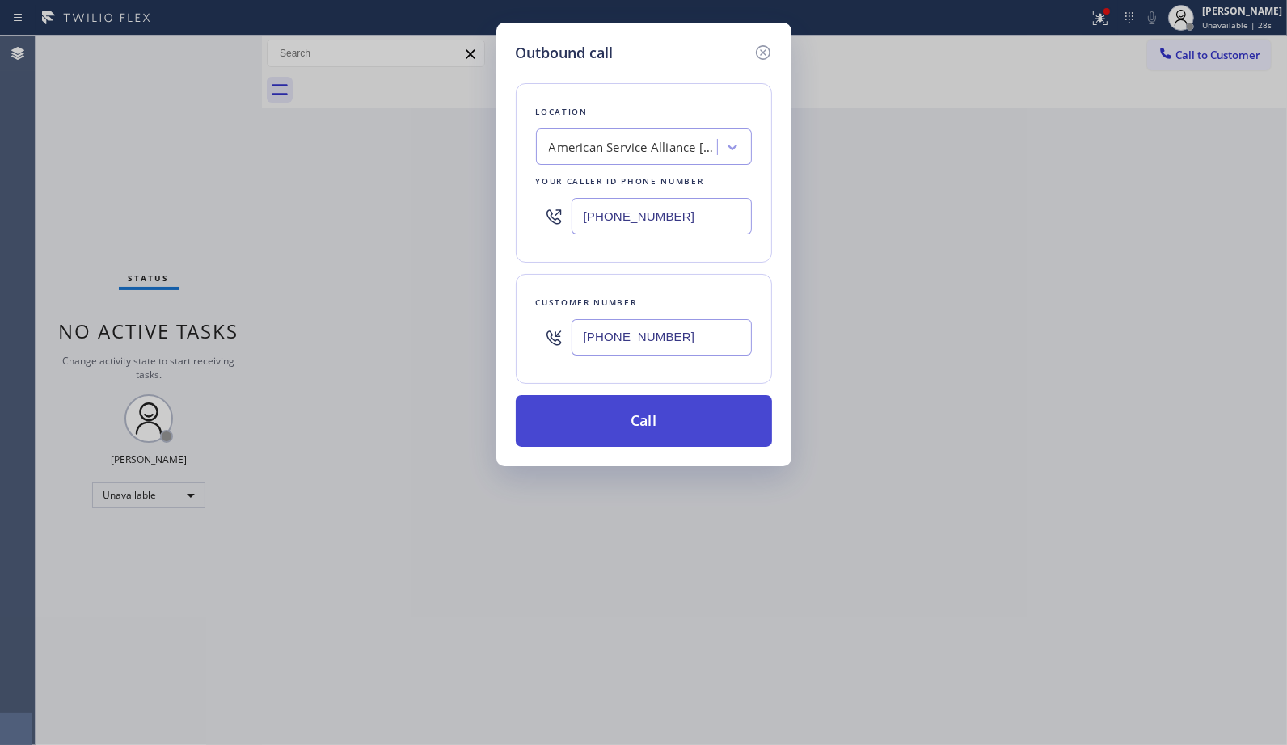
type input "[PHONE_NUMBER]"
click at [648, 416] on button "Call" at bounding box center [644, 421] width 256 height 52
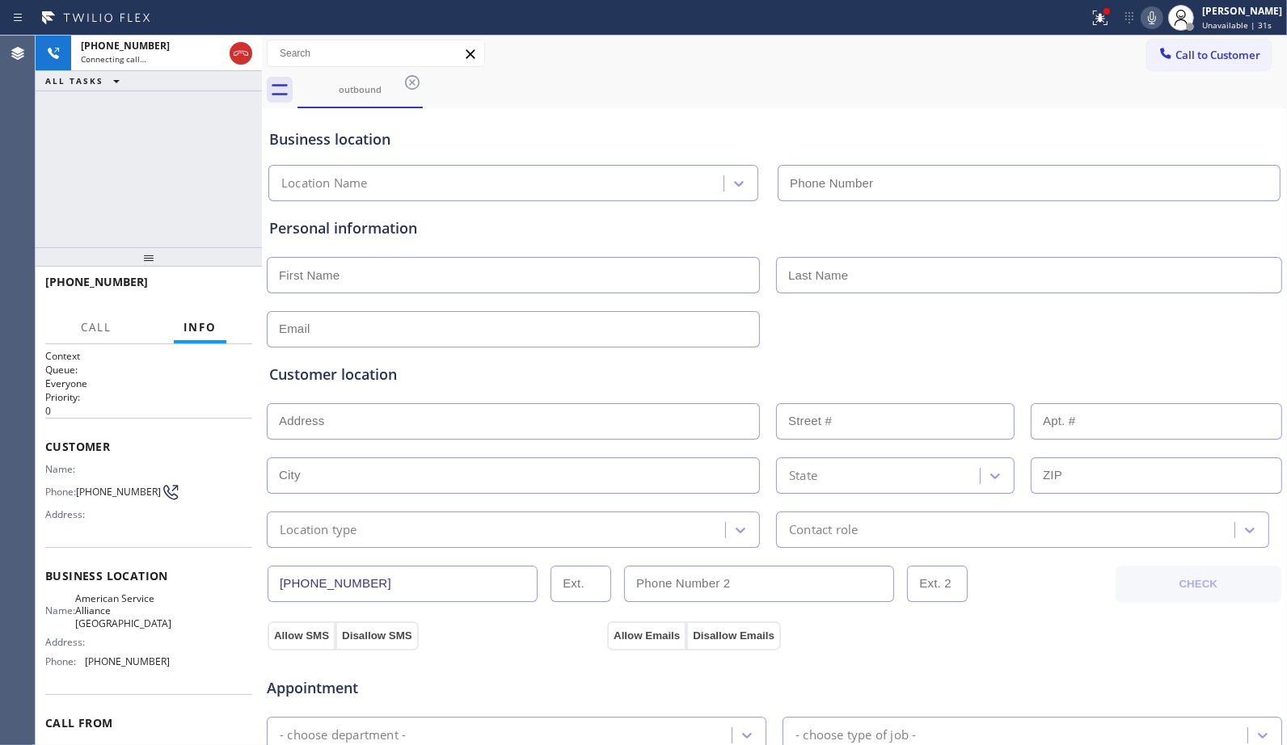
type input "[PHONE_NUMBER]"
click at [159, 133] on div "[PHONE_NUMBER] Connecting call… ALL TASKS ALL TASKS ACTIVE TASKS TASKS IN WRAP …" at bounding box center [149, 142] width 226 height 212
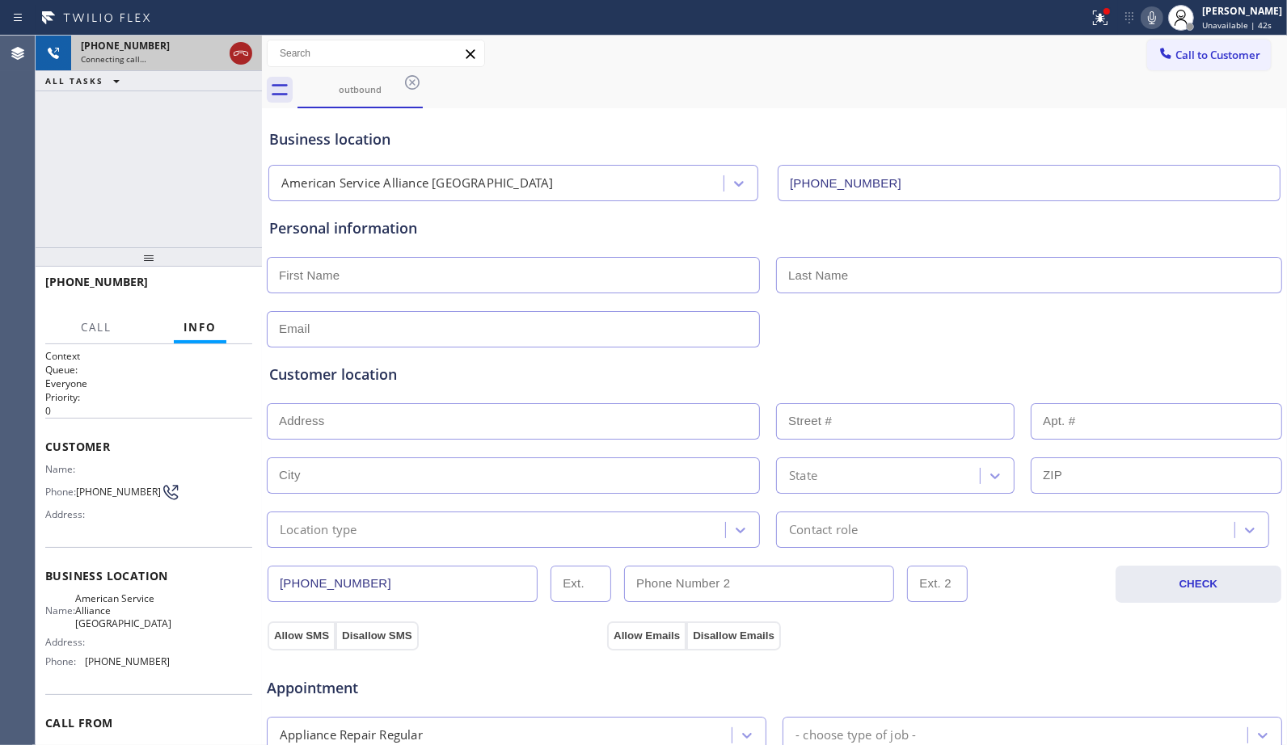
click at [238, 53] on icon at bounding box center [241, 53] width 15 height 5
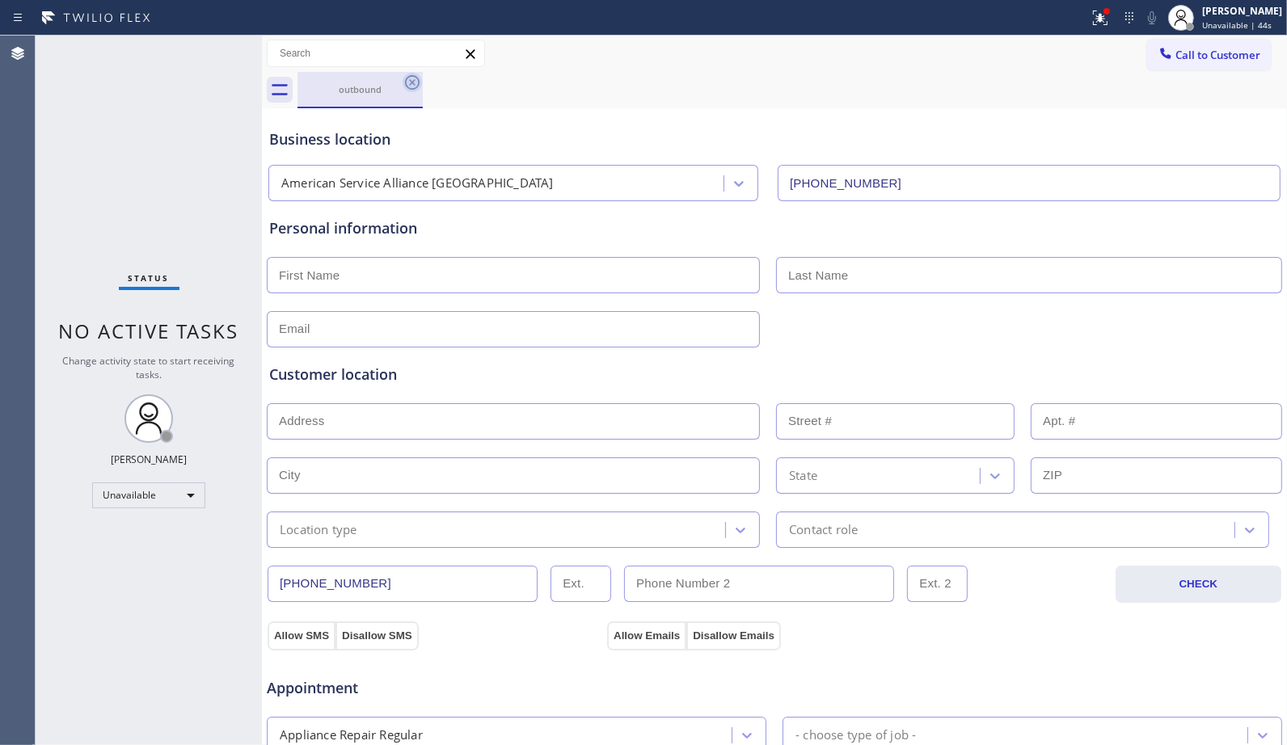
click at [415, 87] on icon at bounding box center [412, 82] width 15 height 15
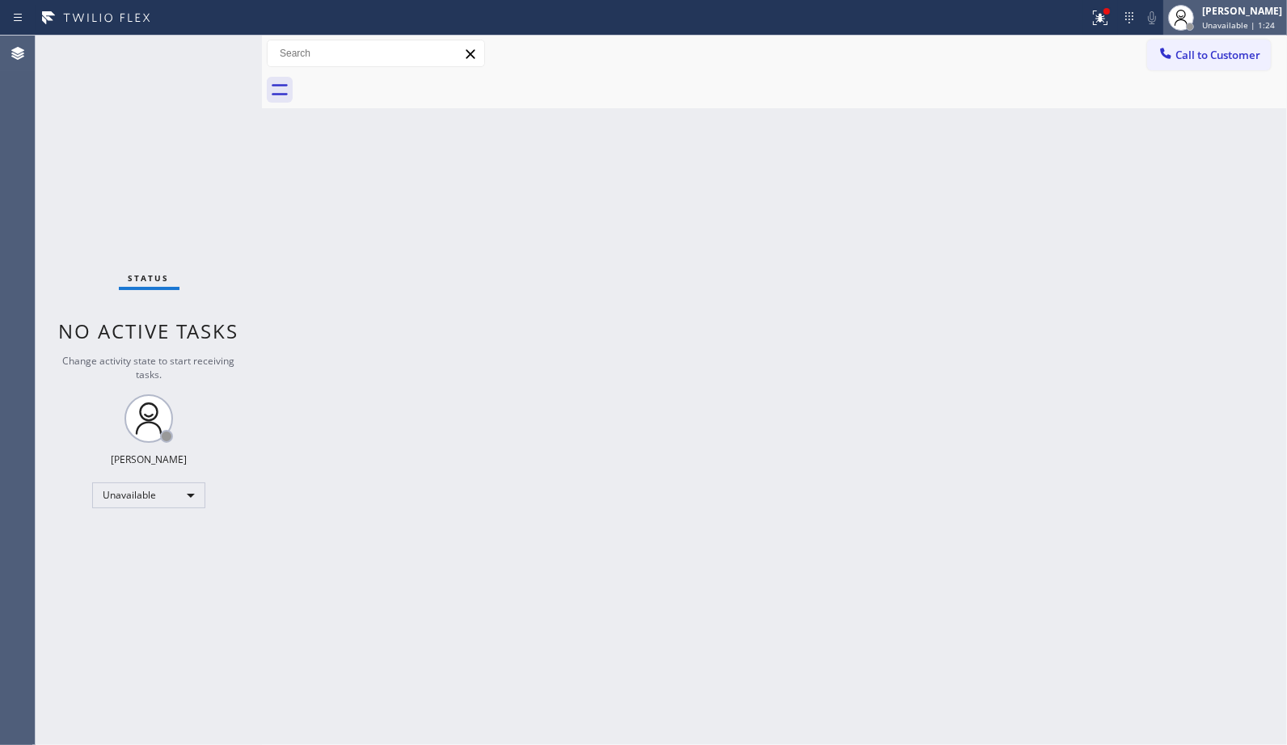
click at [1245, 23] on span "Unavailable | 1:24" at bounding box center [1238, 24] width 73 height 11
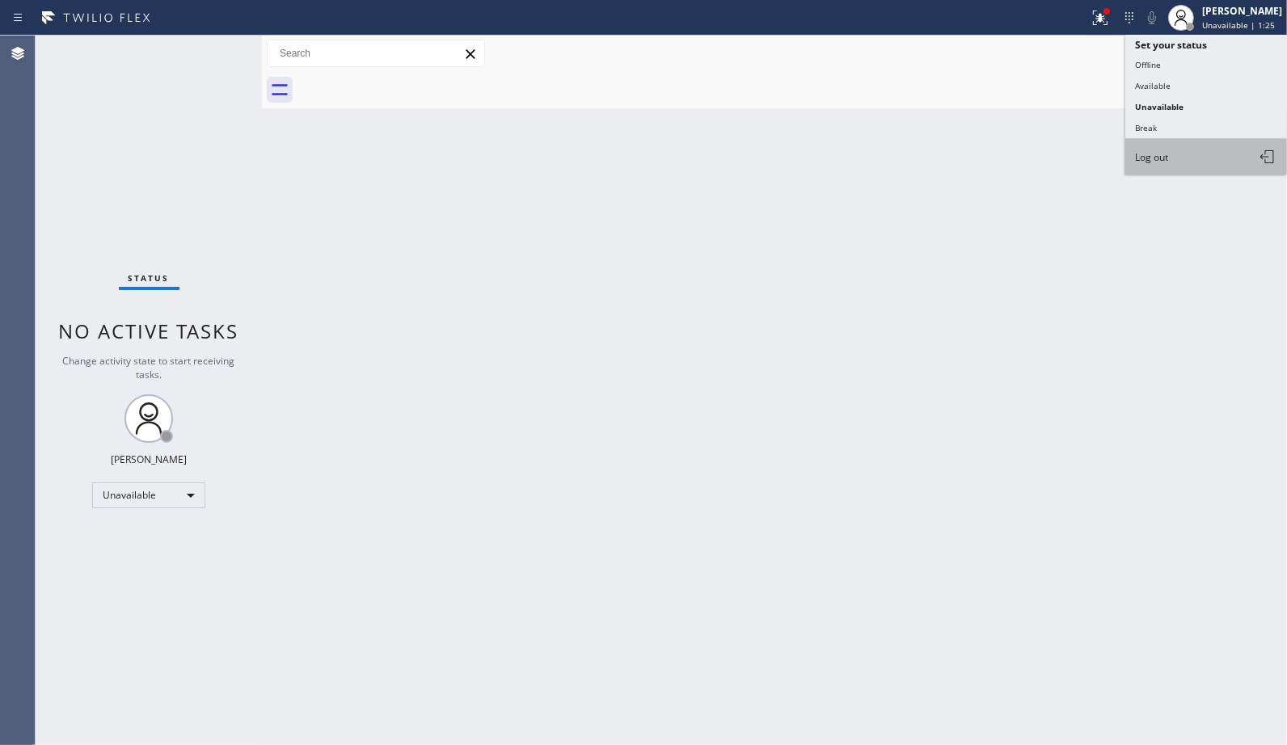
click at [1175, 148] on button "Log out" at bounding box center [1206, 157] width 162 height 36
